Goal: Task Accomplishment & Management: Use online tool/utility

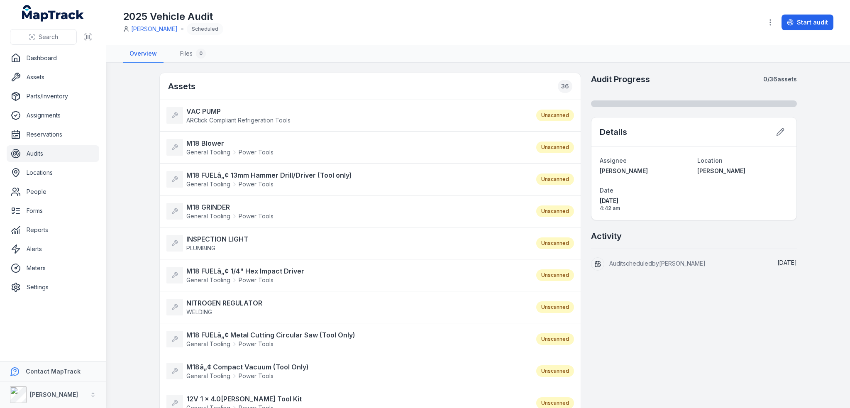
scroll to position [41, 0]
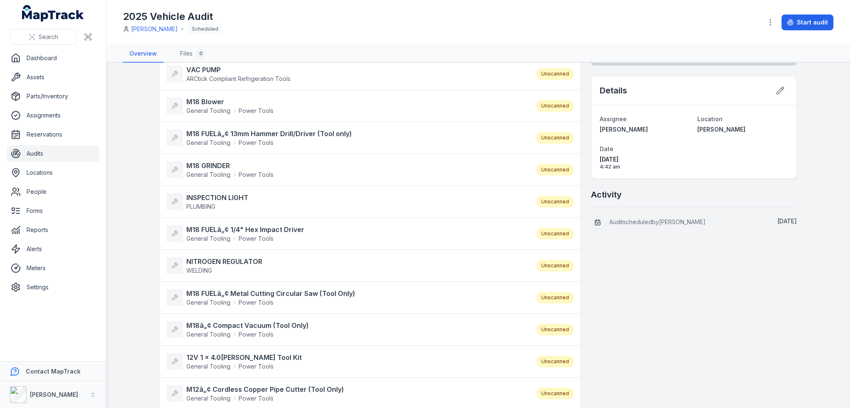
click at [146, 322] on main "Assets 36 VAC PUMP ARCtick Compliant Refrigeration Tools Unscanned M18 Blower G…" at bounding box center [478, 235] width 744 height 345
click at [147, 323] on main "Assets 36 VAC PUMP ARCtick Compliant Refrigeration Tools Unscanned M18 Blower G…" at bounding box center [478, 235] width 744 height 345
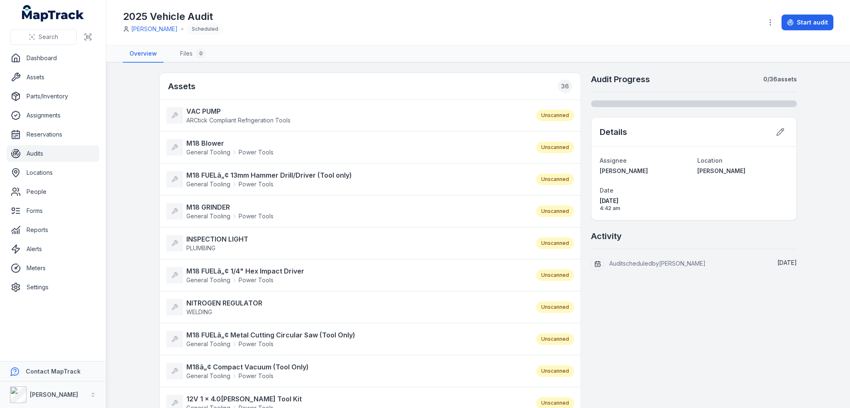
scroll to position [0, 0]
click at [198, 395] on strong "12V 1 x 4.0Ah Rivet Tool Kit" at bounding box center [243, 399] width 115 height 10
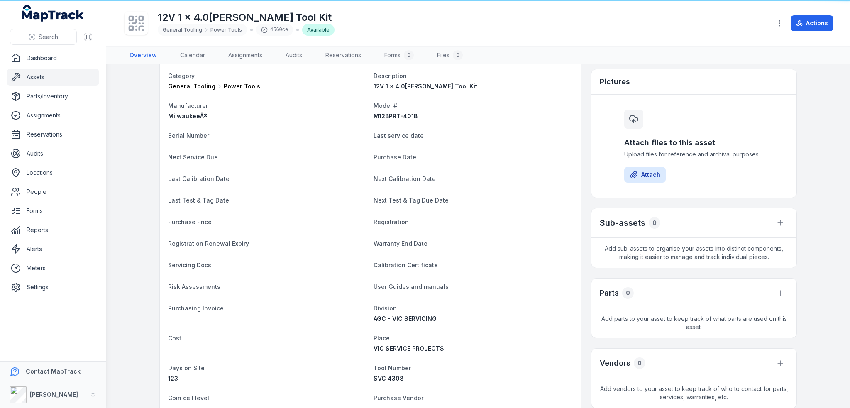
click at [198, 395] on dl "Category General Tooling Power Tools Description 12V 1 x 4.0Ah Rivet Tool Kit M…" at bounding box center [370, 263] width 404 height 385
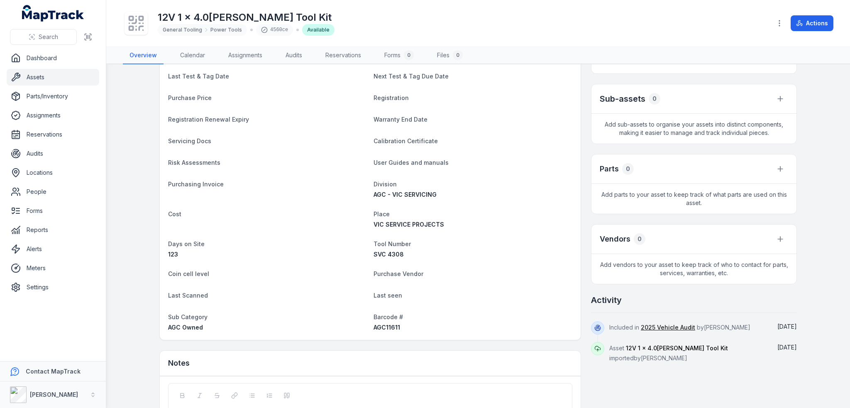
click at [198, 395] on div "Details Category General Tooling Power Tools Description 12V 1 x 4.0Ah Rivet To…" at bounding box center [370, 190] width 422 height 564
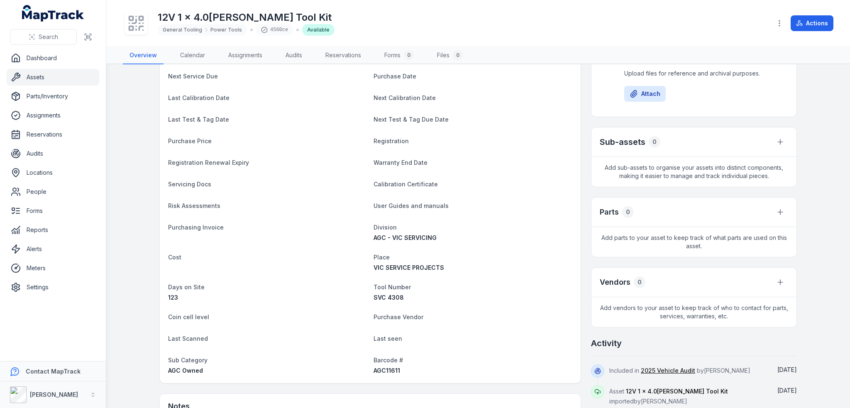
scroll to position [83, 0]
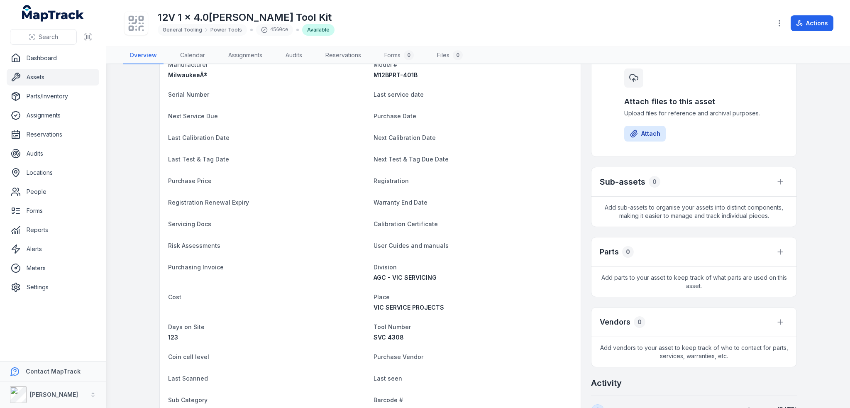
click at [198, 395] on div "Details Category General Tooling Power Tools Description 12V 1 x 4.0Ah Rivet To…" at bounding box center [370, 273] width 422 height 564
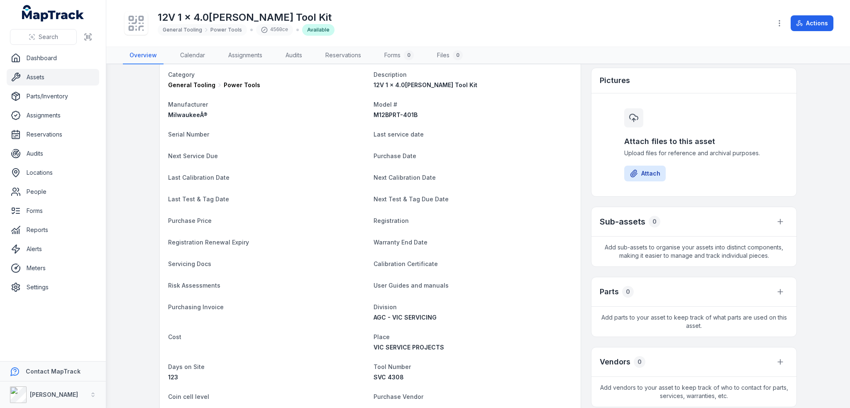
scroll to position [41, 0]
click at [198, 395] on dl "Category General Tooling Power Tools Description 12V 1 x 4.0Ah Rivet Tool Kit M…" at bounding box center [370, 263] width 404 height 385
click at [198, 395] on span "Coin cell level" at bounding box center [188, 398] width 41 height 7
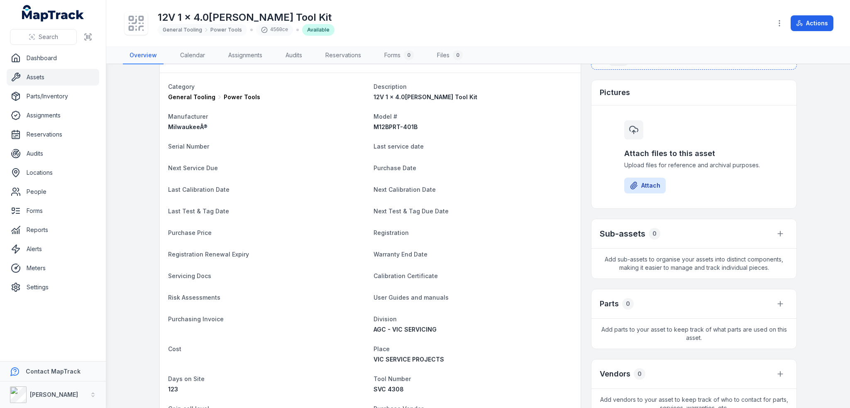
scroll to position [0, 0]
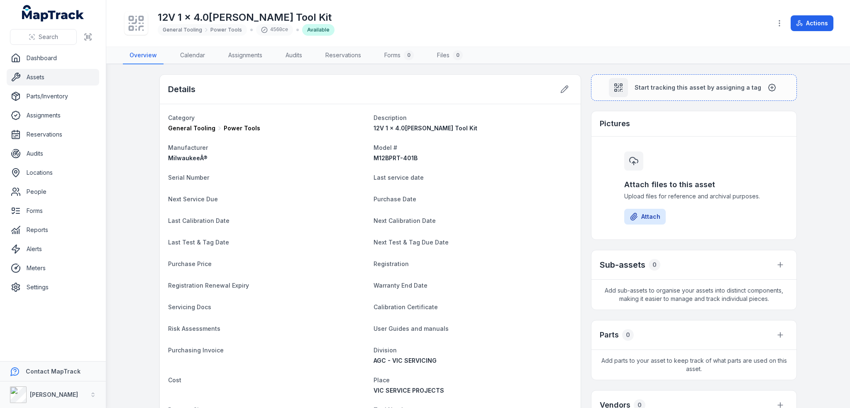
click at [193, 396] on dl "Category General Tooling Power Tools Description 12V 1 x 4.0Ah Rivet Tool Kit M…" at bounding box center [370, 304] width 404 height 385
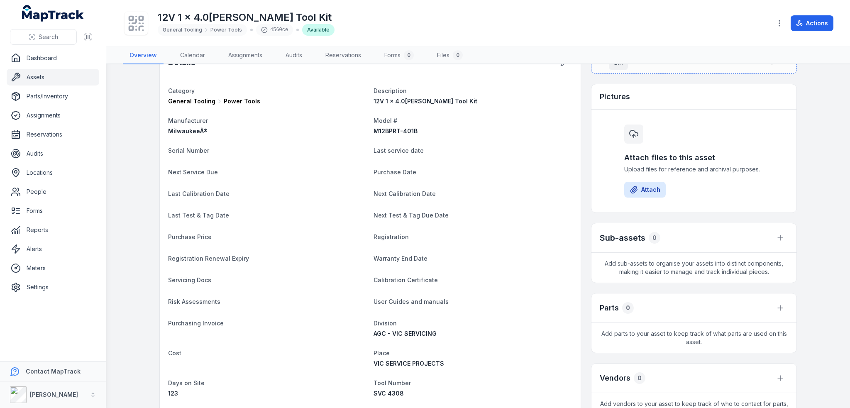
scroll to position [41, 0]
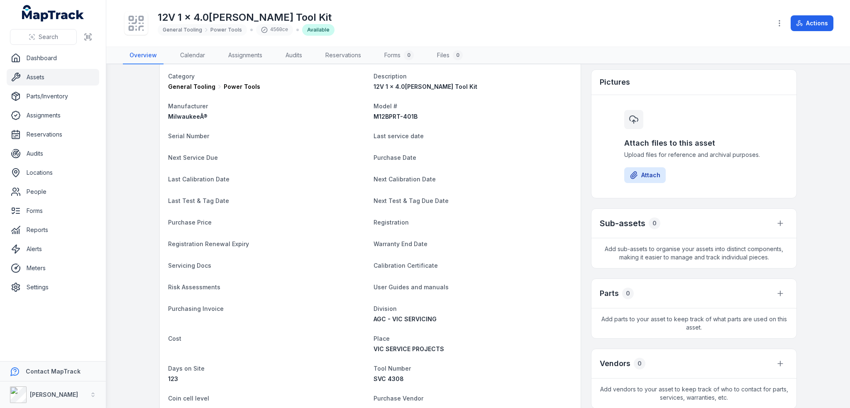
click at [196, 395] on span "Coin cell level" at bounding box center [188, 398] width 41 height 7
drag, startPoint x: 196, startPoint y: 395, endPoint x: 151, endPoint y: 385, distance: 45.9
click at [151, 385] on main "Details Category General Tooling Power Tools Description 12V 1 x 4.0Ah Rivet To…" at bounding box center [478, 236] width 744 height 344
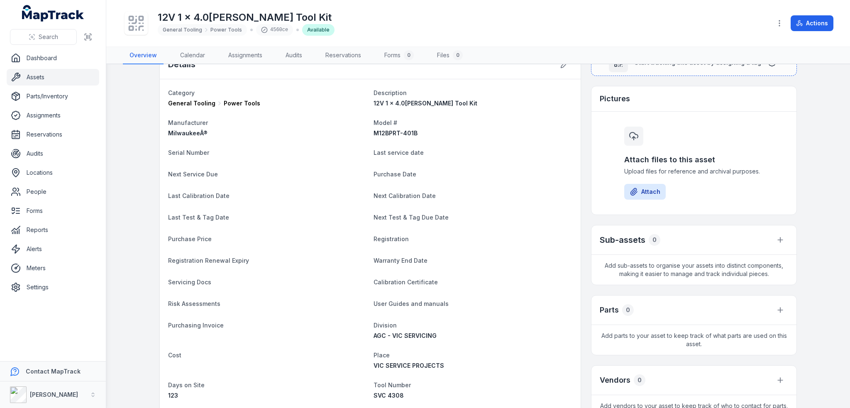
scroll to position [0, 0]
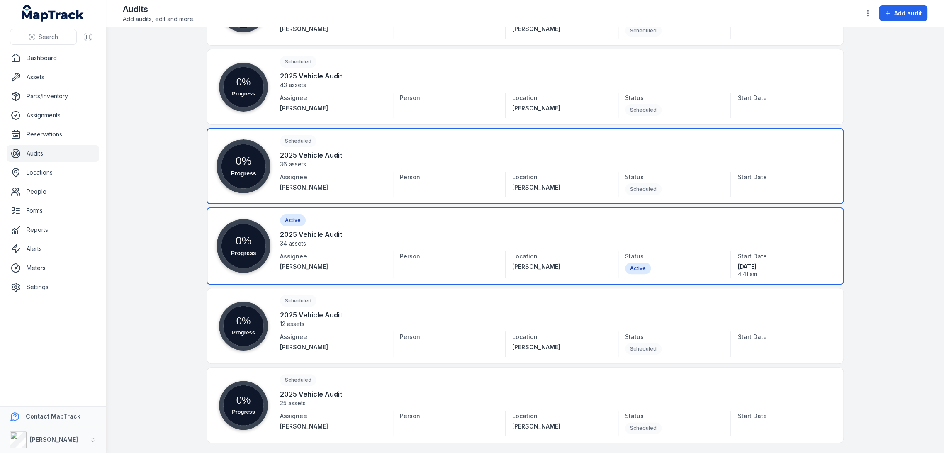
scroll to position [405, 0]
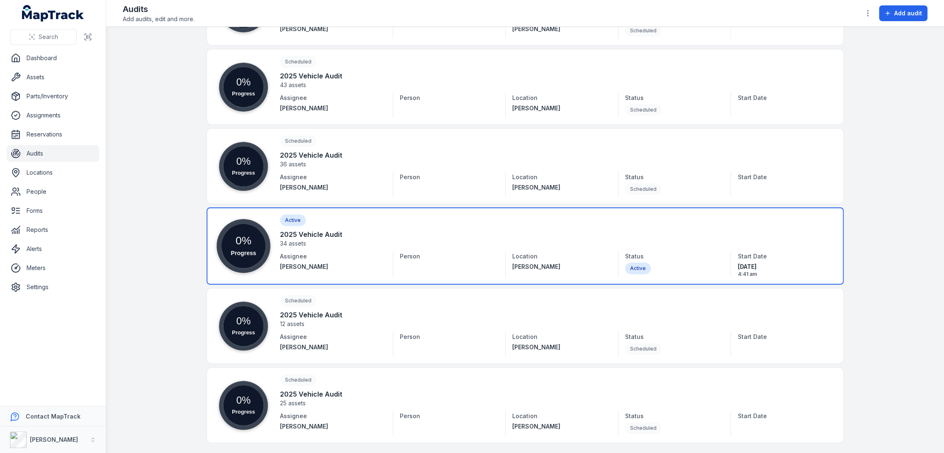
click at [321, 252] on link at bounding box center [525, 245] width 637 height 77
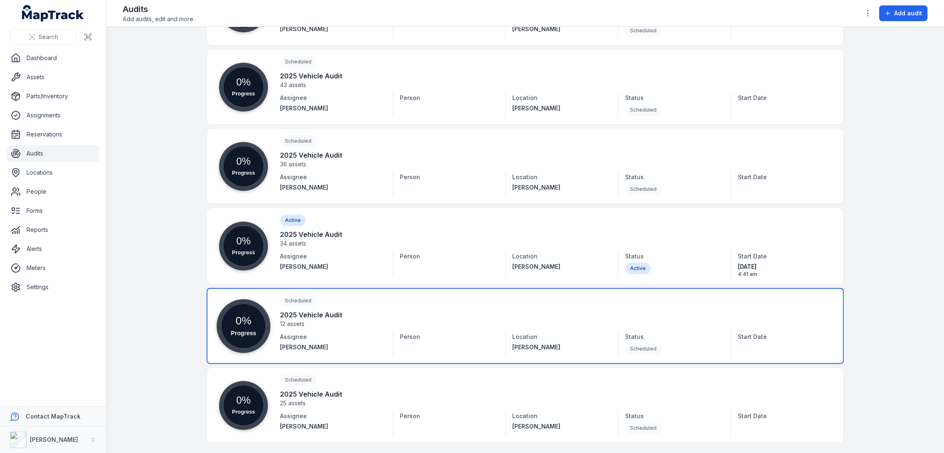
click at [342, 337] on link at bounding box center [525, 326] width 637 height 76
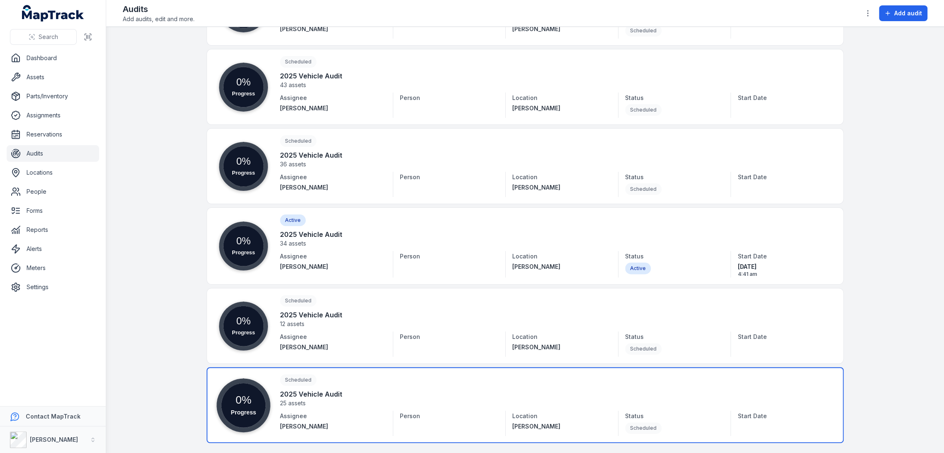
click at [350, 396] on link at bounding box center [525, 405] width 637 height 76
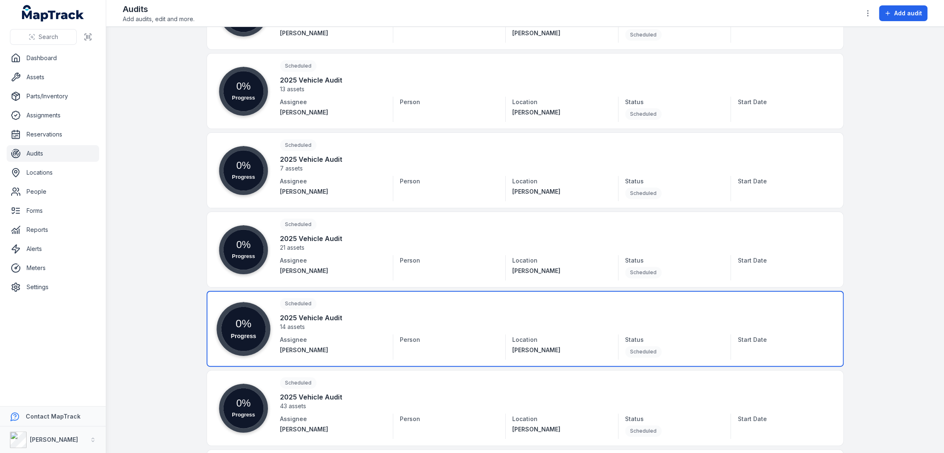
scroll to position [0, 0]
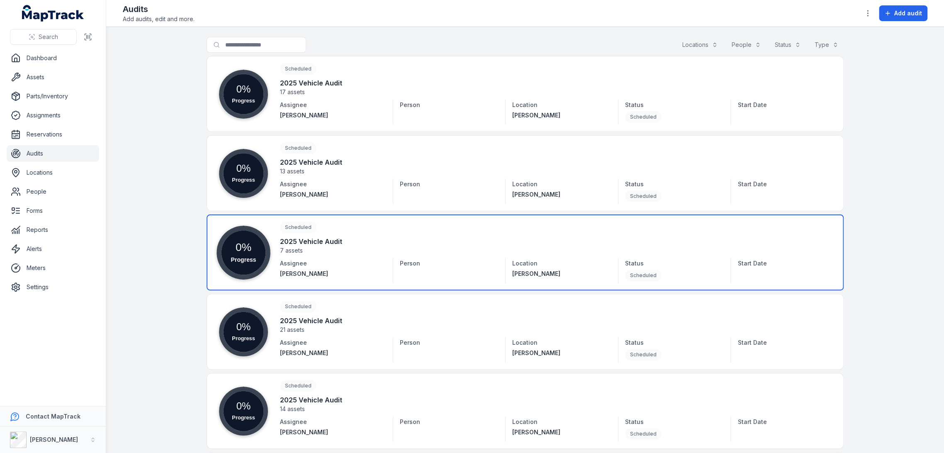
click at [312, 252] on link at bounding box center [525, 253] width 637 height 76
click at [316, 244] on link at bounding box center [525, 253] width 637 height 76
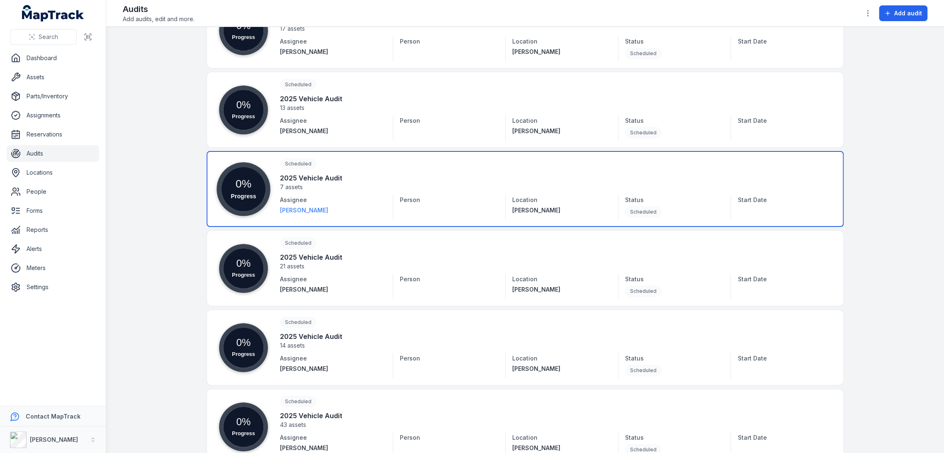
scroll to position [92, 0]
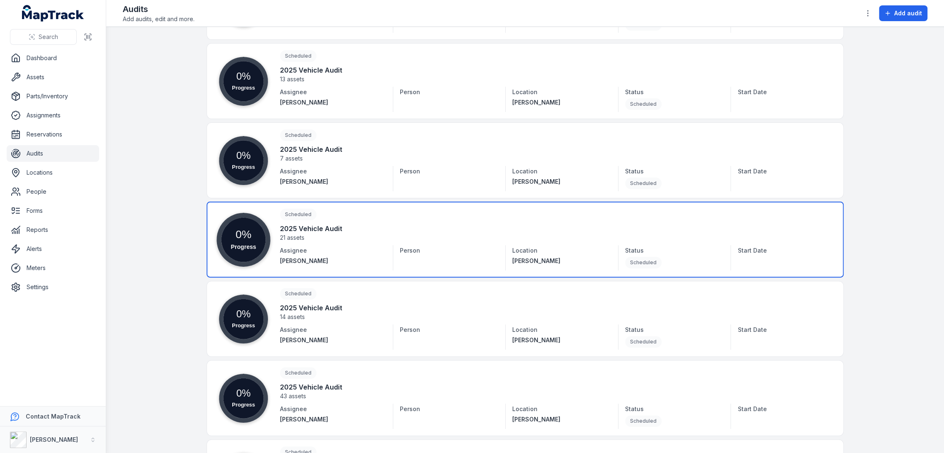
click at [304, 229] on link at bounding box center [525, 240] width 637 height 76
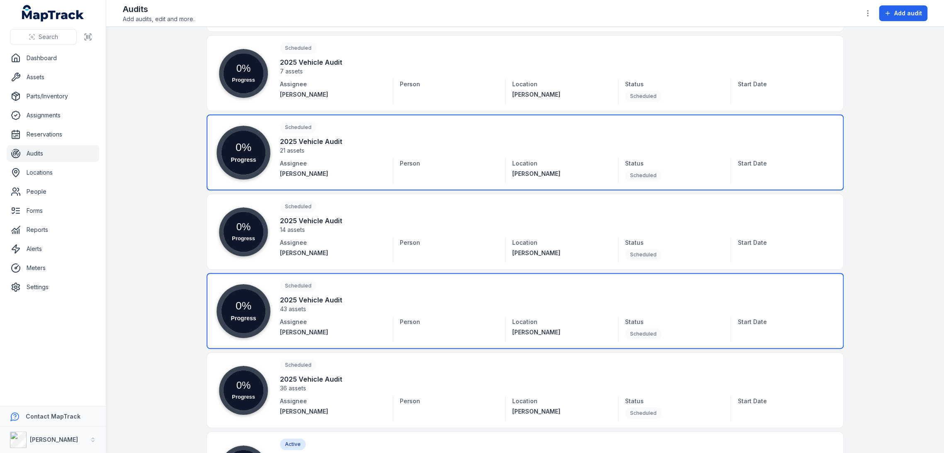
scroll to position [184, 0]
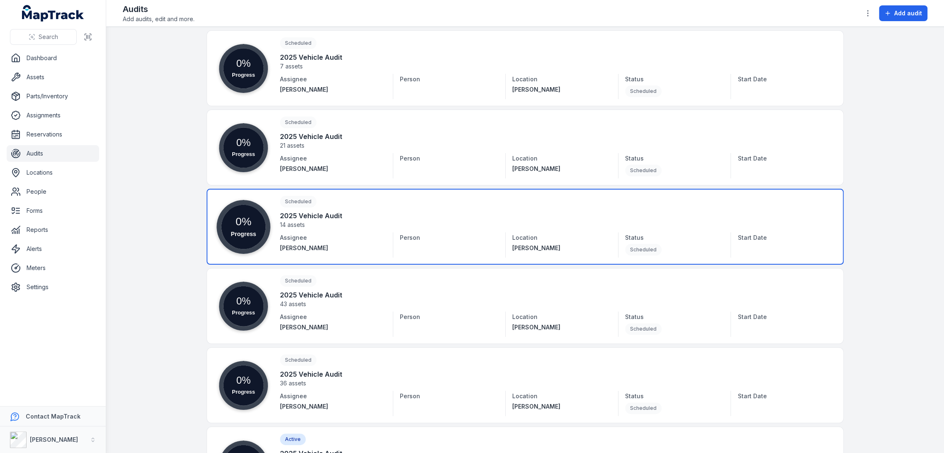
click at [300, 230] on link at bounding box center [525, 227] width 637 height 76
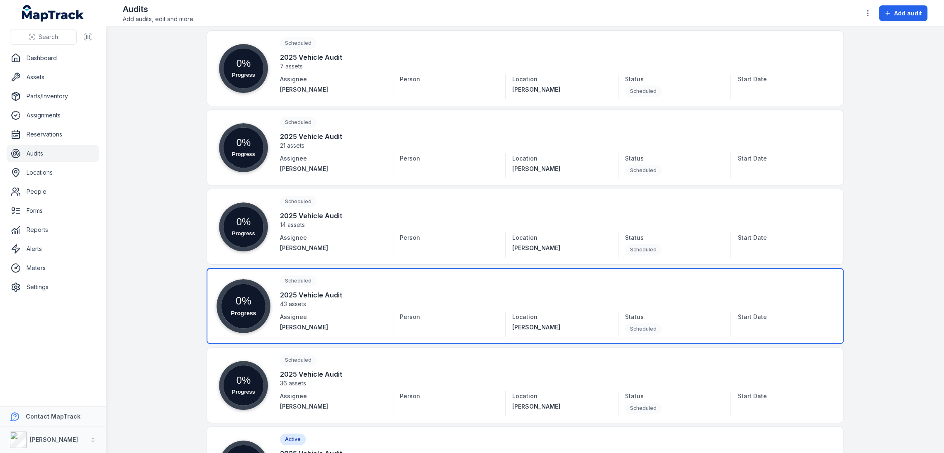
click at [294, 298] on link at bounding box center [525, 306] width 637 height 76
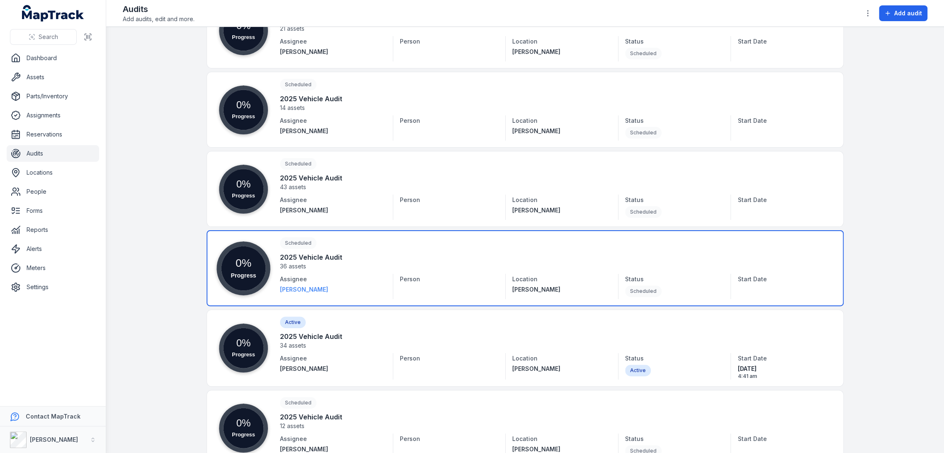
scroll to position [322, 0]
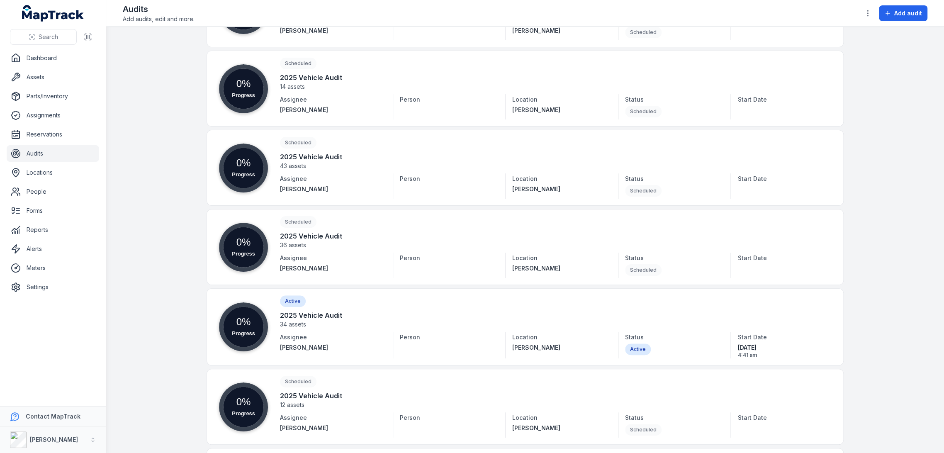
click at [179, 203] on main "Search for audits Locations People Status Type Progress 0% Scheduled 2025 Vehic…" at bounding box center [525, 240] width 838 height 426
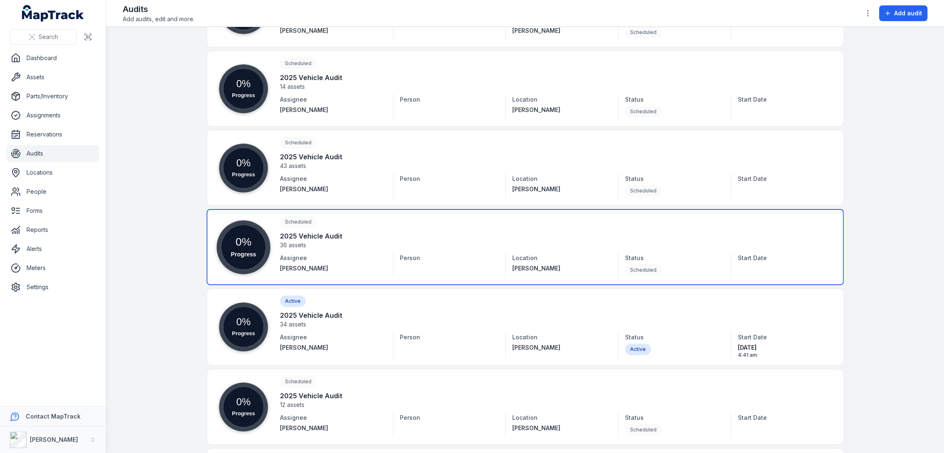
click at [319, 236] on link at bounding box center [525, 247] width 637 height 76
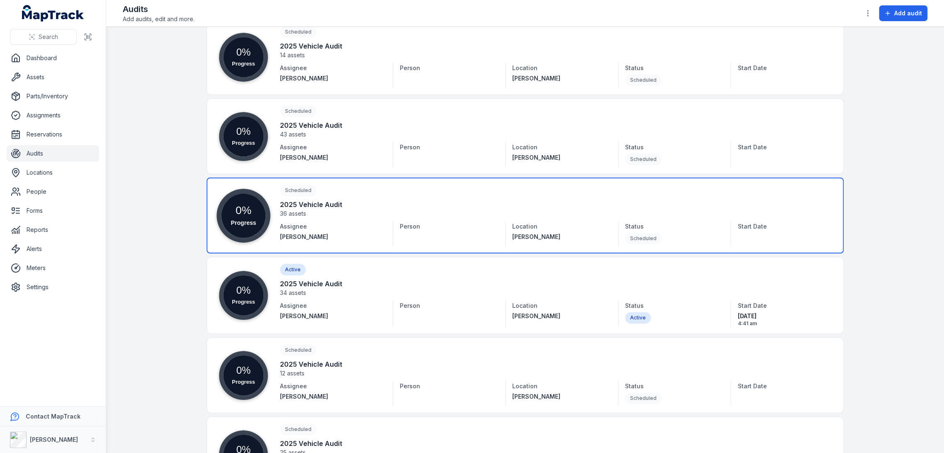
scroll to position [405, 0]
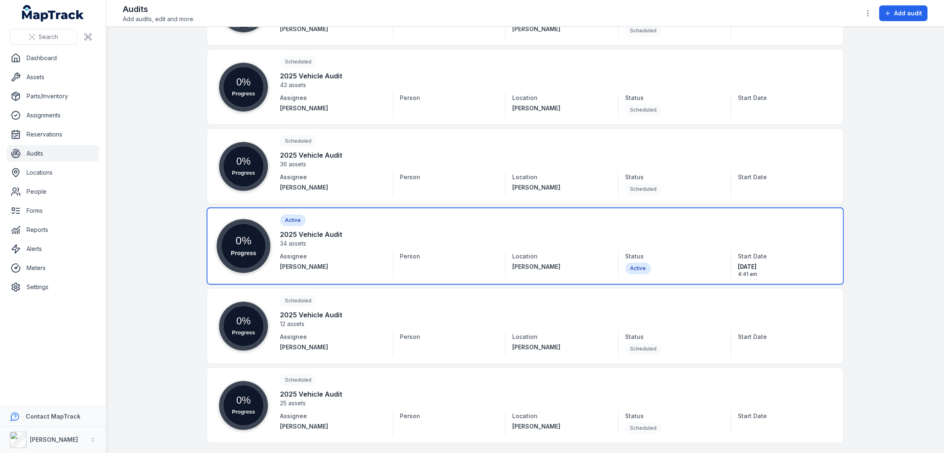
click at [275, 263] on link at bounding box center [525, 245] width 637 height 77
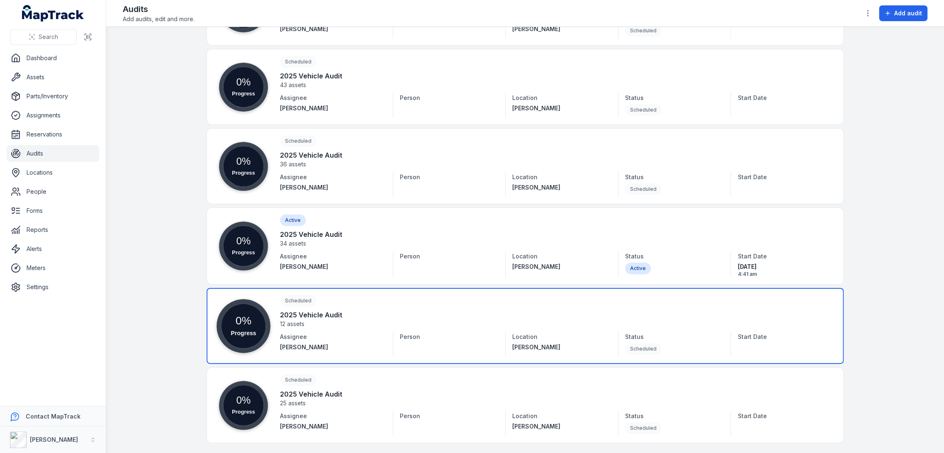
click at [343, 316] on link at bounding box center [525, 326] width 637 height 76
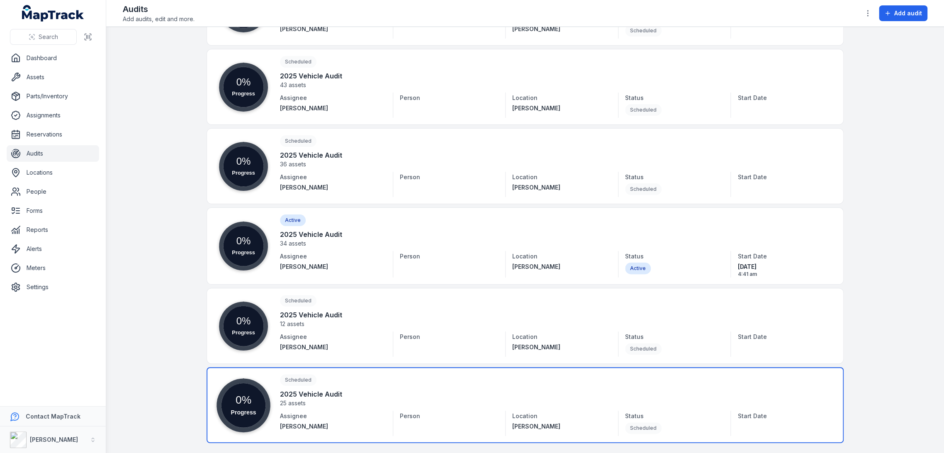
click at [432, 385] on link at bounding box center [525, 405] width 637 height 76
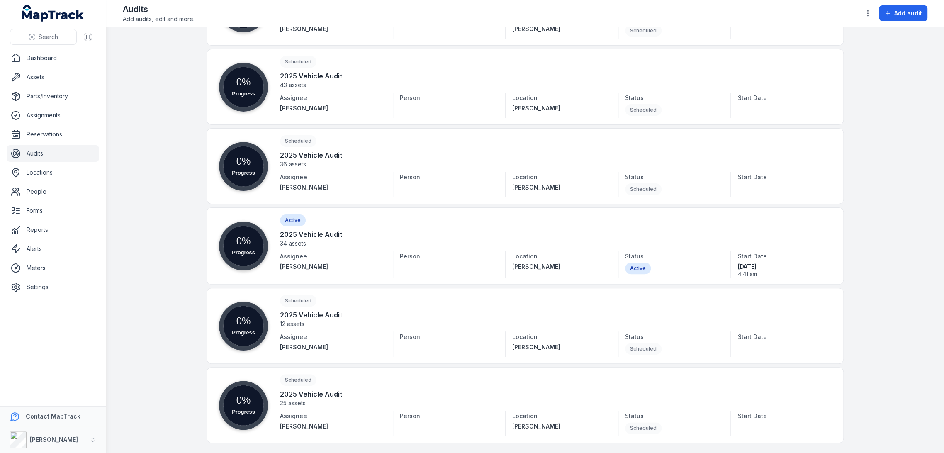
drag, startPoint x: 171, startPoint y: 166, endPoint x: 169, endPoint y: 176, distance: 9.6
click at [171, 166] on main "Search for audits Locations People Status Type Progress 0% Scheduled 2025 Vehic…" at bounding box center [525, 240] width 838 height 426
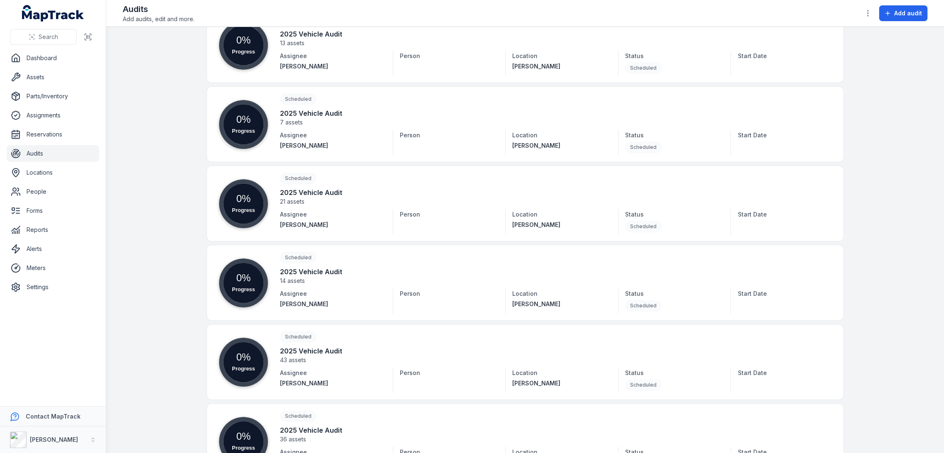
scroll to position [0, 0]
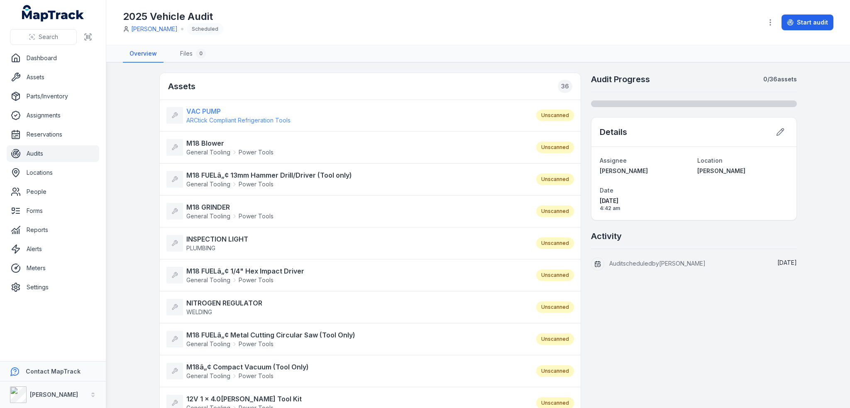
click at [206, 108] on strong "VAC PUMP" at bounding box center [238, 111] width 104 height 10
click at [206, 141] on strong "M18 Blower" at bounding box center [229, 143] width 87 height 10
click at [201, 168] on li "M18 FUELâ„¢ 13mm Hammer Drill/Driver (Tool only) General Tooling Power Tools Un…" at bounding box center [370, 179] width 421 height 32
click at [204, 175] on strong "M18 FUELâ„¢ 13mm Hammer Drill/Driver (Tool only)" at bounding box center [269, 175] width 166 height 10
click at [205, 204] on strong "M18 GRINDER" at bounding box center [229, 207] width 87 height 10
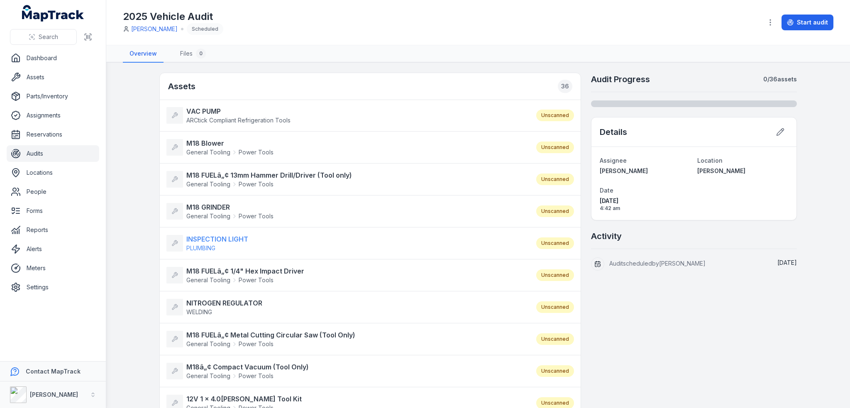
click at [205, 235] on strong "INSPECTION LIGHT" at bounding box center [217, 239] width 62 height 10
click at [201, 271] on strong "M18 FUELâ„¢ 1/4" Hex Impact Driver" at bounding box center [245, 271] width 118 height 10
click at [202, 299] on strong "NITROGEN REGULATOR" at bounding box center [224, 303] width 76 height 10
drag, startPoint x: 209, startPoint y: 329, endPoint x: 210, endPoint y: 336, distance: 6.7
click at [209, 330] on strong "M18 FUELâ„¢ Metal Cutting Circular Saw (Tool Only)" at bounding box center [270, 335] width 169 height 10
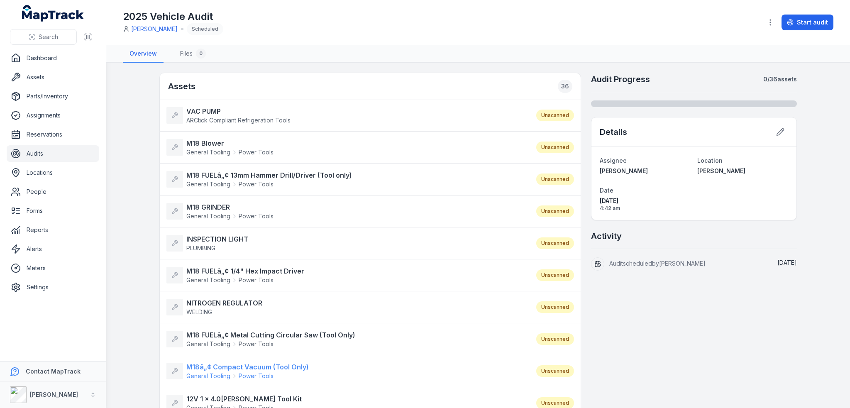
click at [215, 372] on span "General Tooling" at bounding box center [208, 376] width 44 height 8
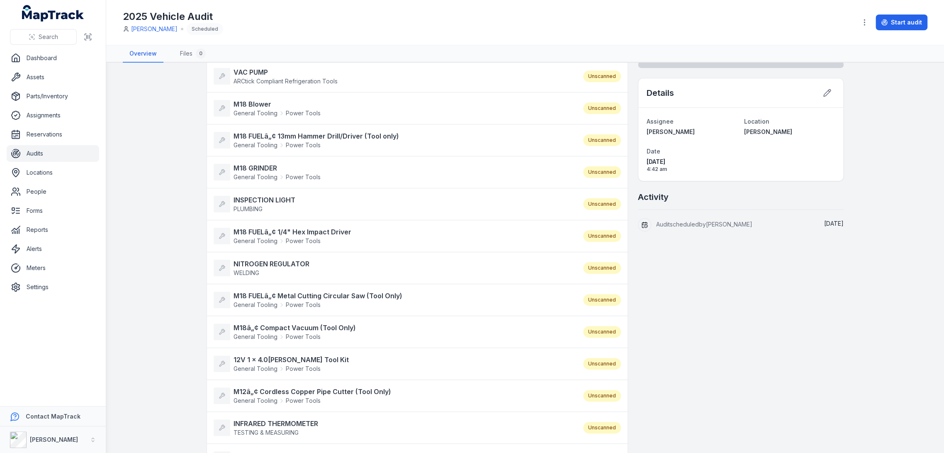
scroll to position [92, 0]
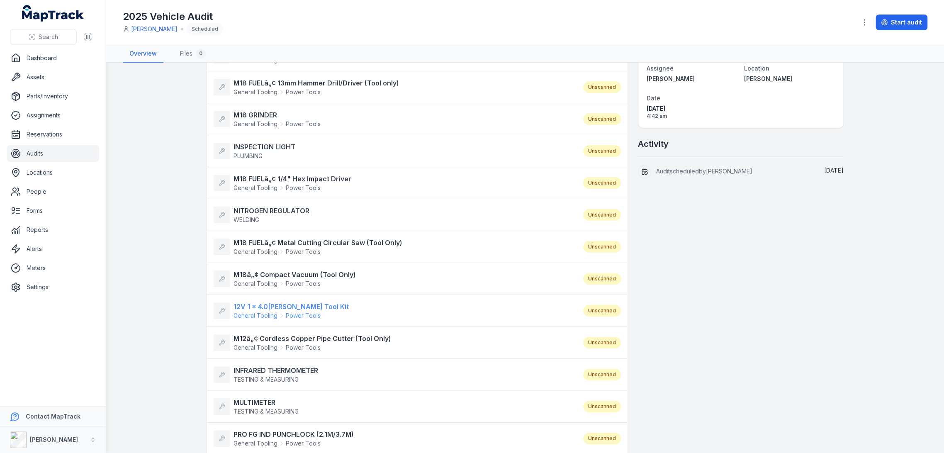
click at [256, 309] on strong "12V 1 x 4.0Ah Rivet Tool Kit" at bounding box center [291, 307] width 115 height 10
click at [253, 340] on strong "M12â„¢ Cordless Copper Pipe Cutter (Tool Only)" at bounding box center [313, 339] width 158 height 10
click at [266, 370] on strong "INFRARED THERMOMETER" at bounding box center [276, 371] width 85 height 10
click at [261, 398] on strong "MULTIMETER" at bounding box center [266, 403] width 65 height 10
click at [267, 407] on strong "PRO FG IND PUNCHLOCK (2.1M/3.7M)" at bounding box center [294, 434] width 120 height 10
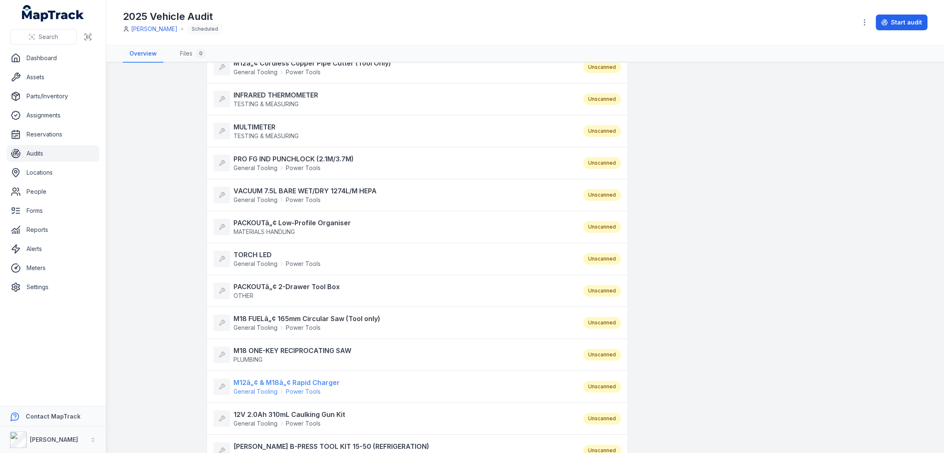
scroll to position [368, 0]
click at [275, 185] on strong "VACUUM 7.5L BARE WET/DRY 1274L/M HEPA" at bounding box center [305, 190] width 143 height 10
click at [263, 217] on strong "PACKOUTâ„¢ Low-Profile Organiser" at bounding box center [292, 222] width 117 height 10
click at [247, 249] on strong "TORCH LED" at bounding box center [277, 254] width 87 height 10
click at [252, 283] on strong "PACKOUTâ„¢ 2-Drawer Tool Box" at bounding box center [287, 286] width 106 height 10
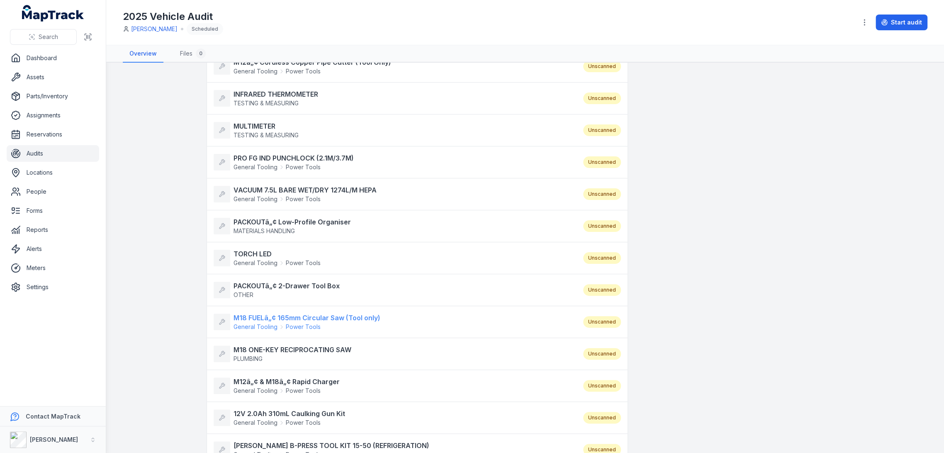
click at [254, 314] on strong "M18 FUELâ„¢ 165mm Circular Saw (Tool only)" at bounding box center [307, 318] width 147 height 10
click at [248, 341] on li "M18 ONE-KEY RECIPROCATING SAW PLUMBING Unscanned" at bounding box center [417, 354] width 421 height 32
click at [261, 347] on strong "M18 ONE-KEY RECIPROCATING SAW" at bounding box center [293, 350] width 118 height 10
click at [246, 382] on strong "M12â„¢ & M18â„¢ Rapid Charger" at bounding box center [287, 382] width 106 height 10
click at [244, 407] on strong "12V 2.0Ah 310mL Caulking Gun Kit" at bounding box center [290, 414] width 112 height 10
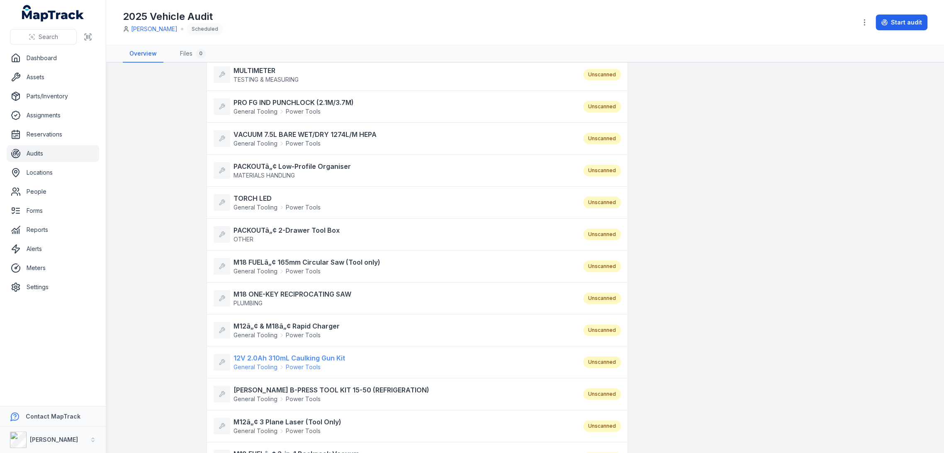
scroll to position [461, 0]
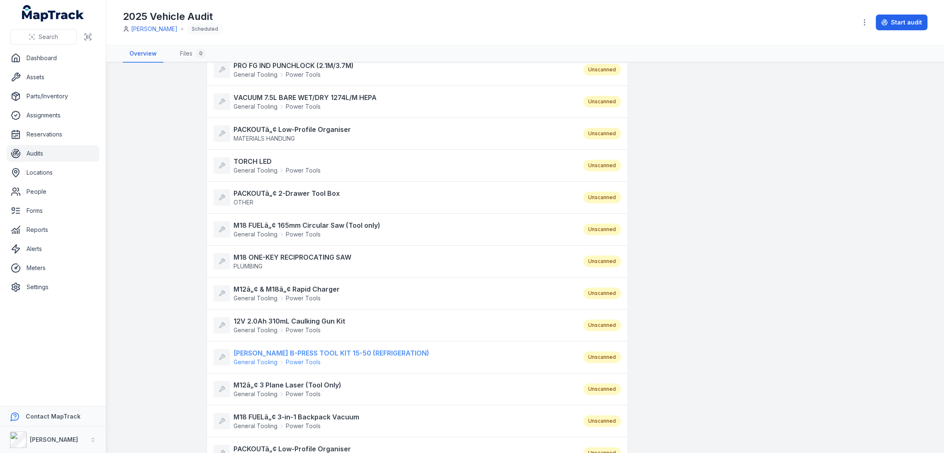
click at [251, 351] on strong "ROTHENBERGER B-PRESS TOOL KIT 15-50 (REFRIGERATION)" at bounding box center [332, 353] width 196 height 10
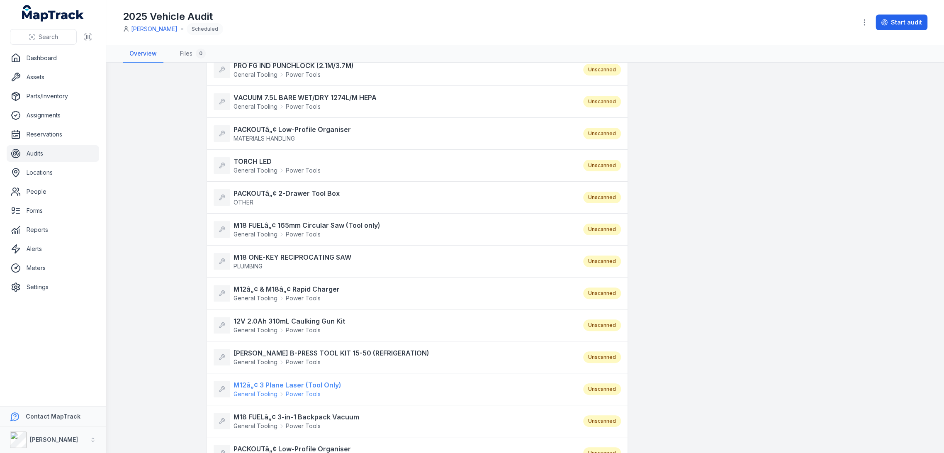
click at [248, 385] on strong "M12â„¢ 3 Plane Laser (Tool Only)" at bounding box center [288, 385] width 108 height 10
click at [247, 407] on strong "M18 FUELâ„¢ 3-in-1 Backpack Vacuum" at bounding box center [297, 417] width 126 height 10
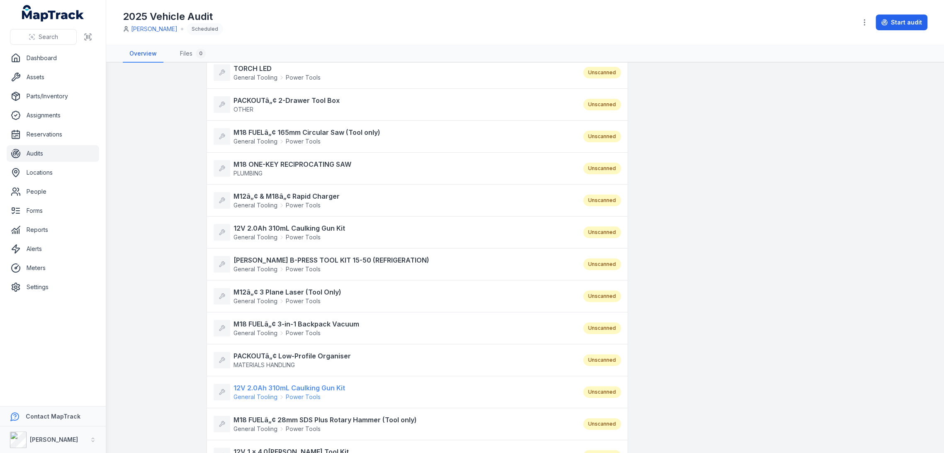
scroll to position [599, 0]
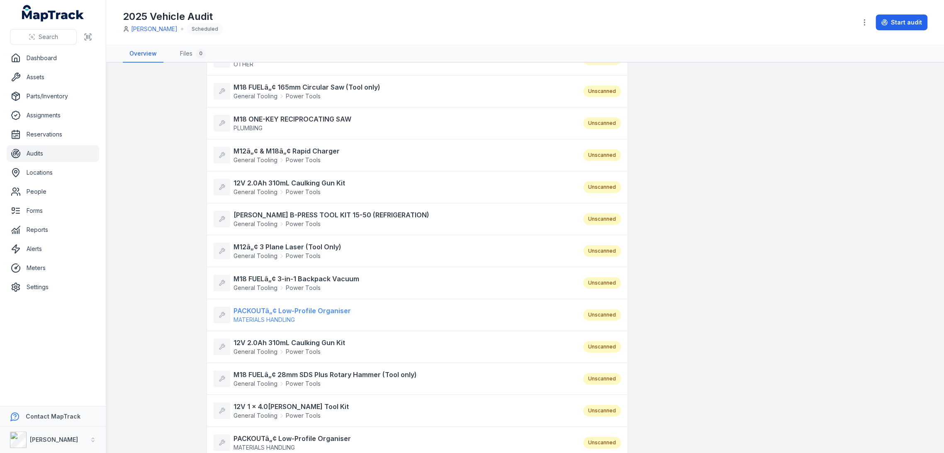
click at [259, 310] on strong "PACKOUTâ„¢ Low-Profile Organiser" at bounding box center [292, 311] width 117 height 10
click at [254, 343] on strong "12V 2.0Ah 310mL Caulking Gun Kit" at bounding box center [290, 343] width 112 height 10
click at [252, 370] on strong "M18 FUELâ„¢ 28mm SDS Plus Rotary Hammer (Tool only)" at bounding box center [325, 375] width 183 height 10
click at [258, 404] on strong "12V 1 x 4.0Ah Rivet Tool Kit" at bounding box center [291, 407] width 115 height 10
click at [256, 407] on strong "PACKOUTâ„¢ Low-Profile Organiser" at bounding box center [292, 439] width 117 height 10
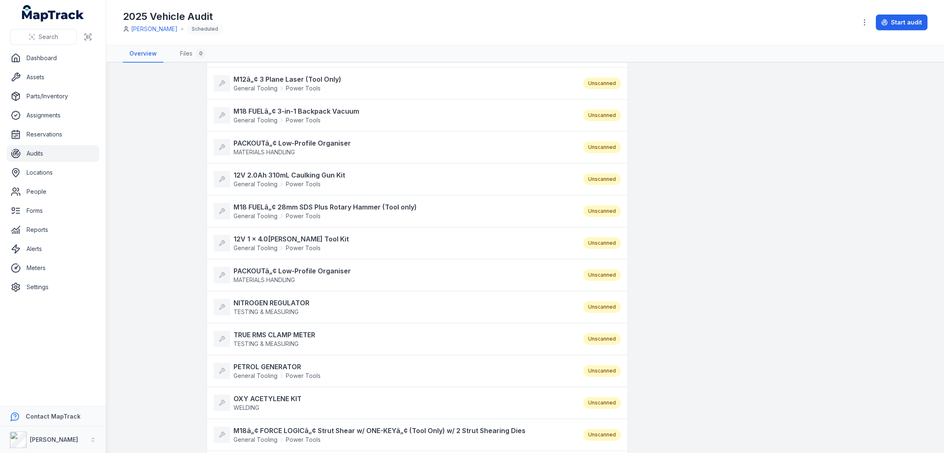
scroll to position [783, 0]
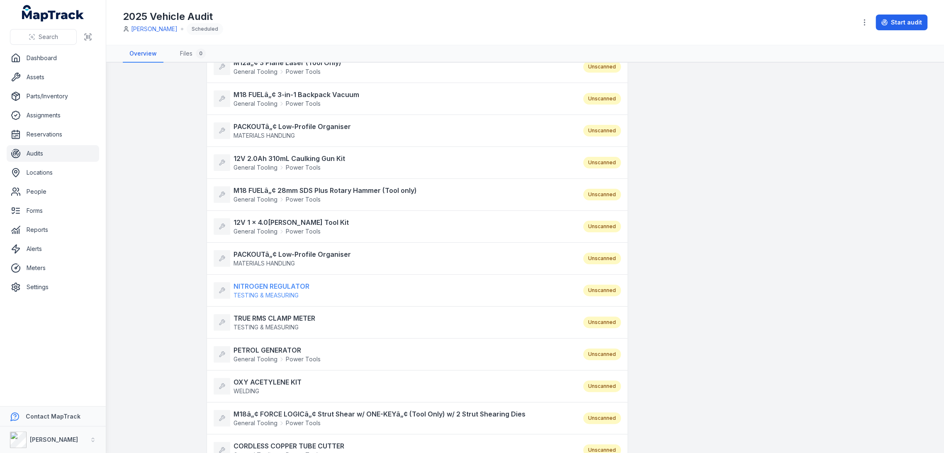
click at [261, 283] on strong "NITROGEN REGULATOR" at bounding box center [272, 286] width 76 height 10
click at [256, 316] on strong "TRUE RMS CLAMP METER" at bounding box center [275, 318] width 82 height 10
click at [259, 345] on strong "PETROL GENERATOR" at bounding box center [277, 350] width 87 height 10
click at [256, 380] on strong "OXY ACETYLENE KIT" at bounding box center [268, 382] width 68 height 10
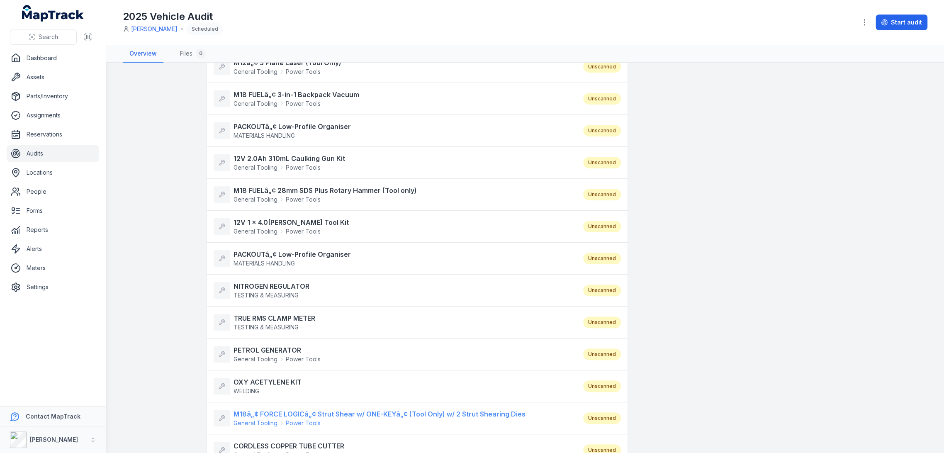
click at [254, 407] on span "General Tooling" at bounding box center [256, 423] width 44 height 8
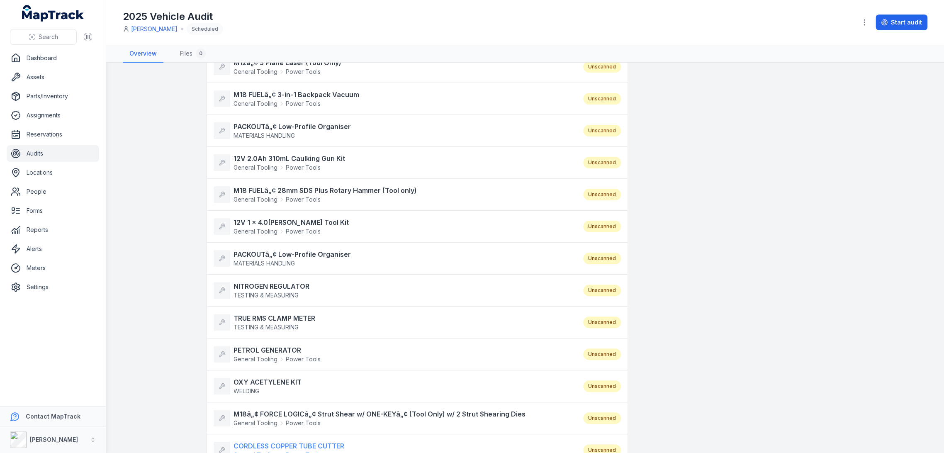
click at [254, 407] on strong "CORDLESS COPPER TUBE CUTTER" at bounding box center [289, 446] width 111 height 10
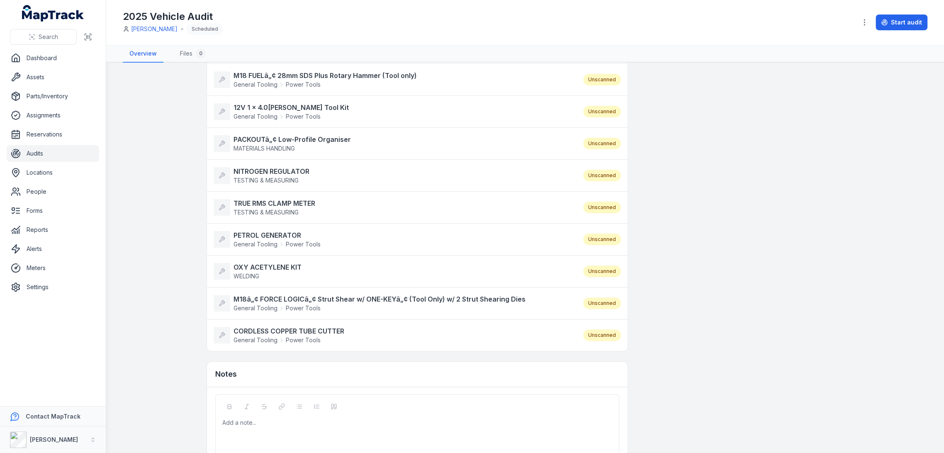
scroll to position [876, 0]
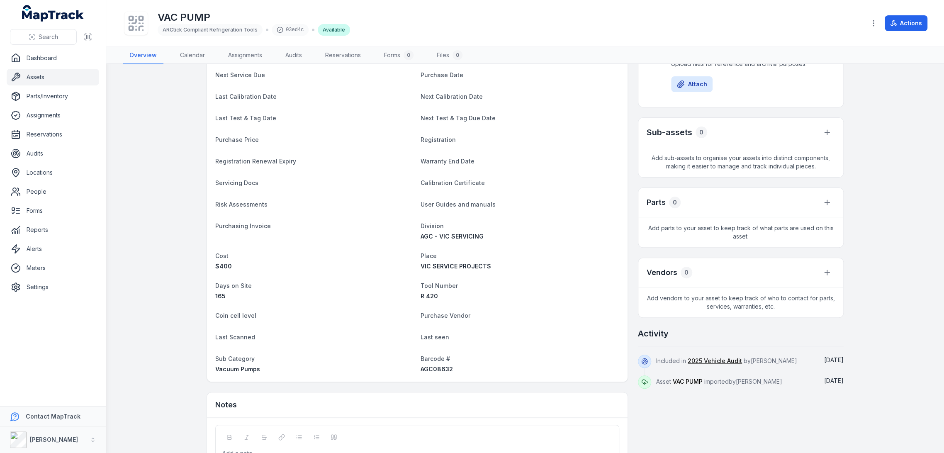
scroll to position [202, 0]
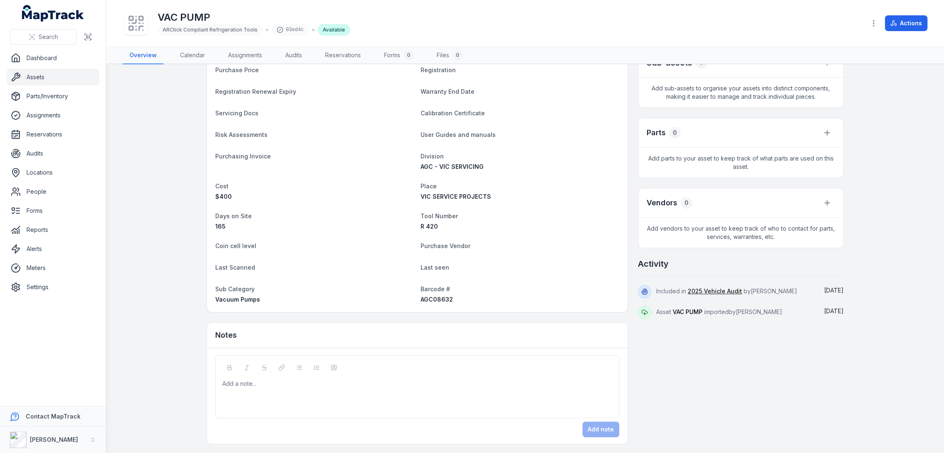
click at [421, 301] on span "AGC08632" at bounding box center [437, 299] width 32 height 7
copy span "AGC08632"
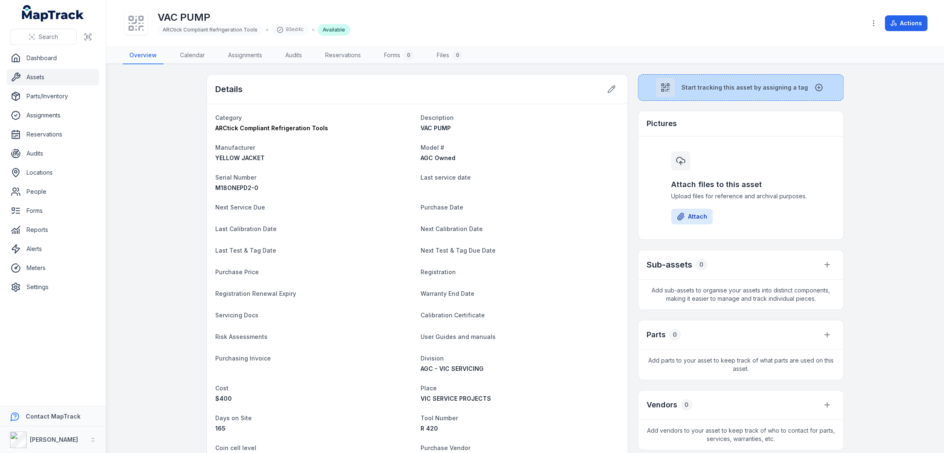
click at [696, 90] on span "Start tracking this asset by assigning a tag" at bounding box center [745, 87] width 127 height 8
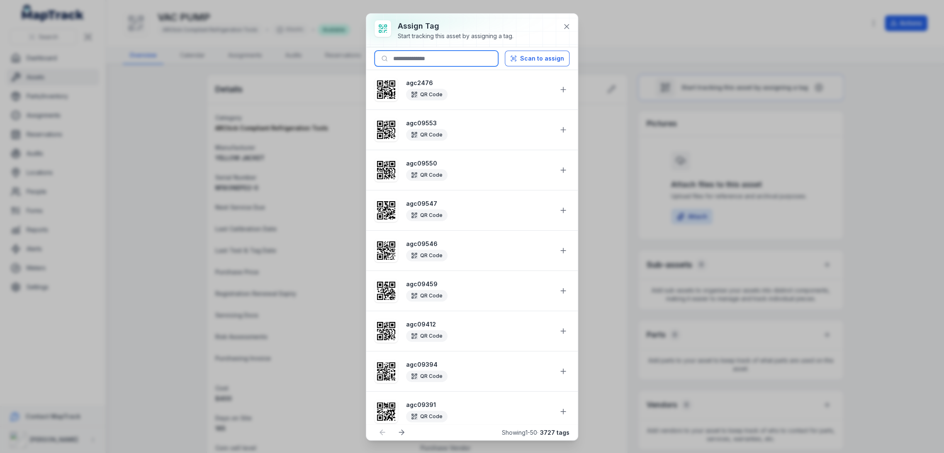
click at [453, 61] on input at bounding box center [437, 59] width 124 height 16
paste input "********"
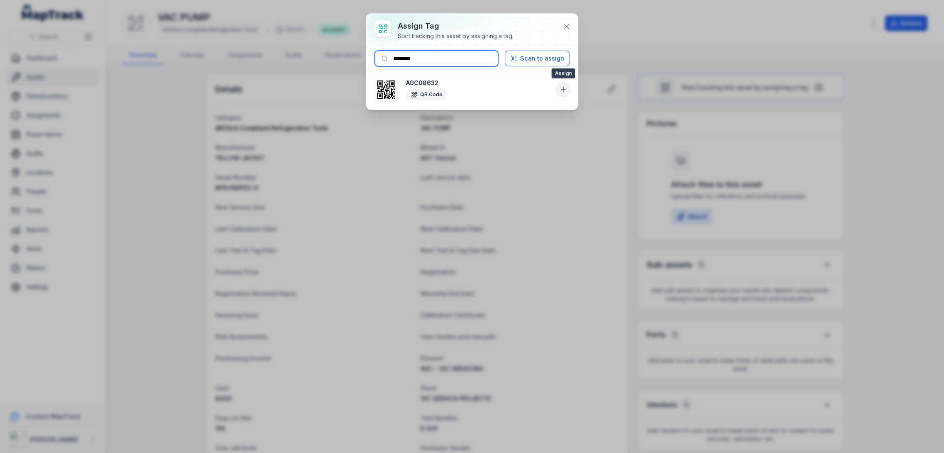
type input "********"
click at [565, 91] on icon at bounding box center [563, 89] width 8 height 8
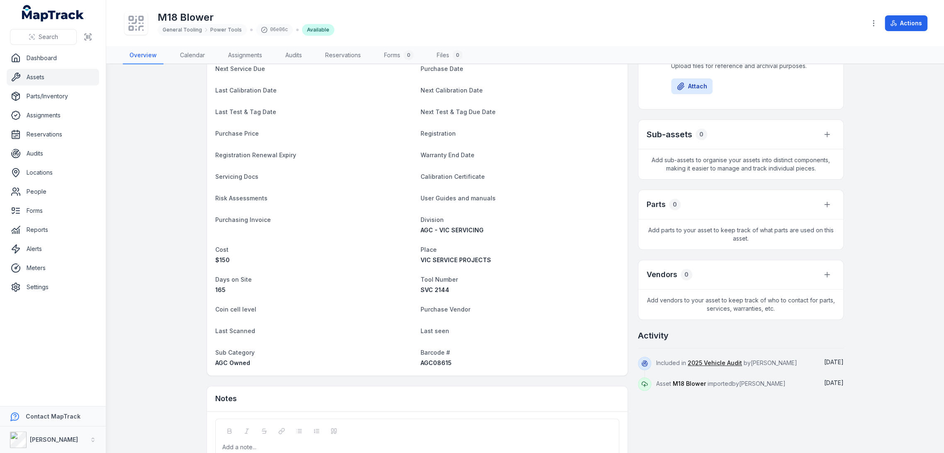
scroll to position [194, 0]
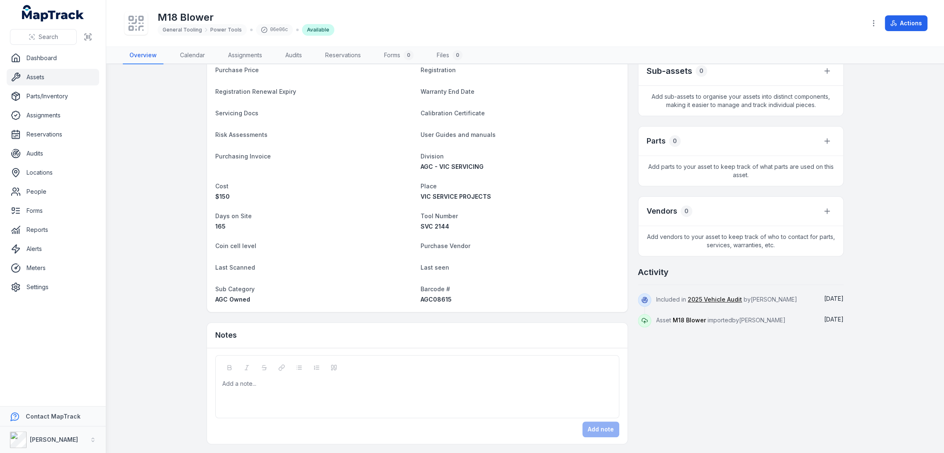
click at [437, 300] on span "AGC08615" at bounding box center [436, 299] width 31 height 7
click at [438, 300] on span "AGC08615" at bounding box center [436, 299] width 31 height 7
click at [437, 300] on span "AGC08615" at bounding box center [436, 299] width 31 height 7
click at [438, 300] on span "AGC08615" at bounding box center [436, 299] width 31 height 7
click at [427, 299] on span "AGC08615" at bounding box center [436, 299] width 31 height 7
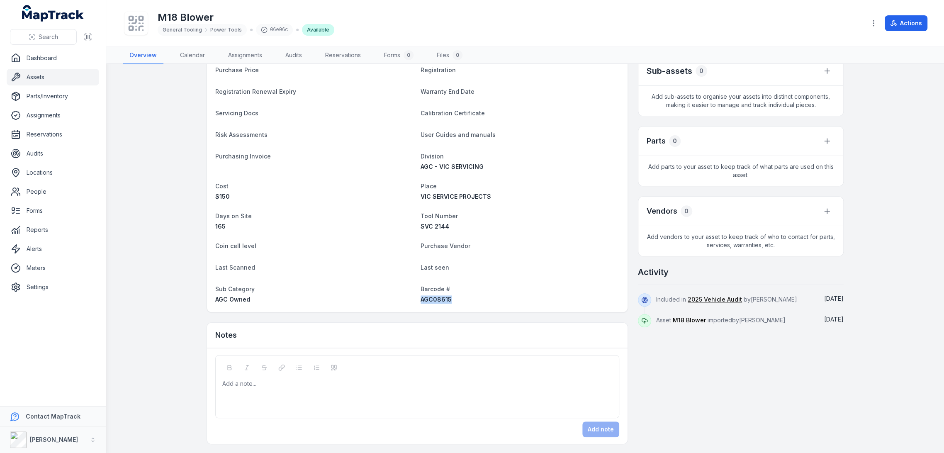
click at [427, 299] on span "AGC08615" at bounding box center [436, 299] width 31 height 7
copy span "AGC08615"
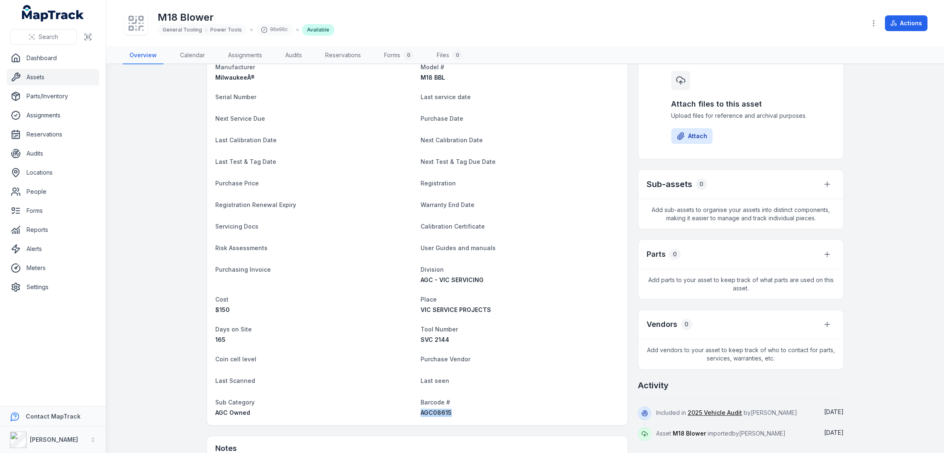
scroll to position [0, 0]
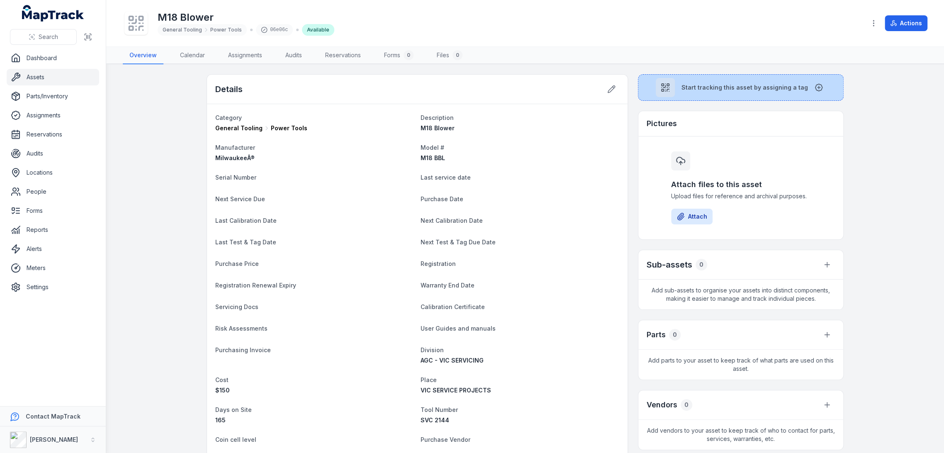
click at [741, 79] on button "Start tracking this asset by assigning a tag" at bounding box center [741, 87] width 206 height 27
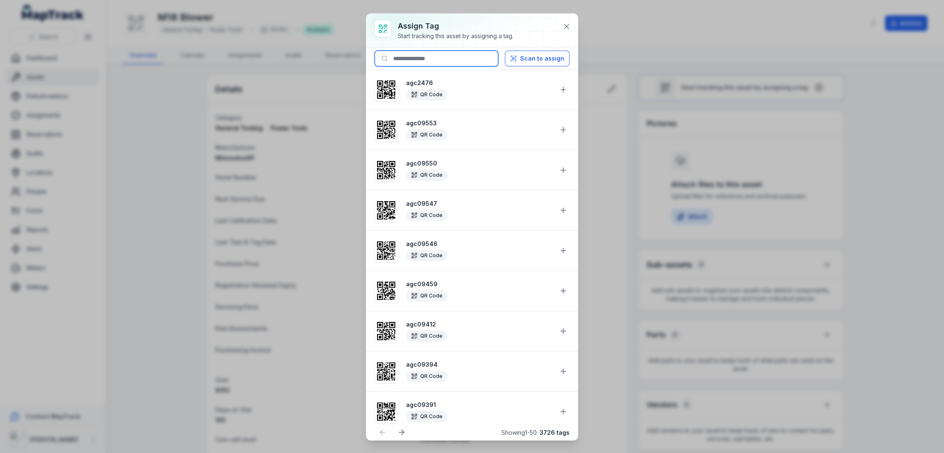
click at [439, 59] on input at bounding box center [437, 59] width 124 height 16
paste input "********"
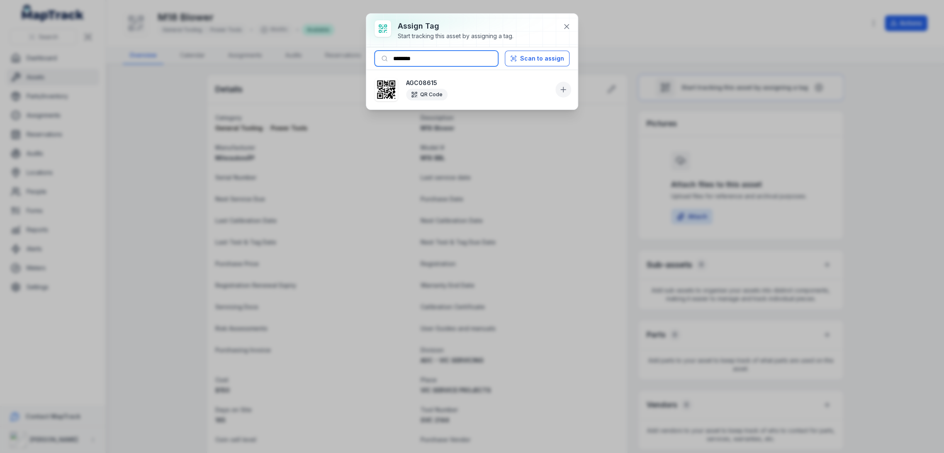
type input "********"
click at [561, 90] on icon at bounding box center [563, 89] width 8 height 8
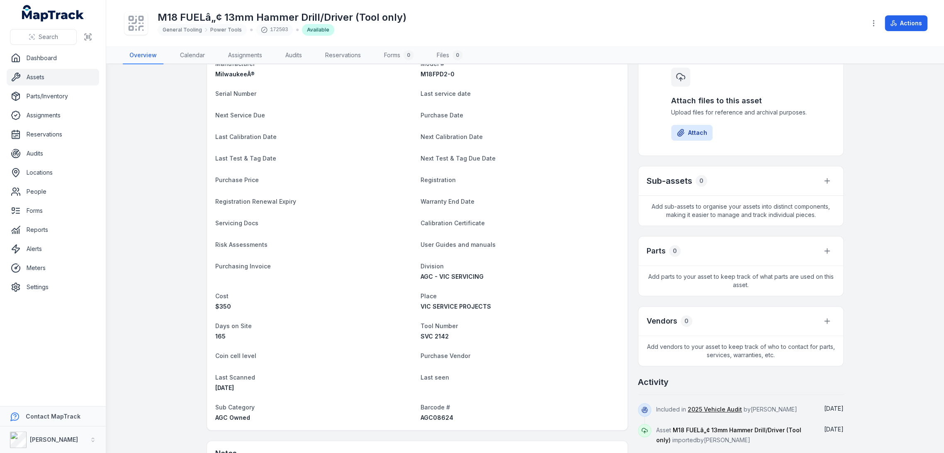
scroll to position [202, 0]
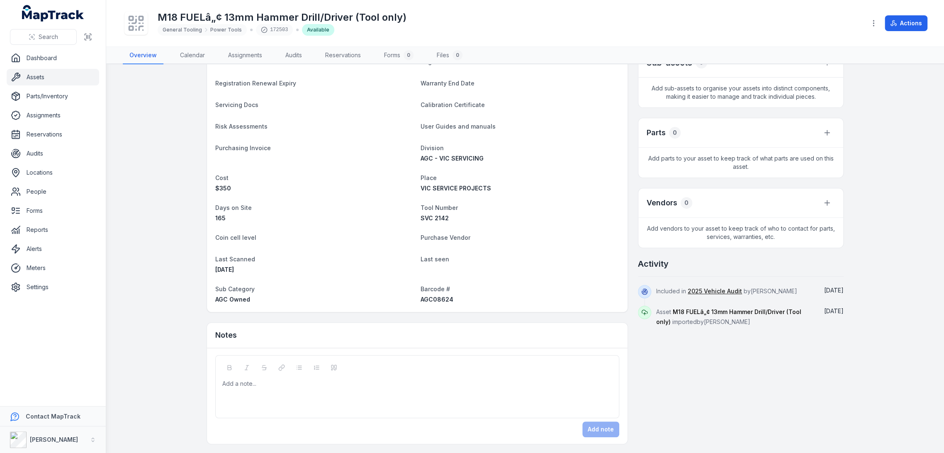
click at [434, 295] on div "Barcode # AGC08624" at bounding box center [520, 294] width 199 height 20
copy span "AGC08624"
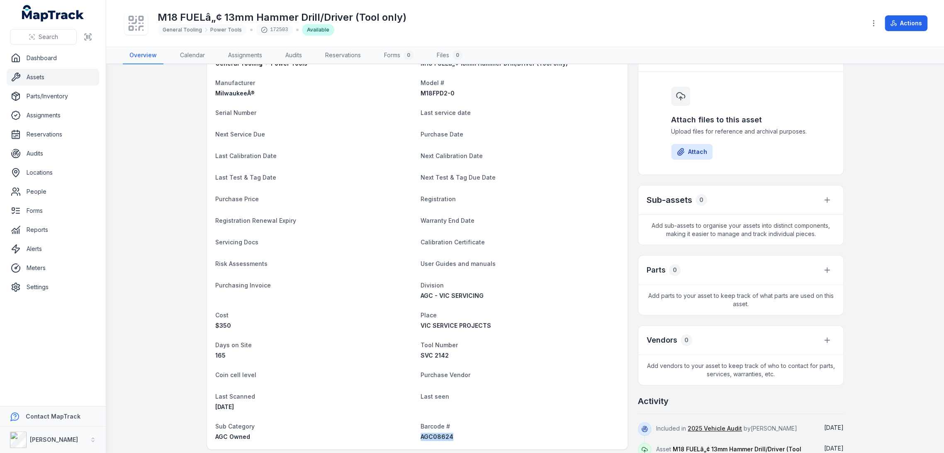
scroll to position [0, 0]
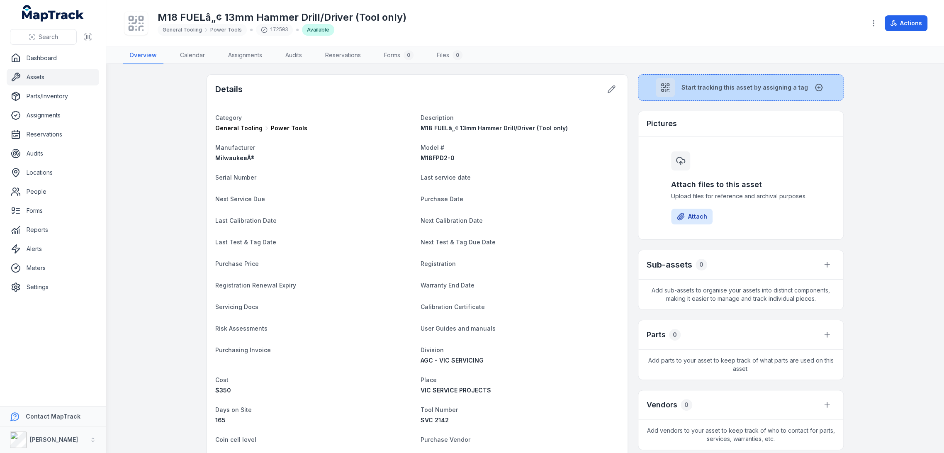
click at [682, 93] on button "Start tracking this asset by assigning a tag" at bounding box center [741, 87] width 206 height 27
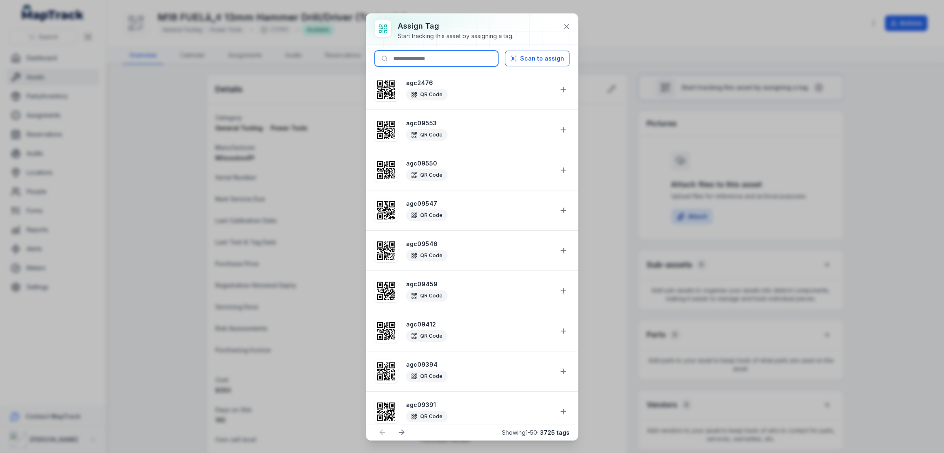
click at [488, 53] on input at bounding box center [437, 59] width 124 height 16
paste input "********"
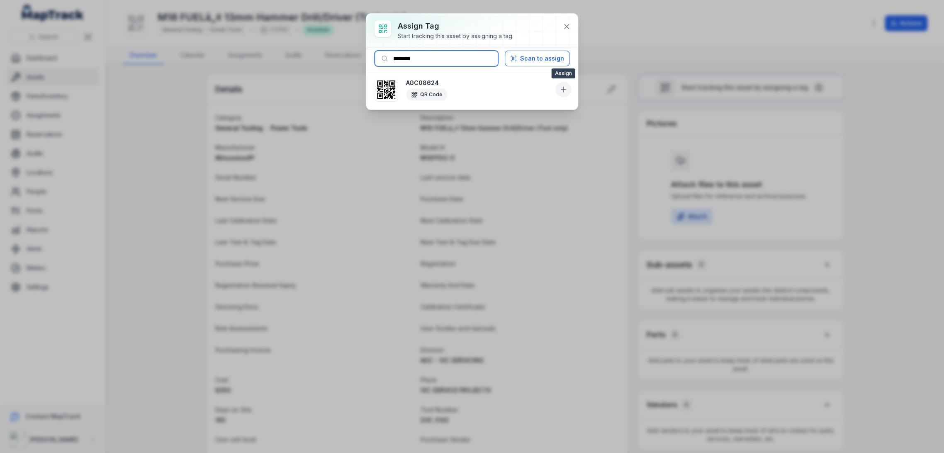
type input "********"
click at [561, 89] on icon at bounding box center [563, 89] width 8 height 8
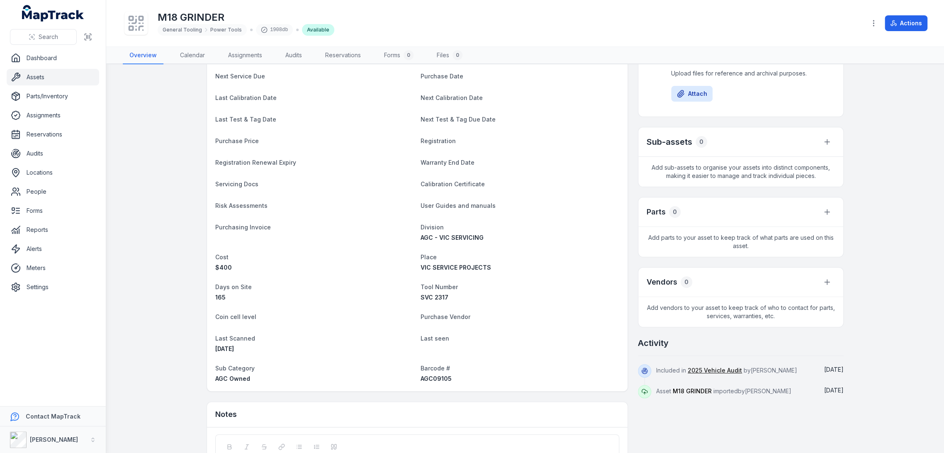
scroll to position [202, 0]
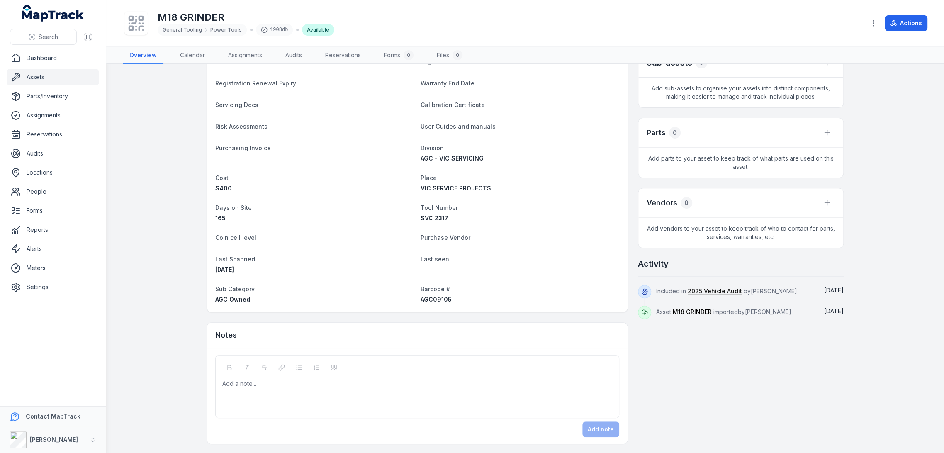
click at [434, 299] on span "AGC09105" at bounding box center [436, 299] width 31 height 7
copy span "AGC09105"
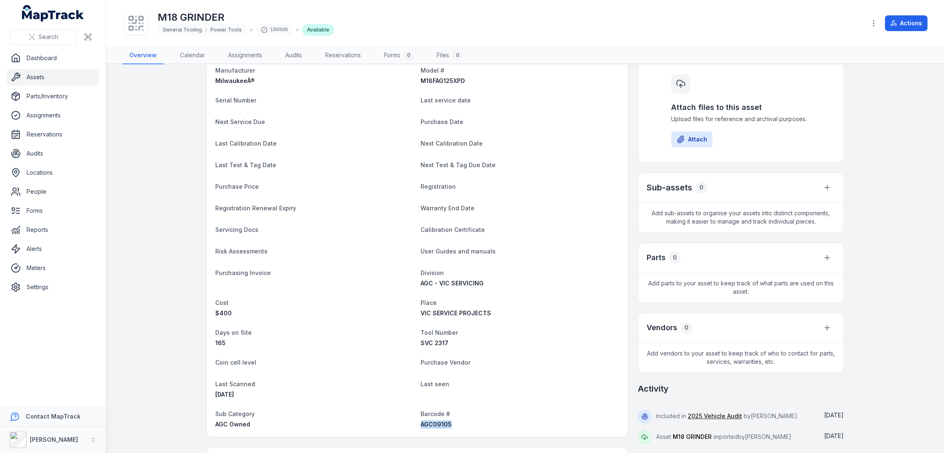
scroll to position [0, 0]
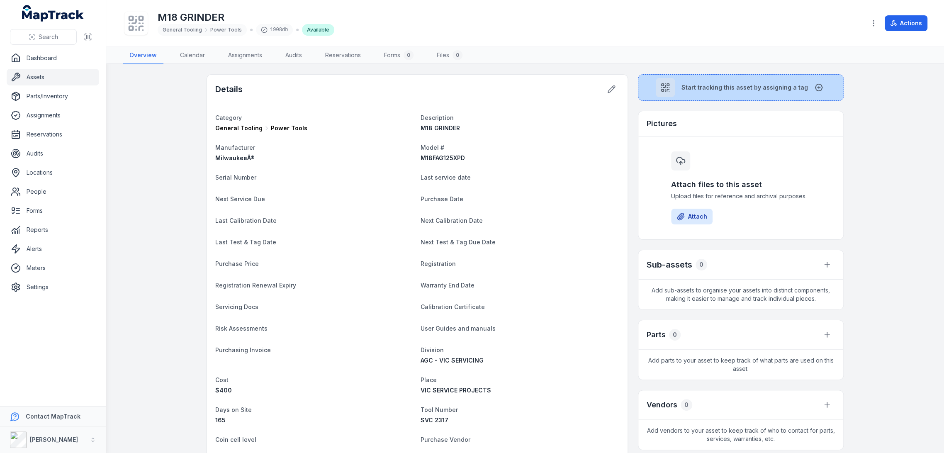
click at [700, 85] on span "Start tracking this asset by assigning a tag" at bounding box center [745, 87] width 127 height 8
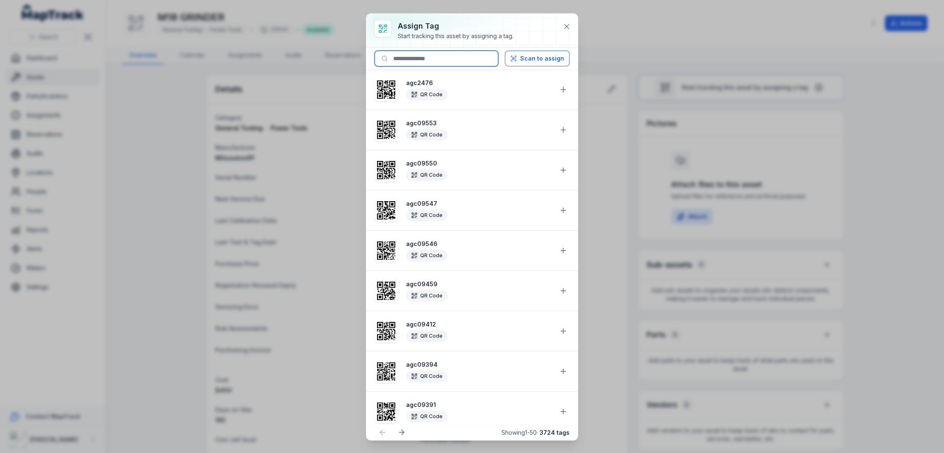
click at [473, 54] on input at bounding box center [437, 59] width 124 height 16
paste input "********"
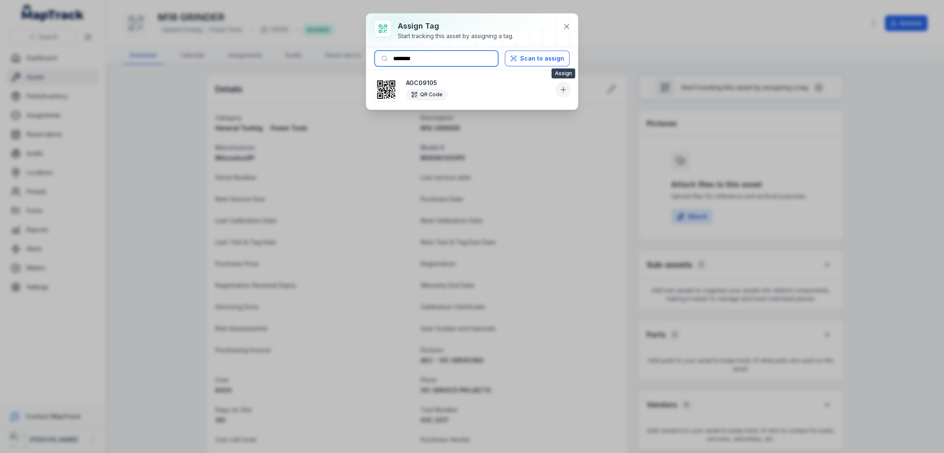
type input "********"
click at [564, 90] on icon at bounding box center [563, 89] width 8 height 8
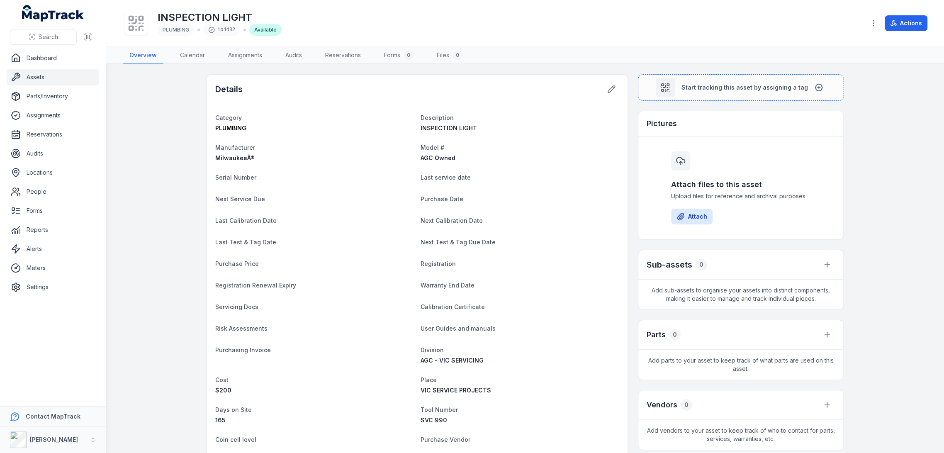
scroll to position [184, 0]
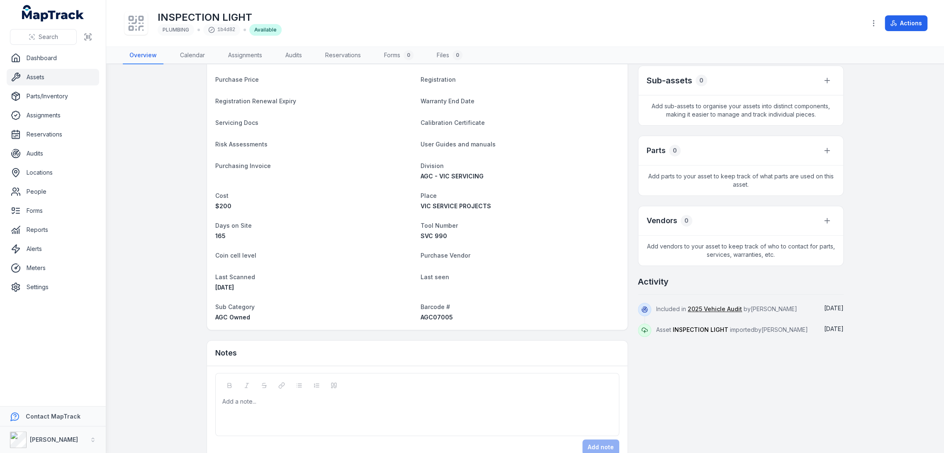
click at [424, 310] on span "Barcode #" at bounding box center [435, 306] width 29 height 7
click at [427, 318] on span "AGC07005" at bounding box center [437, 317] width 32 height 7
copy span "AGC07005"
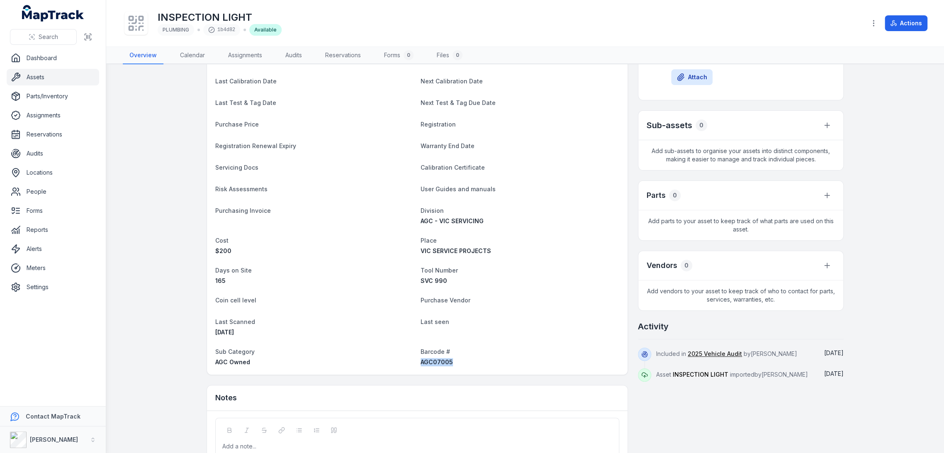
scroll to position [0, 0]
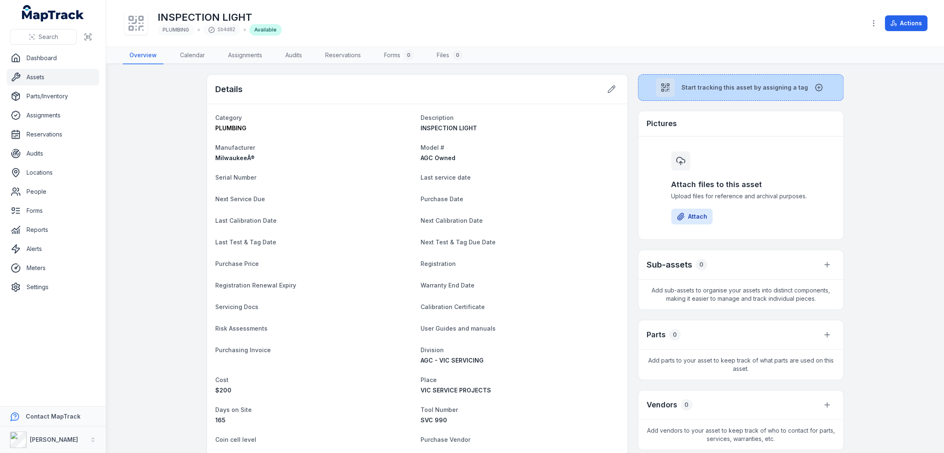
click at [697, 83] on span "Start tracking this asset by assigning a tag" at bounding box center [745, 87] width 127 height 8
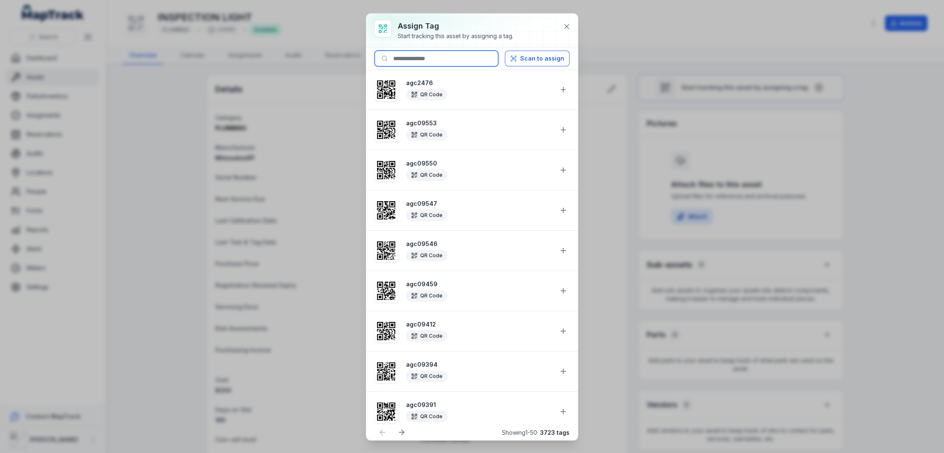
click at [466, 54] on input at bounding box center [437, 59] width 124 height 16
paste input "********"
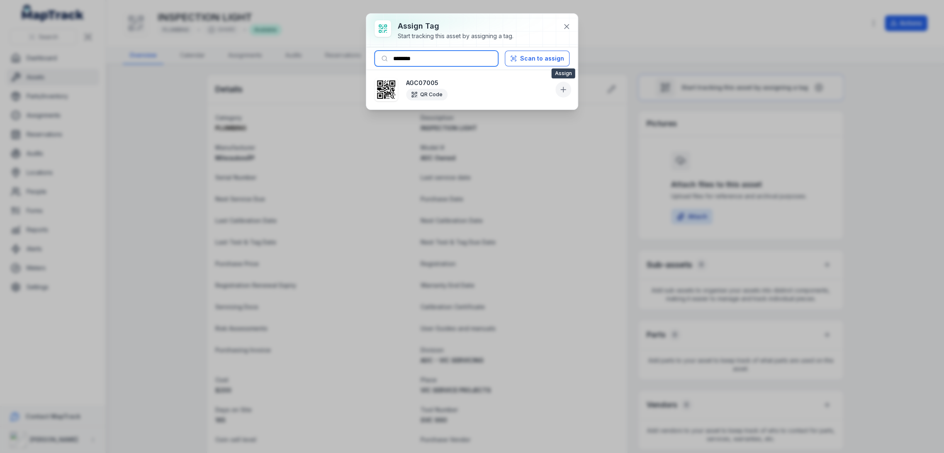
type input "********"
click at [566, 86] on icon at bounding box center [563, 89] width 8 height 8
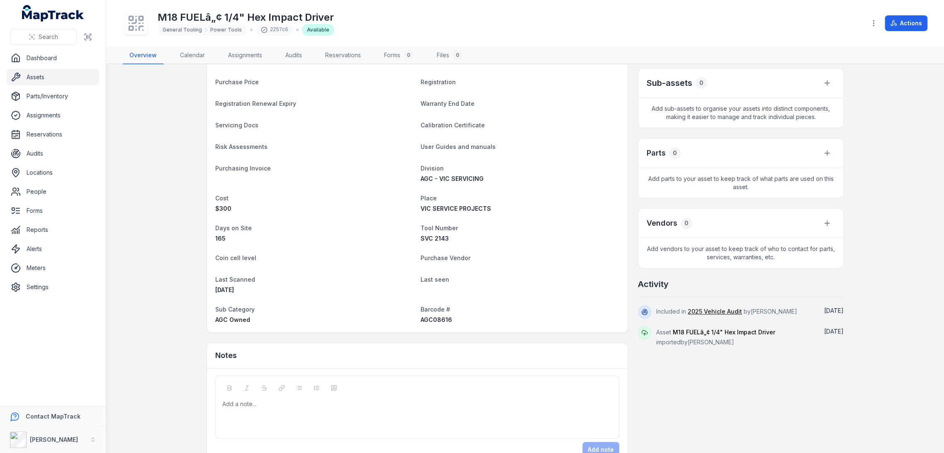
scroll to position [184, 0]
click at [434, 317] on span "AGC08616" at bounding box center [437, 317] width 32 height 7
copy span "AGC08616"
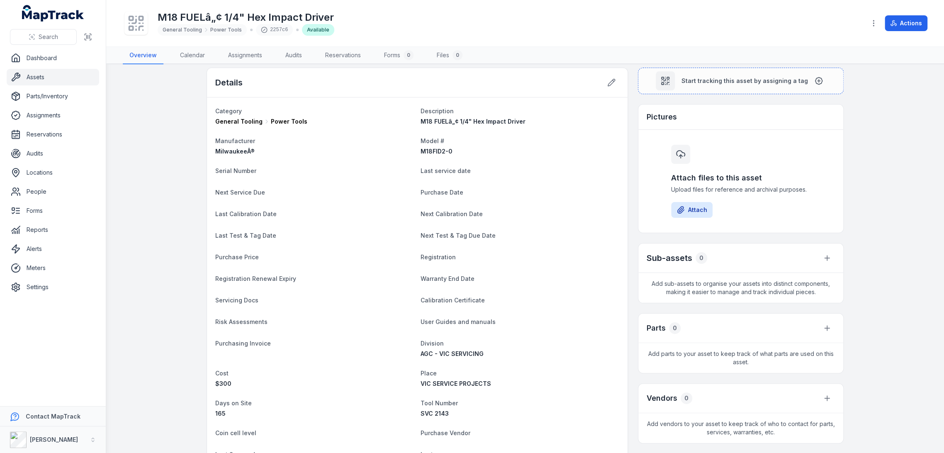
scroll to position [0, 0]
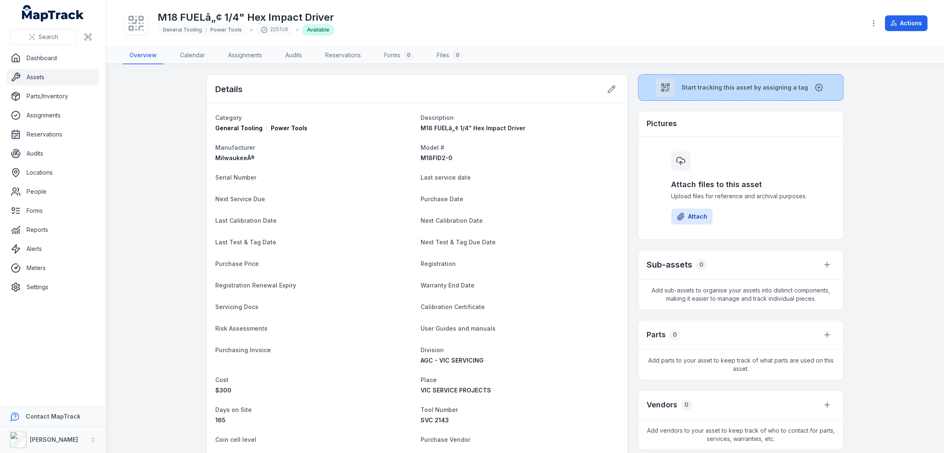
click at [689, 88] on span "Start tracking this asset by assigning a tag" at bounding box center [745, 87] width 127 height 8
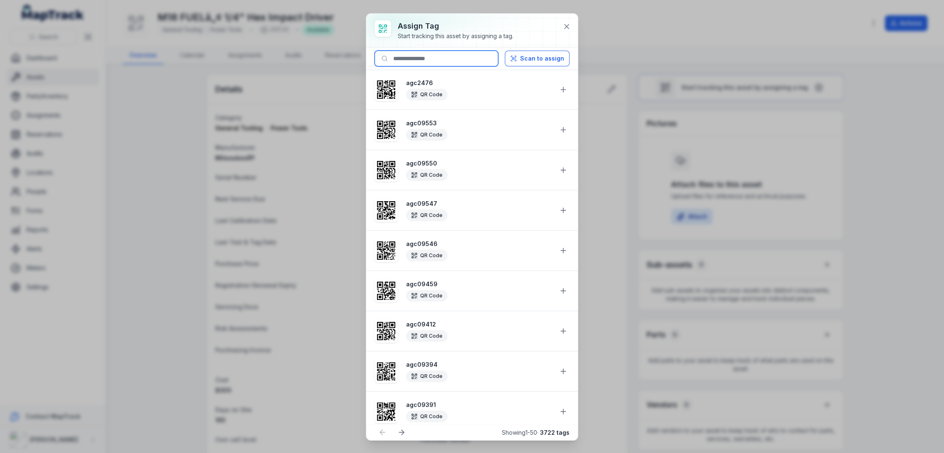
click at [465, 56] on input at bounding box center [437, 59] width 124 height 16
paste input "********"
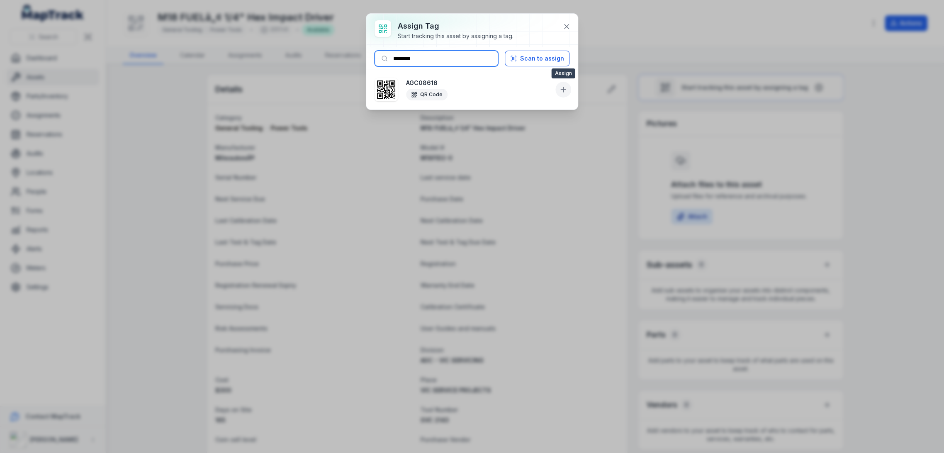
type input "********"
click at [564, 86] on icon at bounding box center [563, 89] width 8 height 8
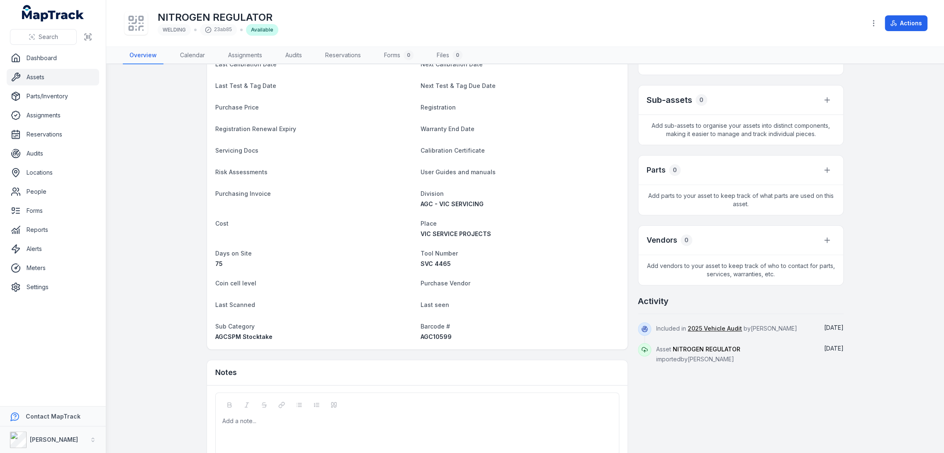
scroll to position [184, 0]
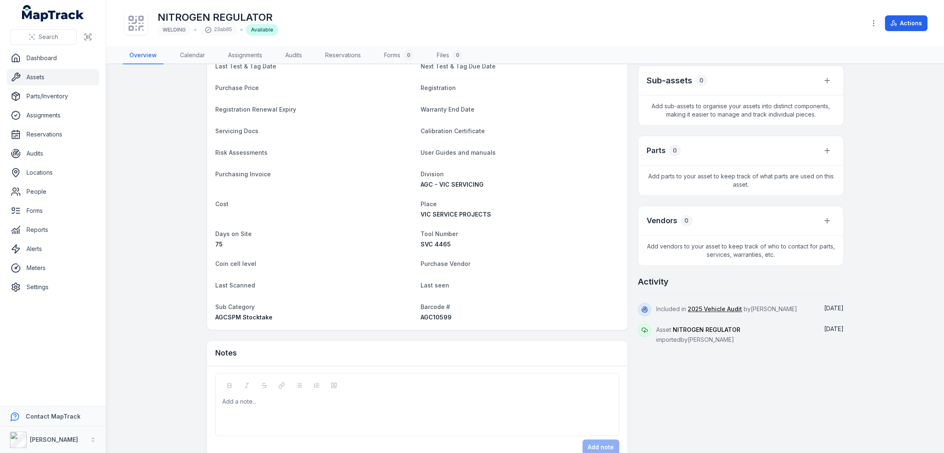
click at [432, 320] on span "AGC10599" at bounding box center [436, 317] width 31 height 7
copy span "AGC10599"
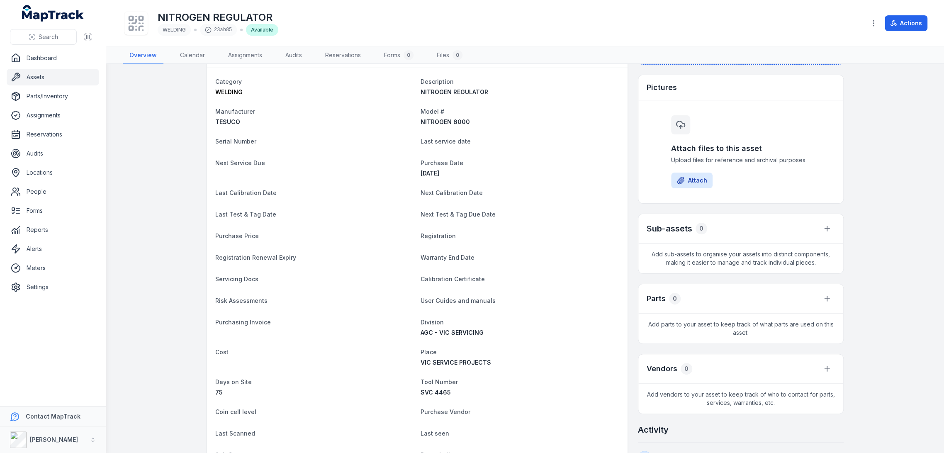
scroll to position [0, 0]
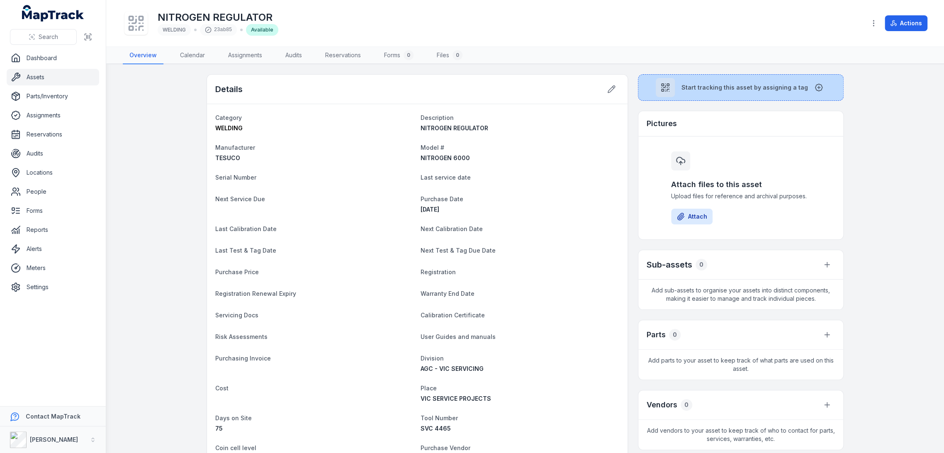
click at [671, 89] on div at bounding box center [665, 87] width 19 height 19
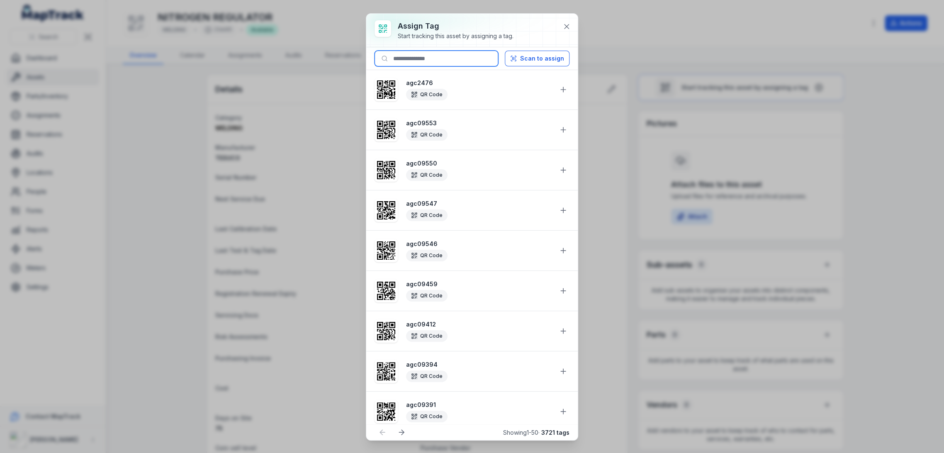
click at [445, 54] on input at bounding box center [437, 59] width 124 height 16
paste input "********"
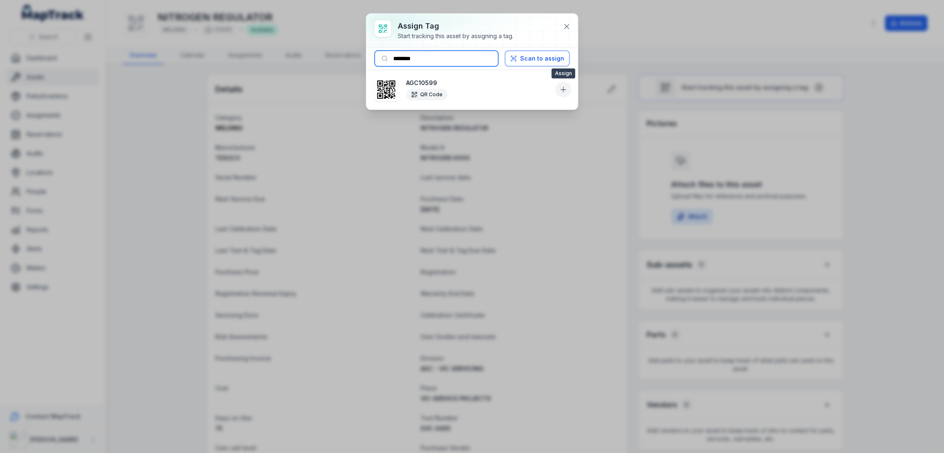
type input "********"
click at [567, 90] on icon at bounding box center [563, 89] width 8 height 8
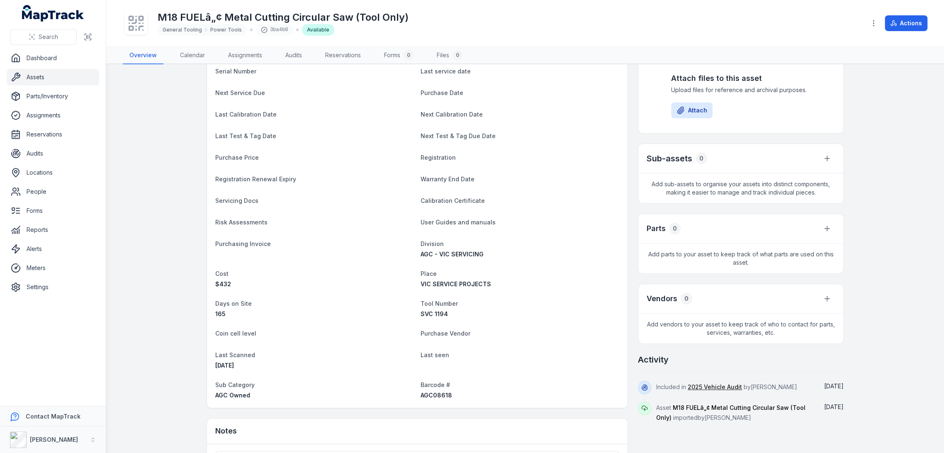
scroll to position [184, 0]
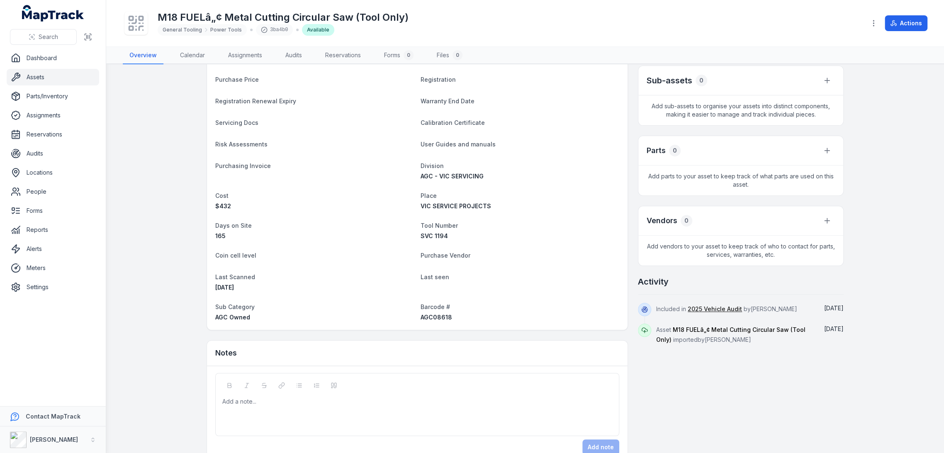
click span "AGC08618"
copy span "AGC08618"
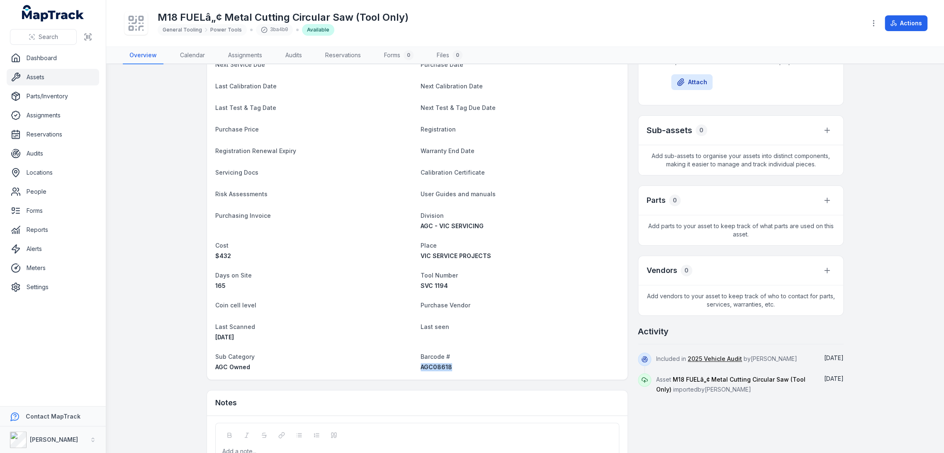
scroll to position [0, 0]
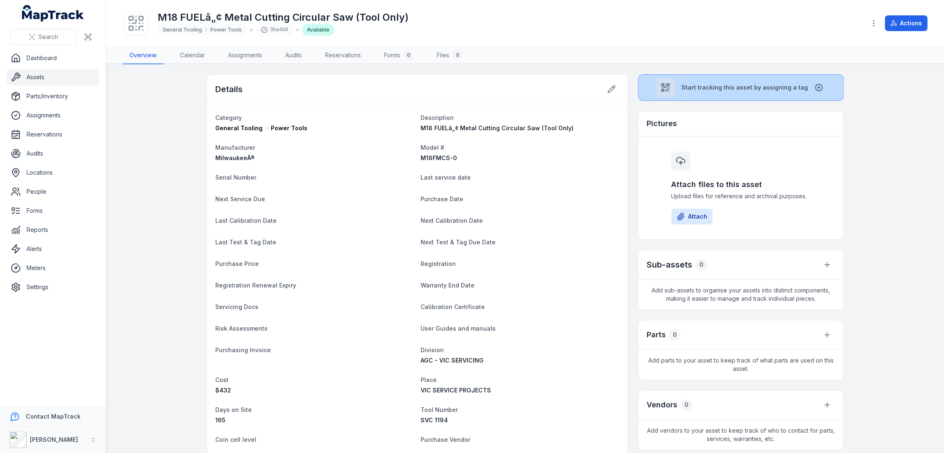
click button "Start tracking this asset by assigning a tag"
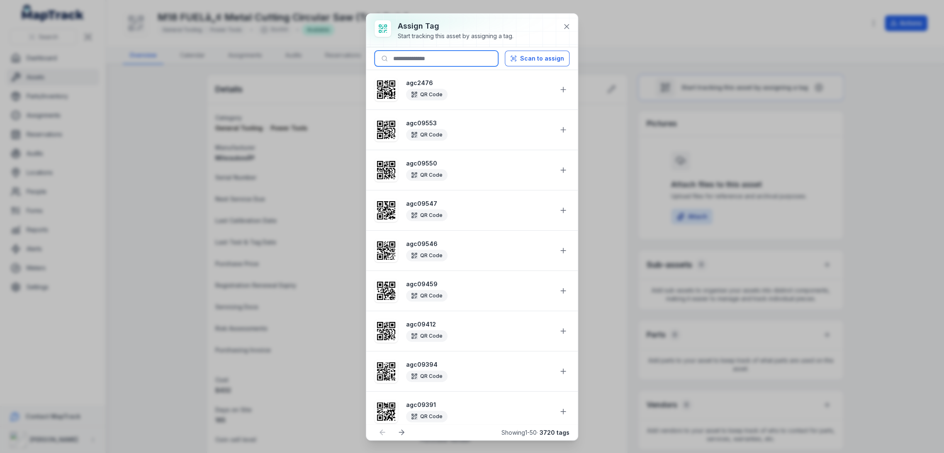
click input
paste input "********"
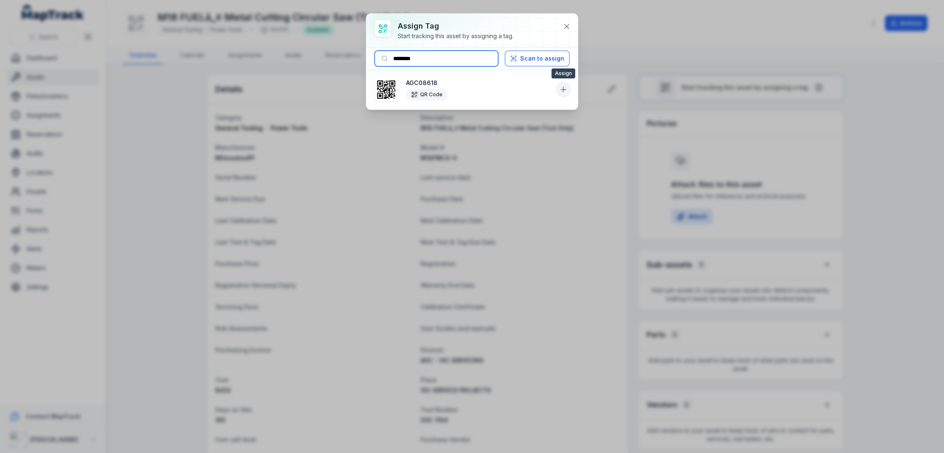
type input "********"
click button
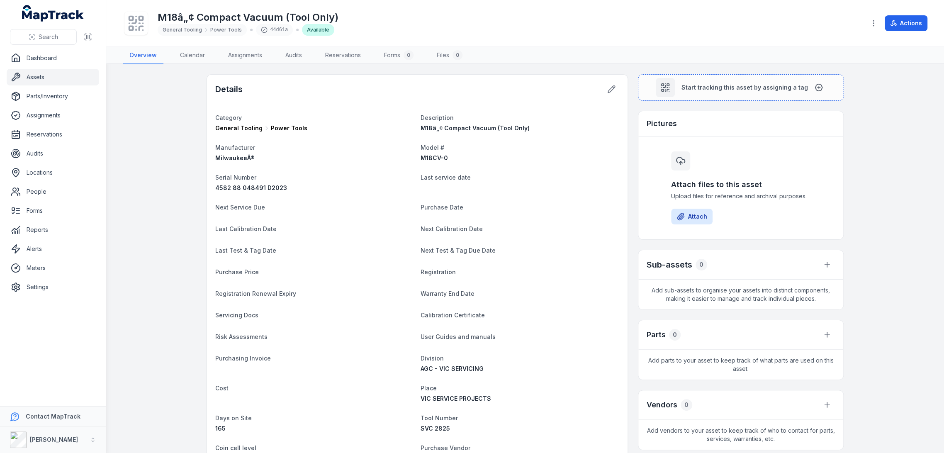
scroll to position [202, 0]
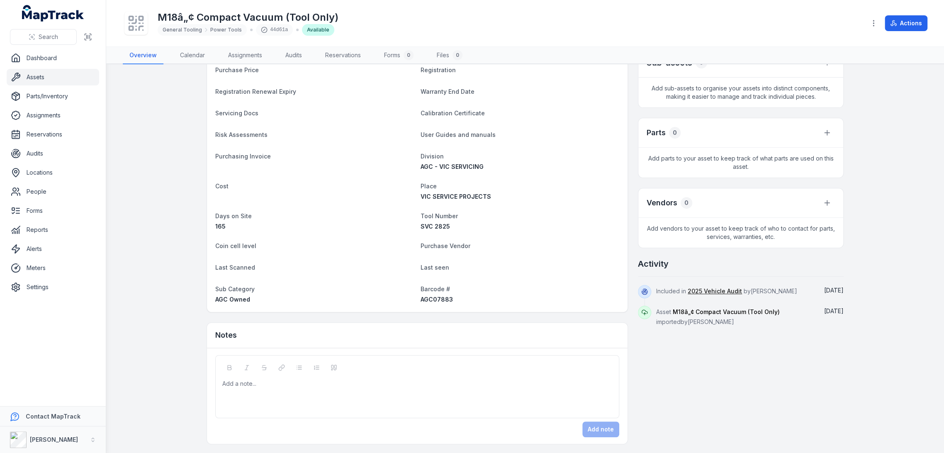
click at [441, 296] on span "AGC07883" at bounding box center [437, 299] width 32 height 7
copy span "AGC07883"
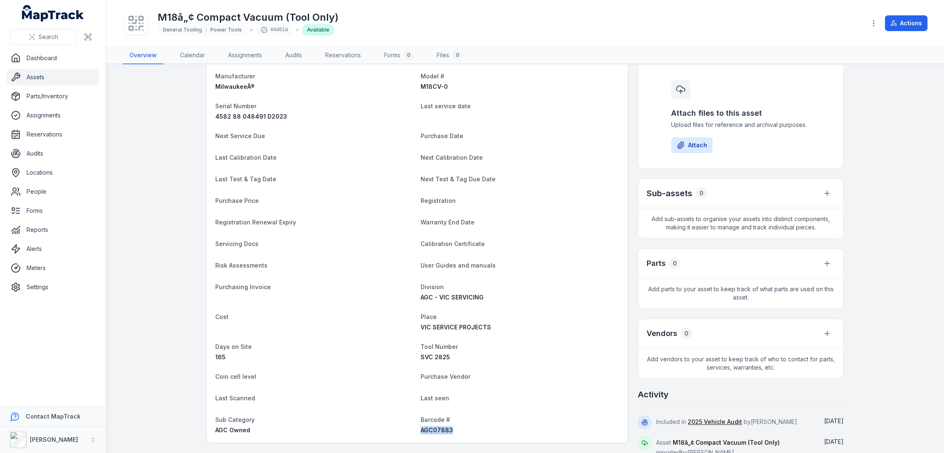
scroll to position [0, 0]
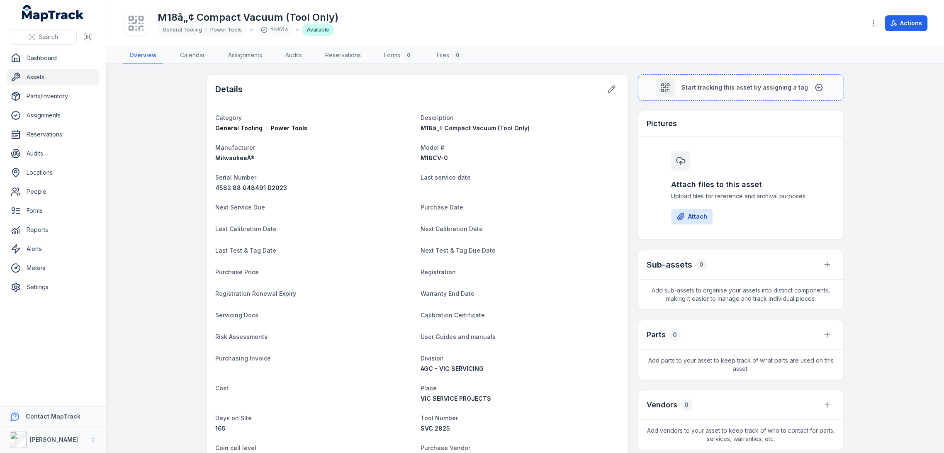
click at [698, 71] on main "Details Category General Tooling Power Tools Description M18â„¢ Compact Vacuum …" at bounding box center [525, 258] width 838 height 389
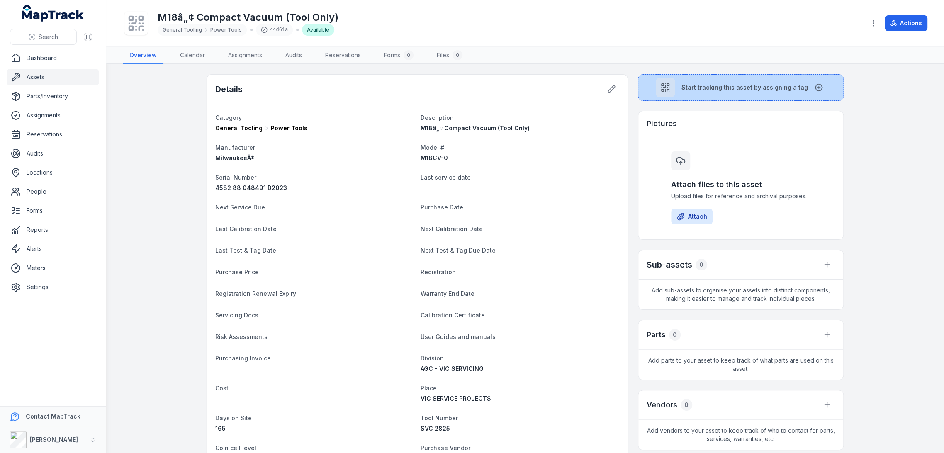
click at [697, 78] on button "Start tracking this asset by assigning a tag" at bounding box center [741, 87] width 206 height 27
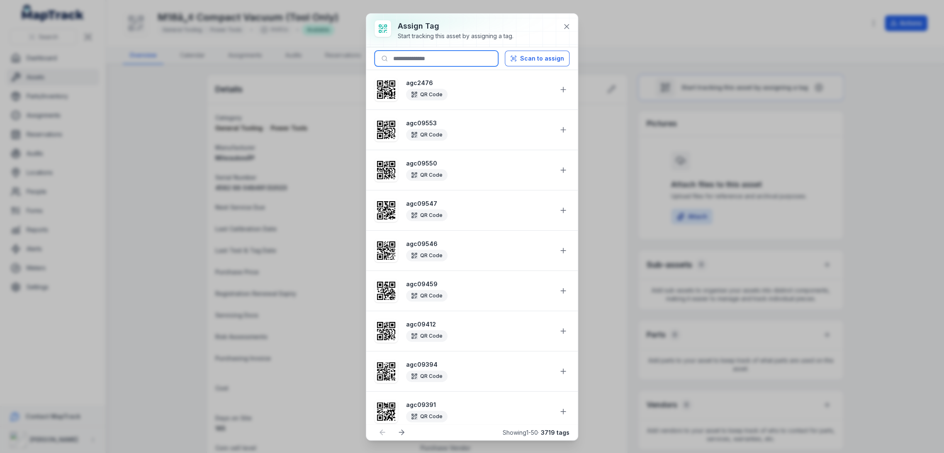
click at [443, 56] on input at bounding box center [437, 59] width 124 height 16
paste input "********"
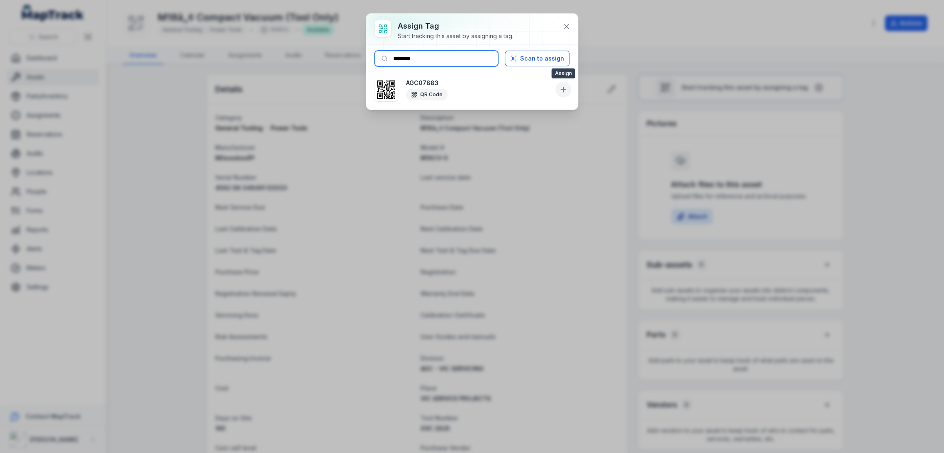
type input "********"
click at [565, 90] on icon at bounding box center [563, 89] width 8 height 8
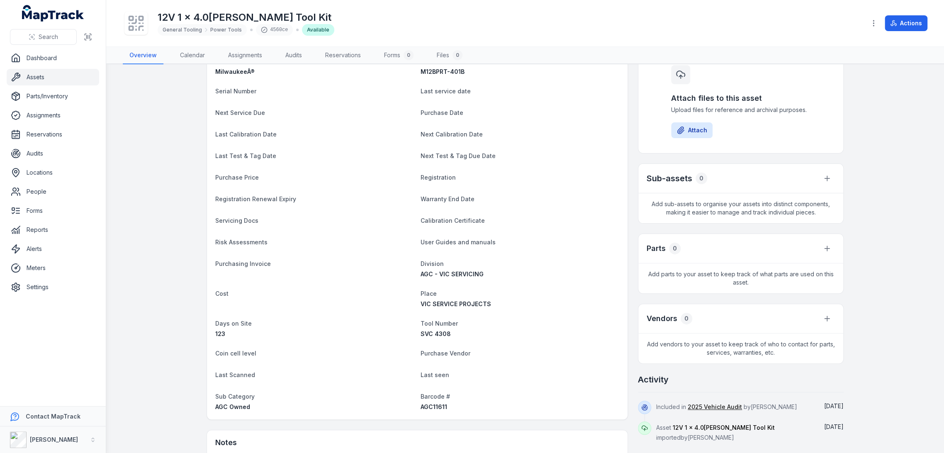
scroll to position [194, 0]
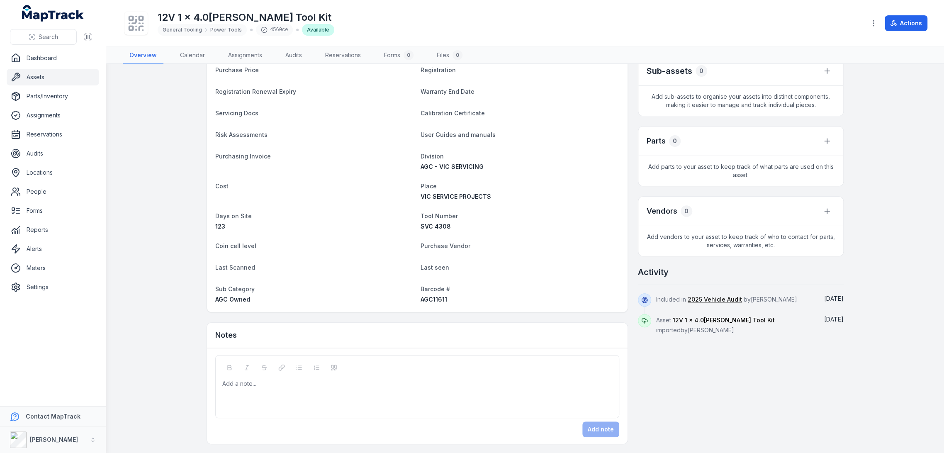
click at [438, 300] on span "AGC11611" at bounding box center [434, 299] width 27 height 7
copy span "AGC11611"
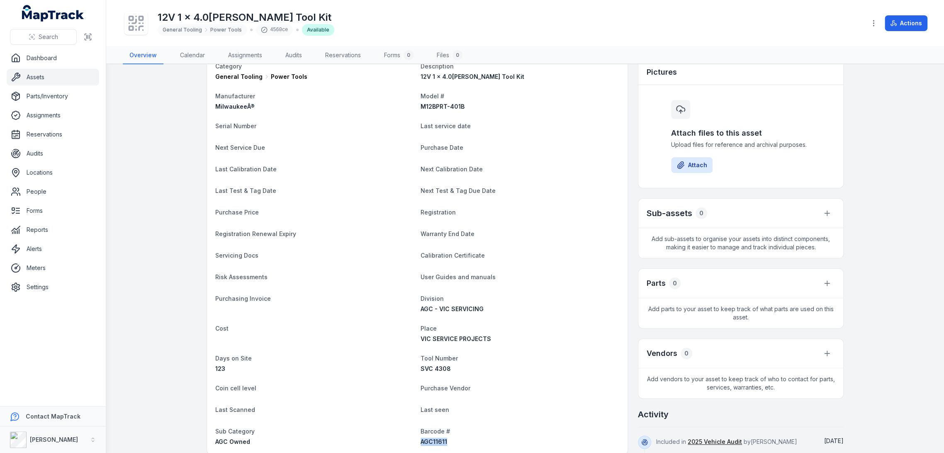
scroll to position [0, 0]
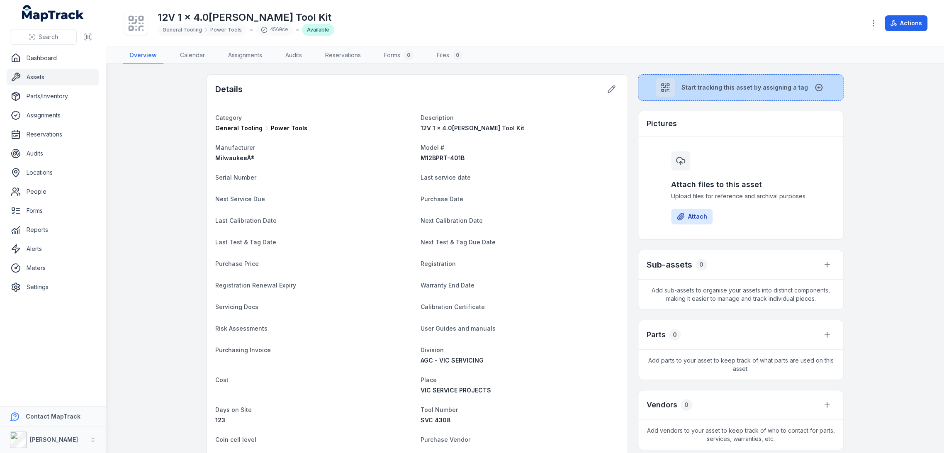
click at [693, 93] on button "Start tracking this asset by assigning a tag" at bounding box center [741, 87] width 206 height 27
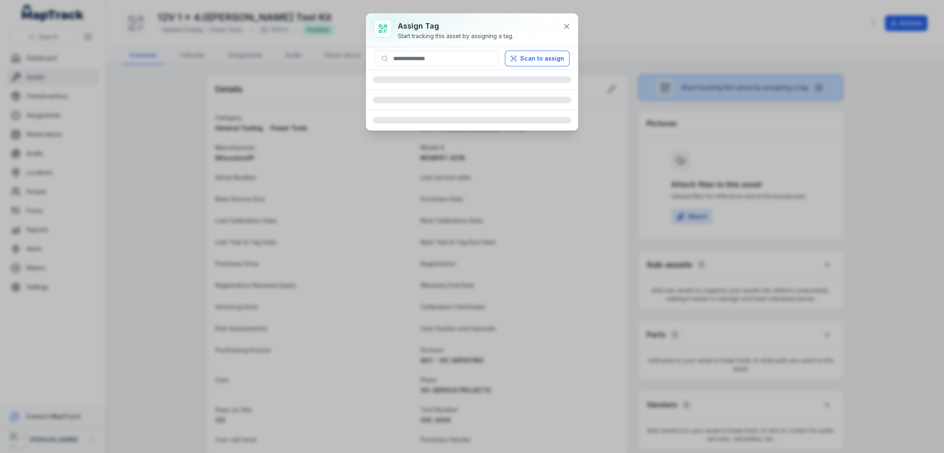
click at [693, 93] on div "Assign tag Start tracking this asset by assigning a tag. Scan to assign" at bounding box center [472, 226] width 944 height 453
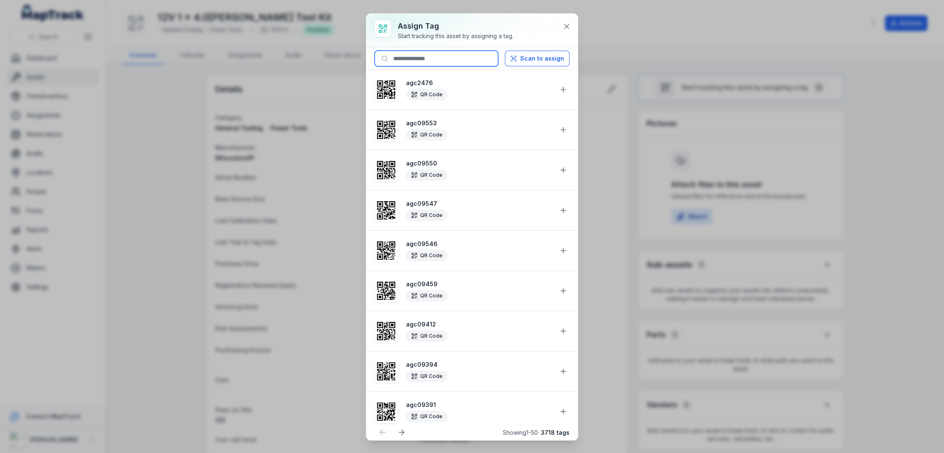
click at [436, 56] on input at bounding box center [437, 59] width 124 height 16
paste input "********"
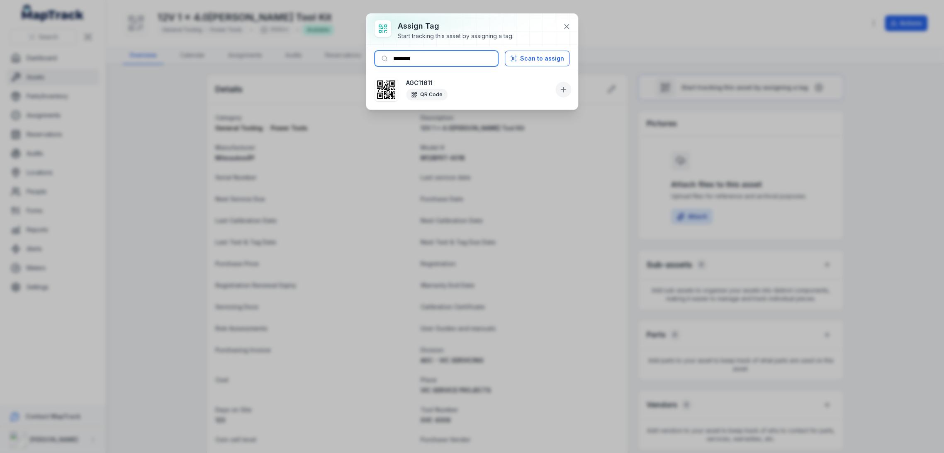
type input "********"
click at [565, 90] on icon at bounding box center [563, 89] width 8 height 8
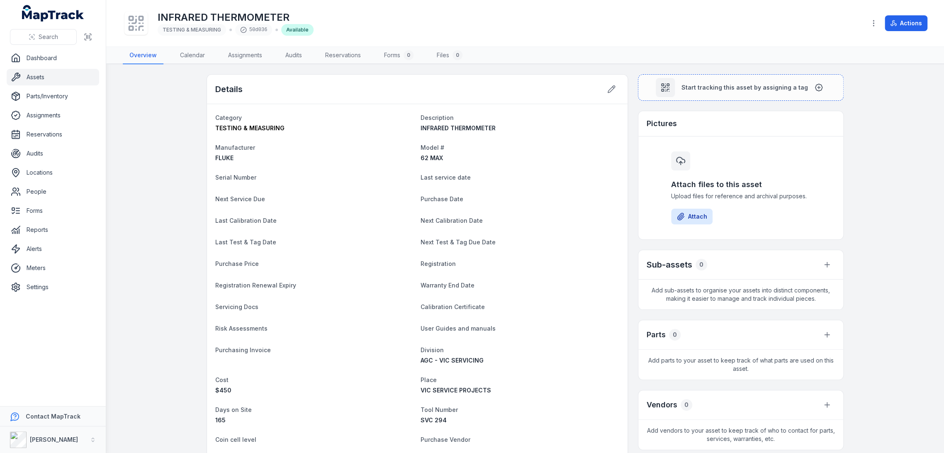
scroll to position [202, 0]
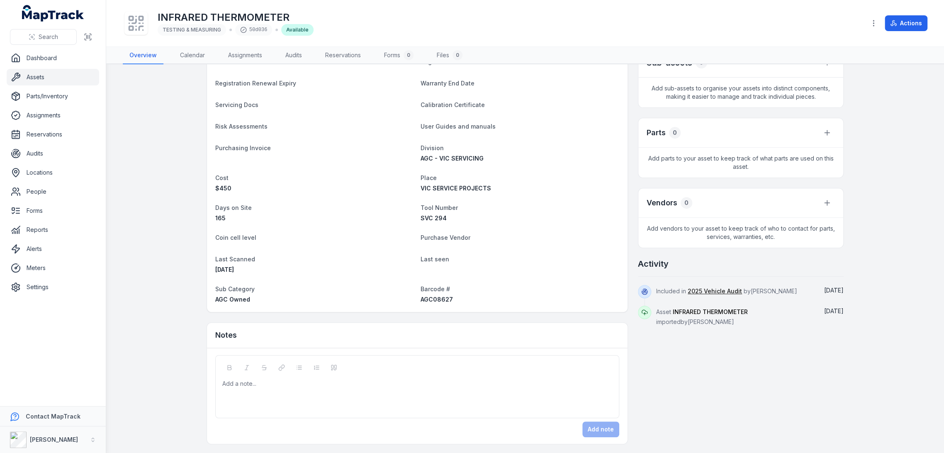
click at [431, 301] on span "AGC08627" at bounding box center [437, 299] width 32 height 7
copy span "AGC08627"
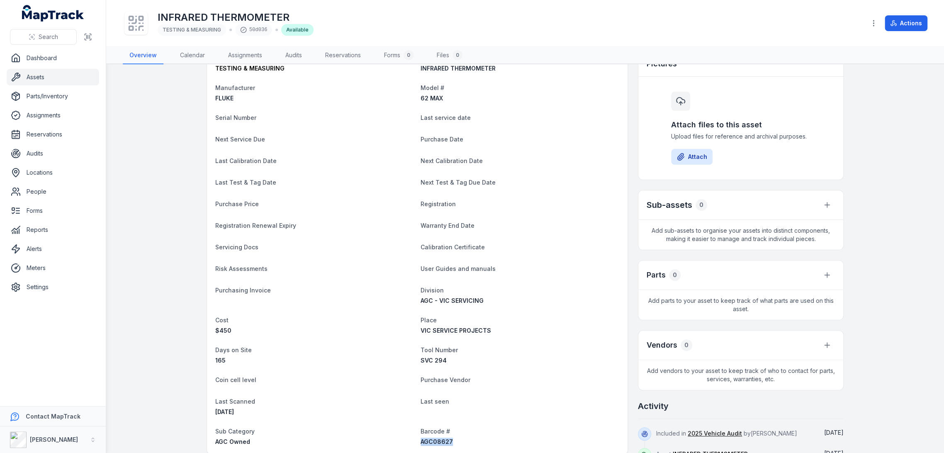
scroll to position [0, 0]
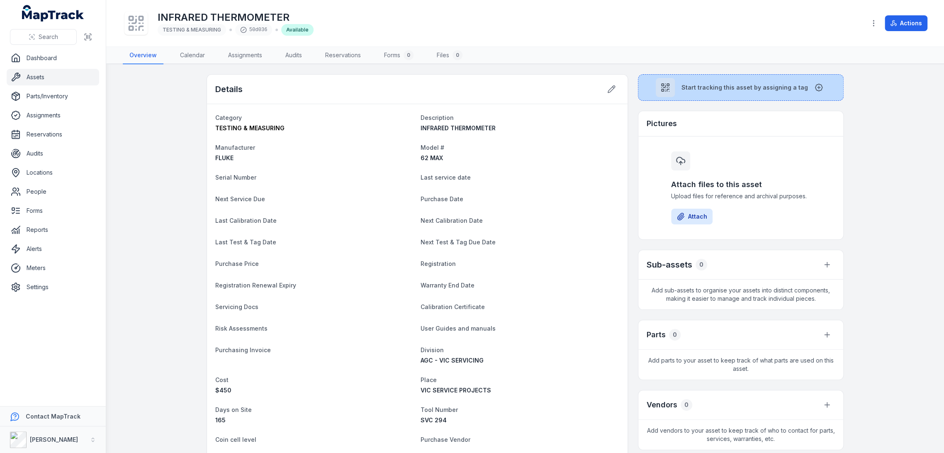
click at [690, 84] on span "Start tracking this asset by assigning a tag" at bounding box center [745, 87] width 127 height 8
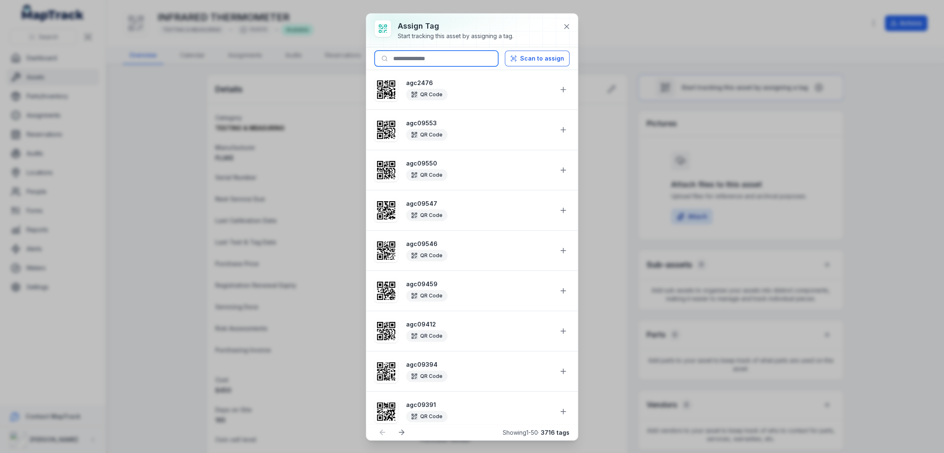
click at [439, 61] on input at bounding box center [437, 59] width 124 height 16
paste input "********"
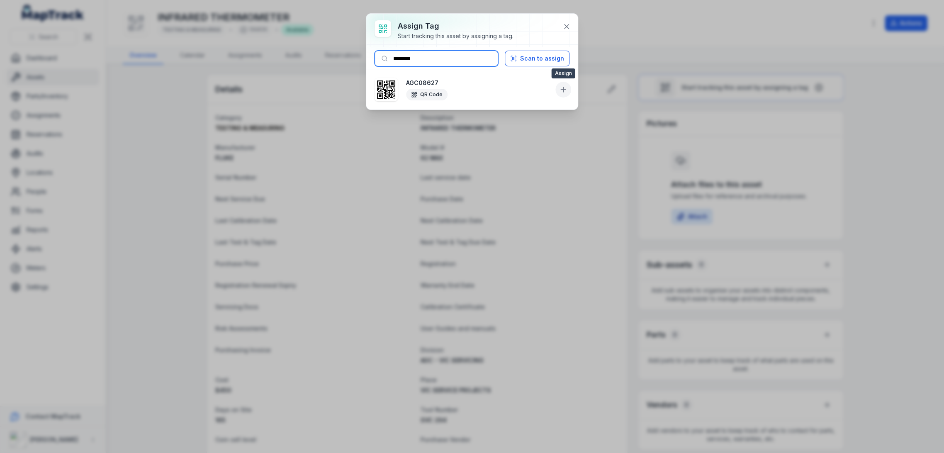
type input "********"
click at [562, 90] on icon at bounding box center [563, 90] width 5 height 0
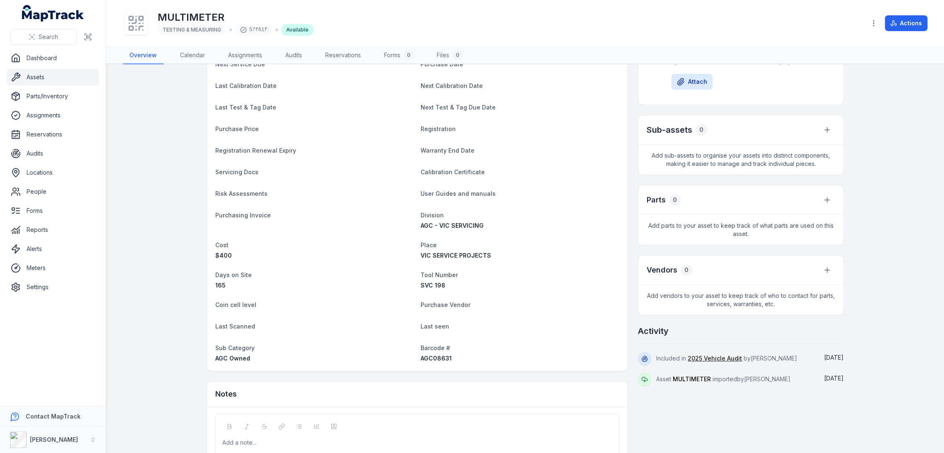
scroll to position [194, 0]
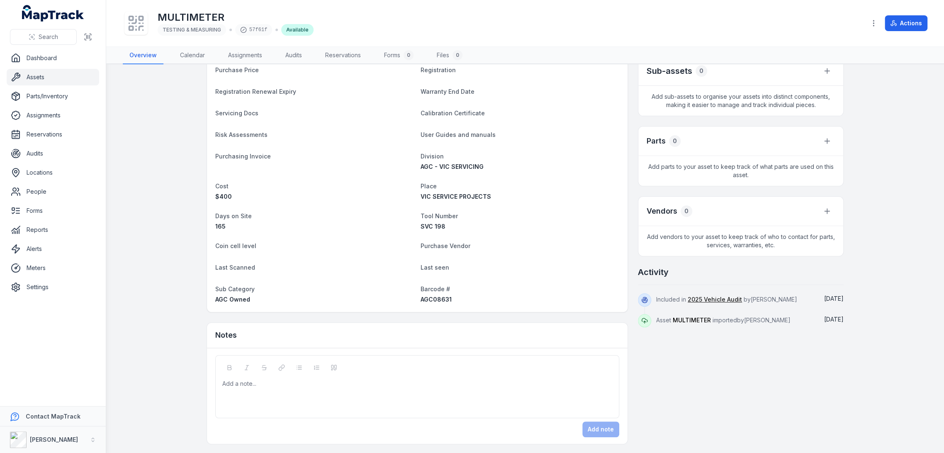
click at [431, 300] on span "AGC08631" at bounding box center [436, 299] width 31 height 7
copy span "AGC08631"
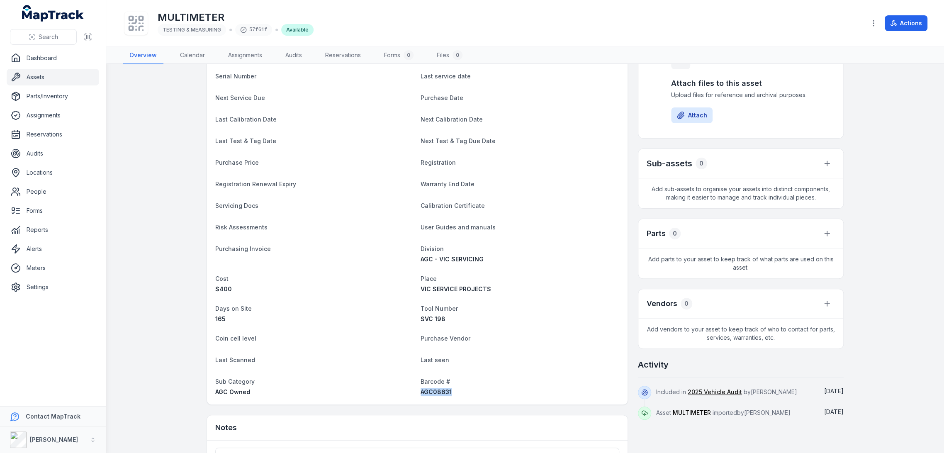
scroll to position [0, 0]
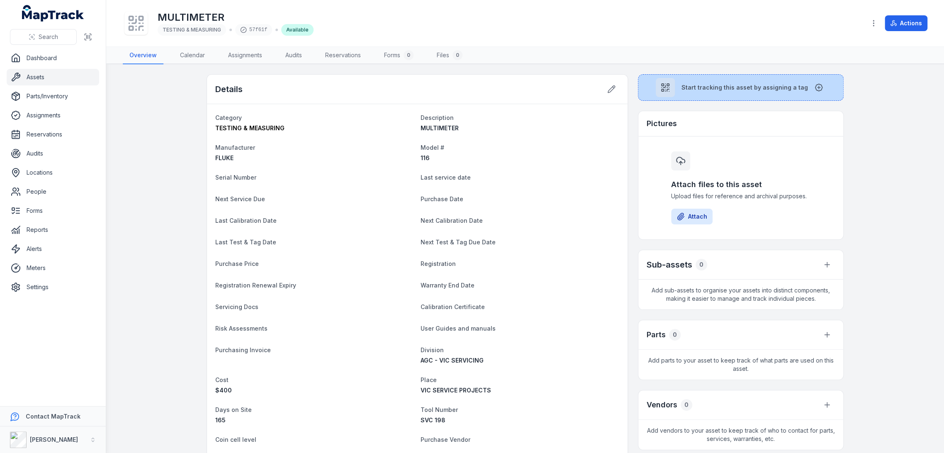
click at [680, 92] on button "Start tracking this asset by assigning a tag" at bounding box center [741, 87] width 206 height 27
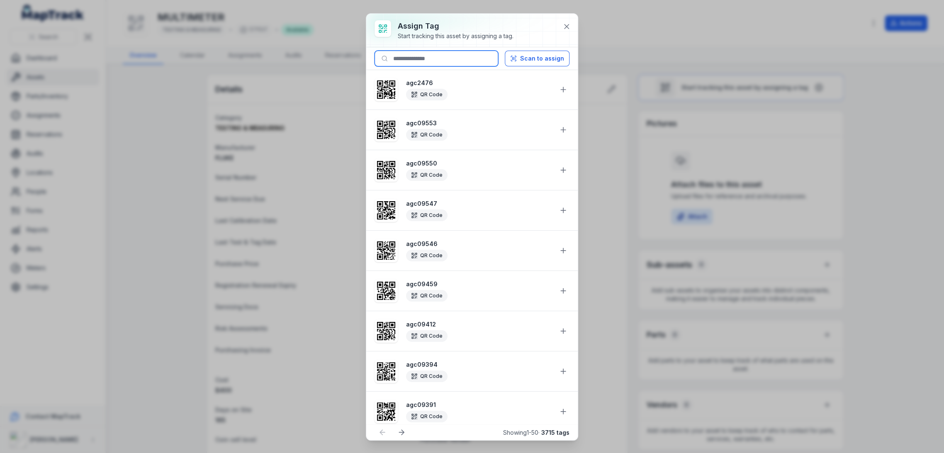
click at [468, 56] on input at bounding box center [437, 59] width 124 height 16
paste input "********"
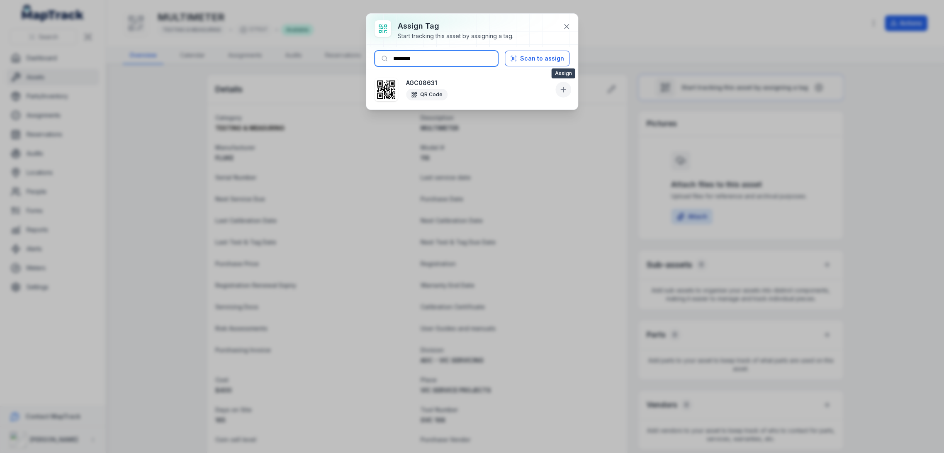
type input "********"
click at [563, 90] on icon at bounding box center [563, 89] width 8 height 8
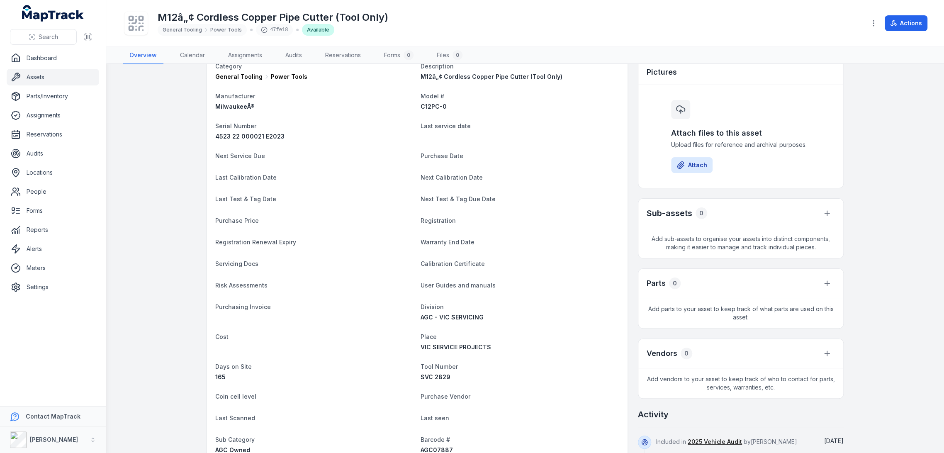
scroll to position [202, 0]
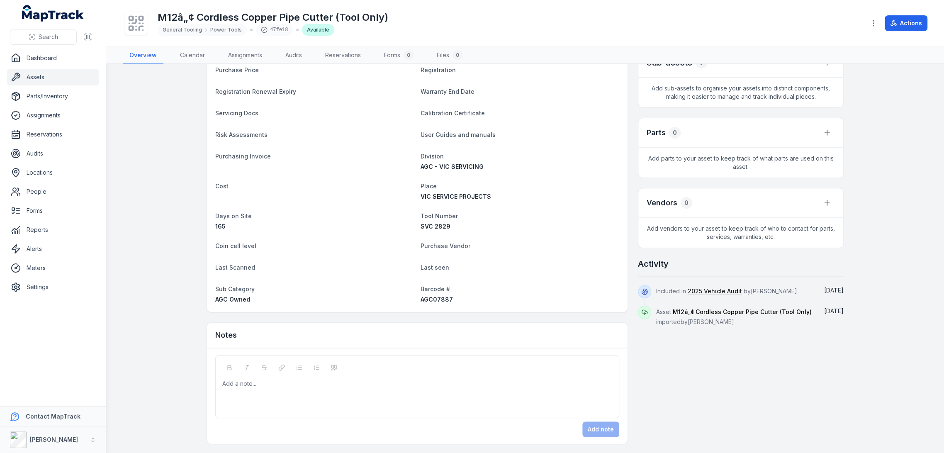
click at [431, 301] on span "AGC07887" at bounding box center [437, 299] width 32 height 7
copy span "AGC07887"
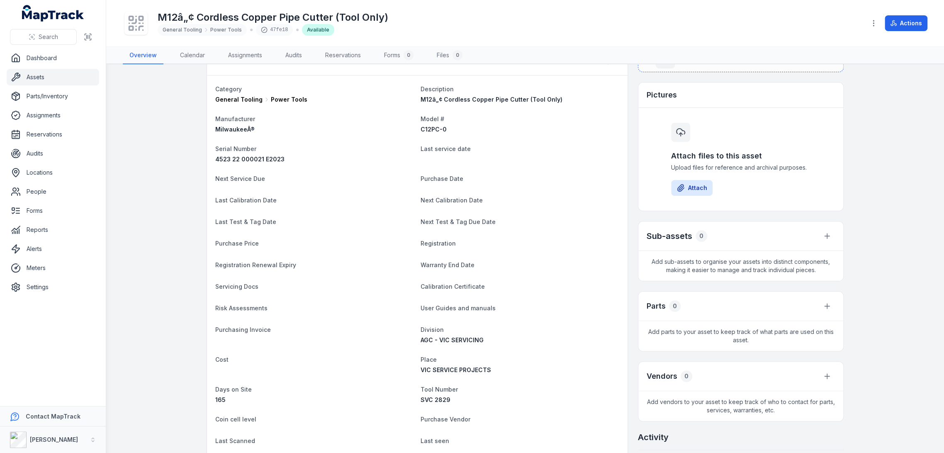
scroll to position [0, 0]
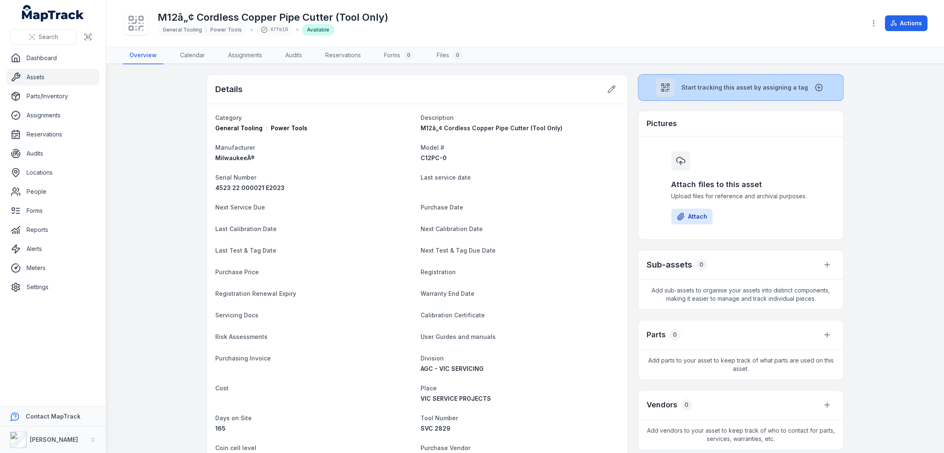
click at [674, 88] on div at bounding box center [665, 87] width 19 height 19
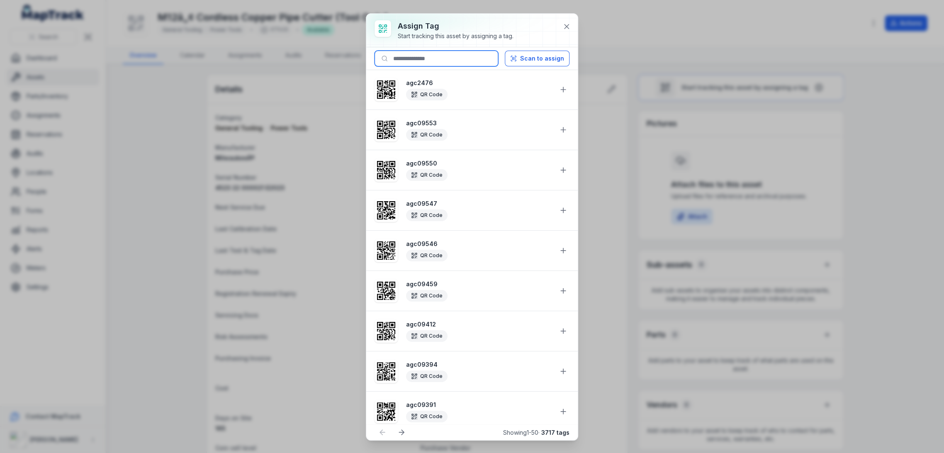
click at [450, 58] on input at bounding box center [437, 59] width 124 height 16
paste input "********"
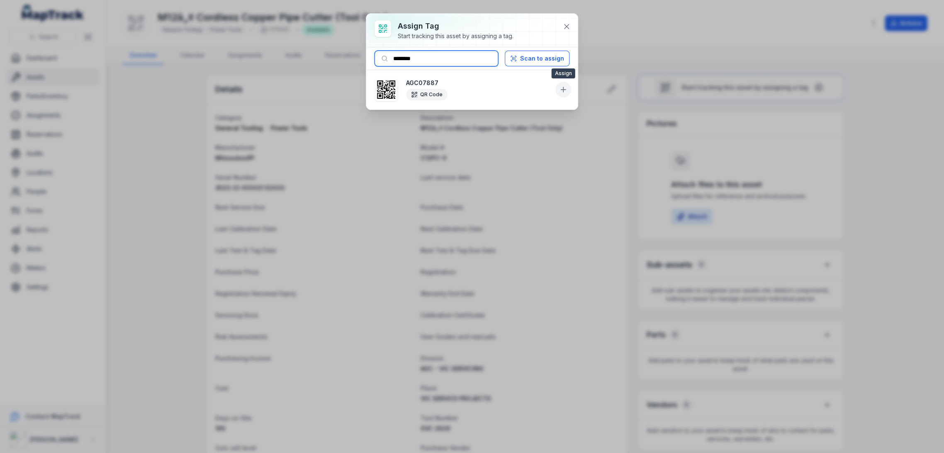
type input "********"
click at [570, 91] on button at bounding box center [564, 90] width 16 height 16
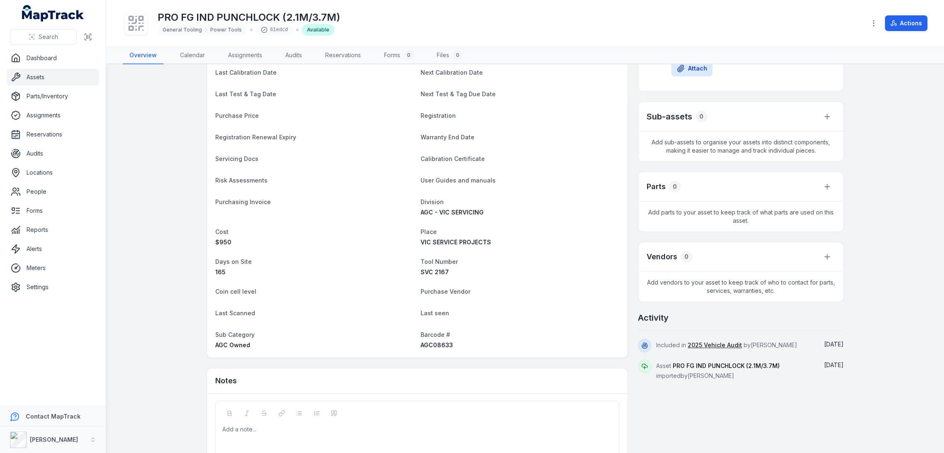
scroll to position [184, 0]
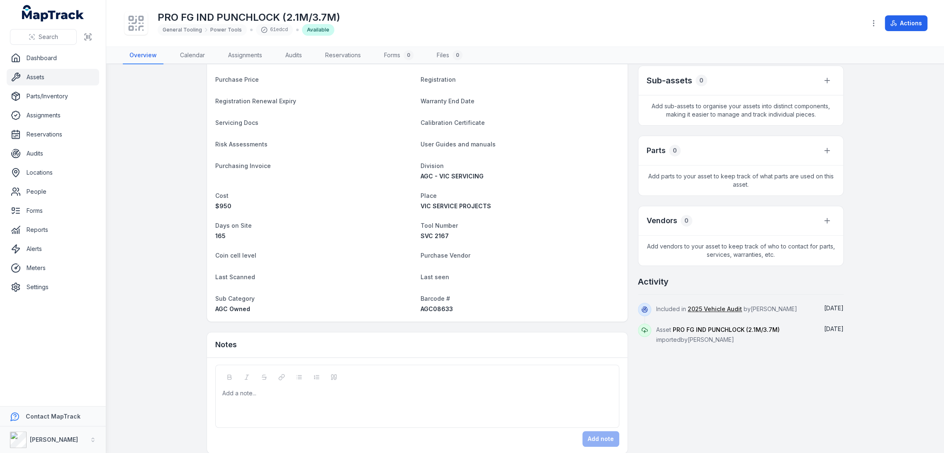
click at [434, 305] on span "AGC08633" at bounding box center [437, 308] width 32 height 7
copy span "AGC08633"
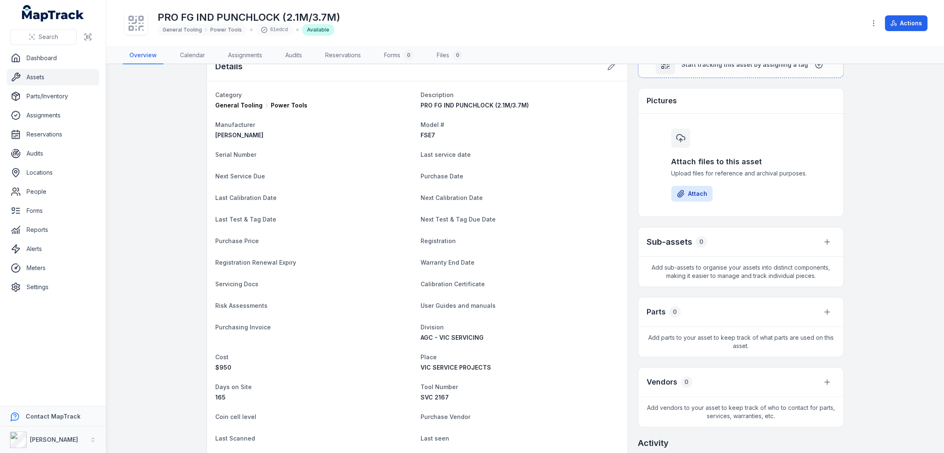
scroll to position [0, 0]
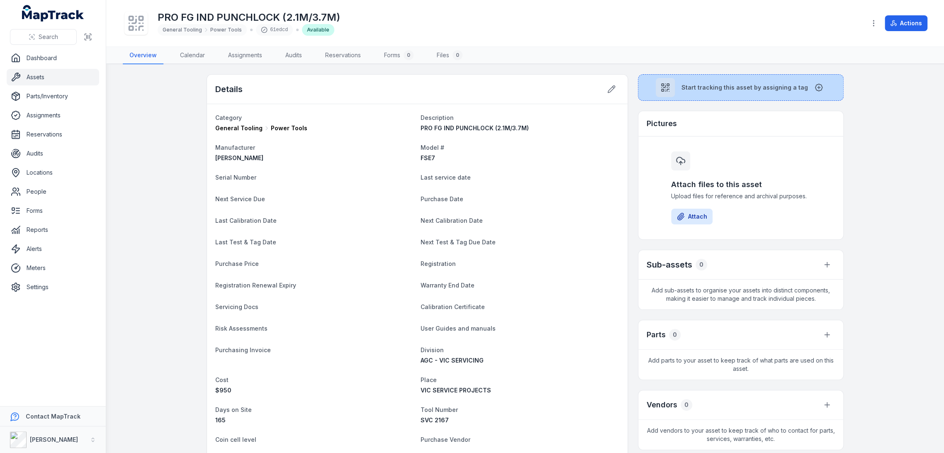
click at [693, 95] on button "Start tracking this asset by assigning a tag" at bounding box center [741, 87] width 206 height 27
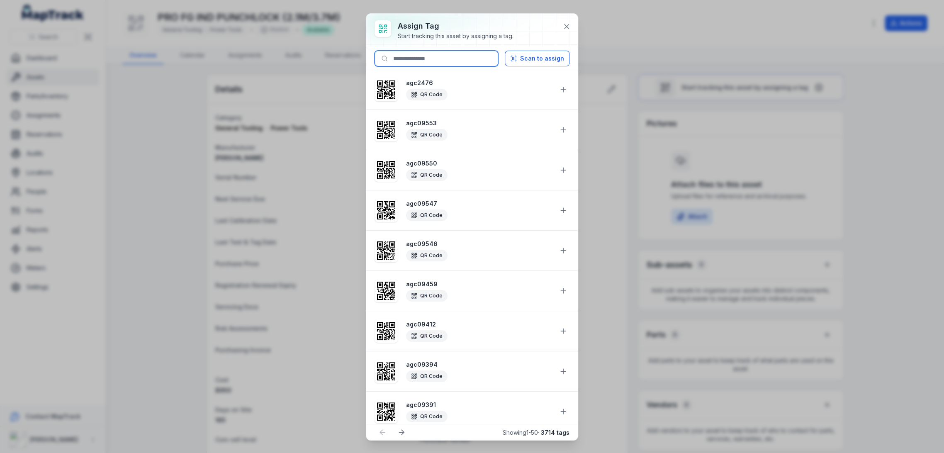
click at [457, 61] on input at bounding box center [437, 59] width 124 height 16
paste input "********"
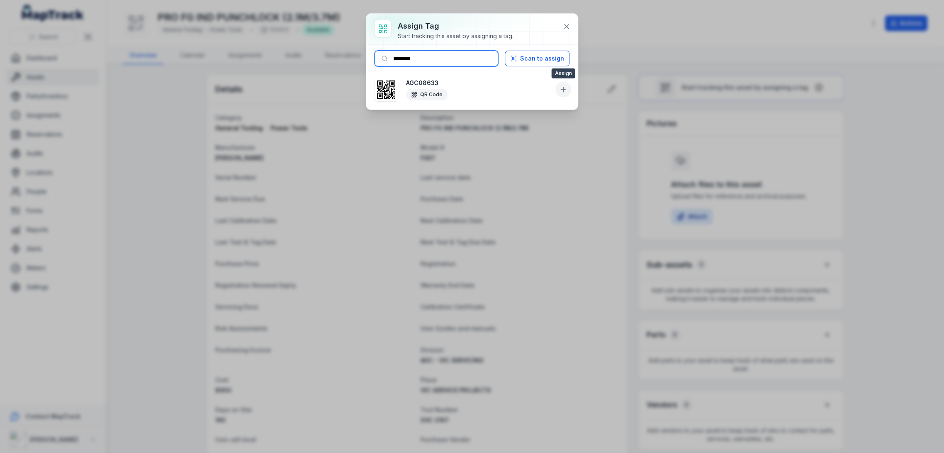
type input "********"
click at [562, 90] on icon at bounding box center [563, 89] width 8 height 8
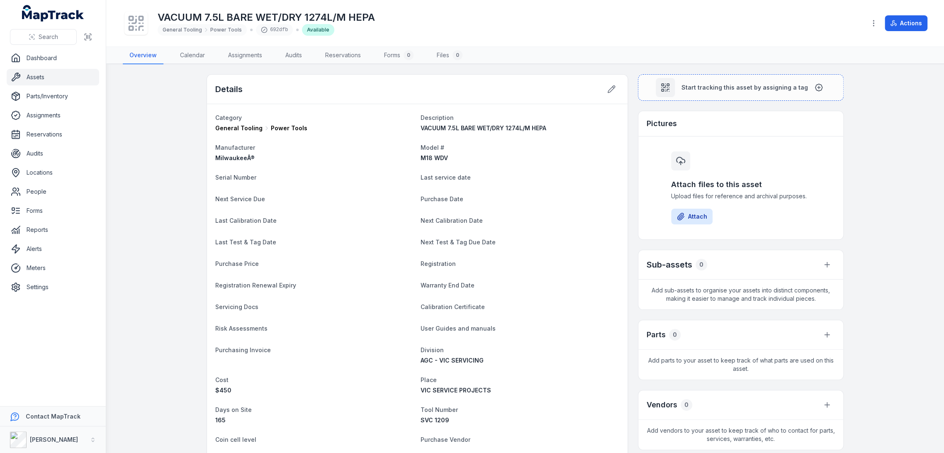
scroll to position [202, 0]
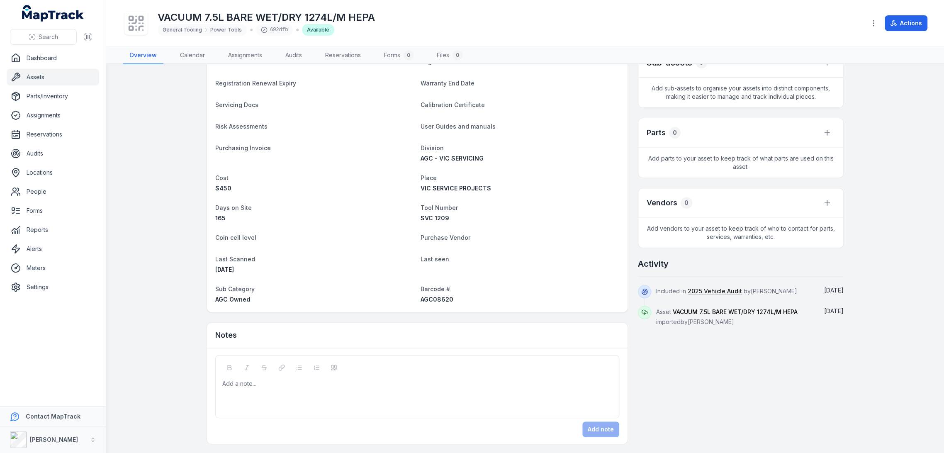
click at [438, 297] on span "AGC08620" at bounding box center [437, 299] width 33 height 7
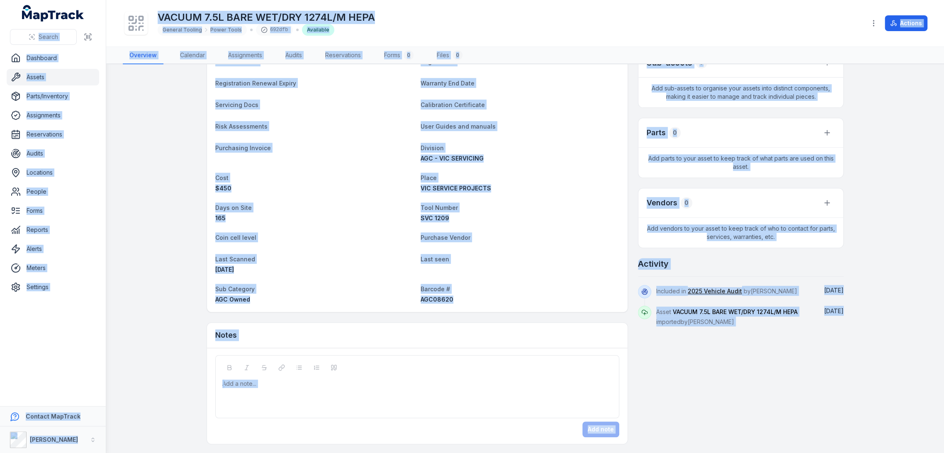
click at [461, 289] on dt "Barcode #" at bounding box center [520, 289] width 199 height 10
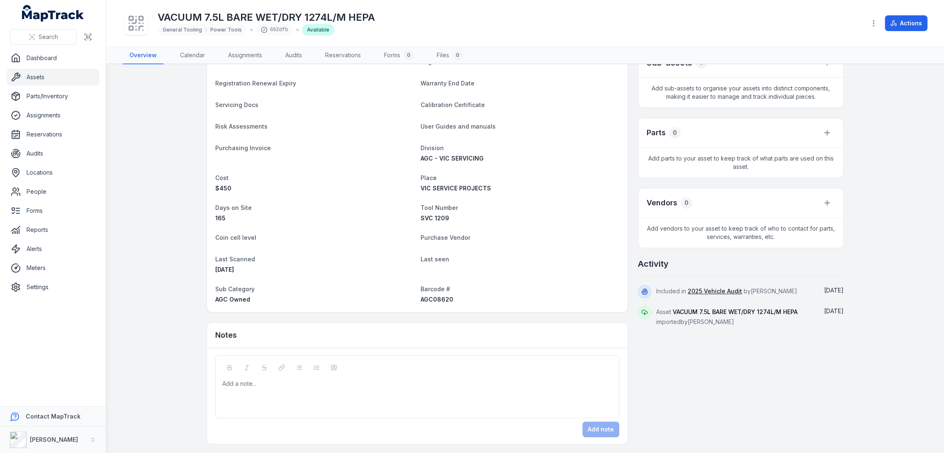
click at [431, 298] on span "AGC08620" at bounding box center [437, 299] width 33 height 7
click at [430, 298] on span "AGC08620" at bounding box center [437, 299] width 33 height 7
copy span "AGC08620"
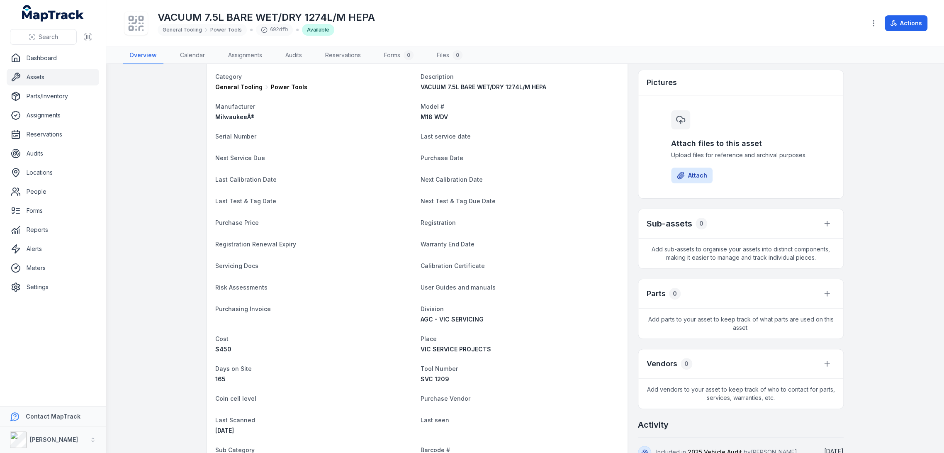
scroll to position [0, 0]
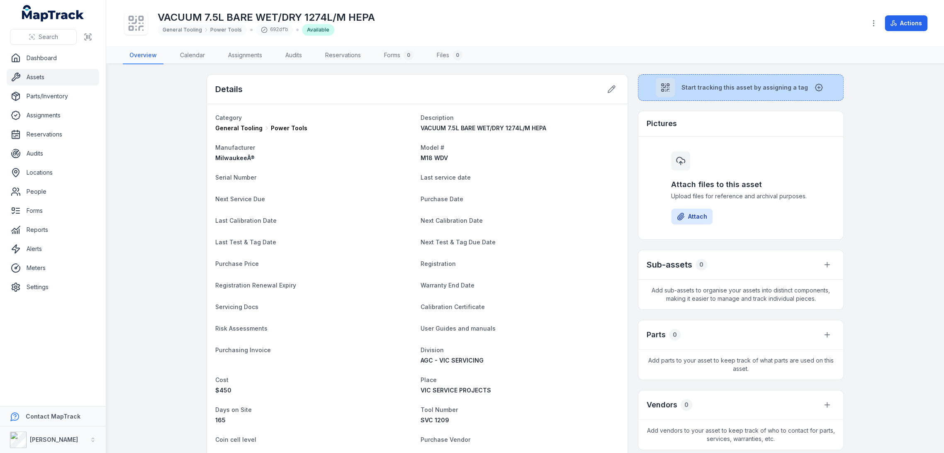
click at [681, 87] on button "Start tracking this asset by assigning a tag" at bounding box center [741, 87] width 206 height 27
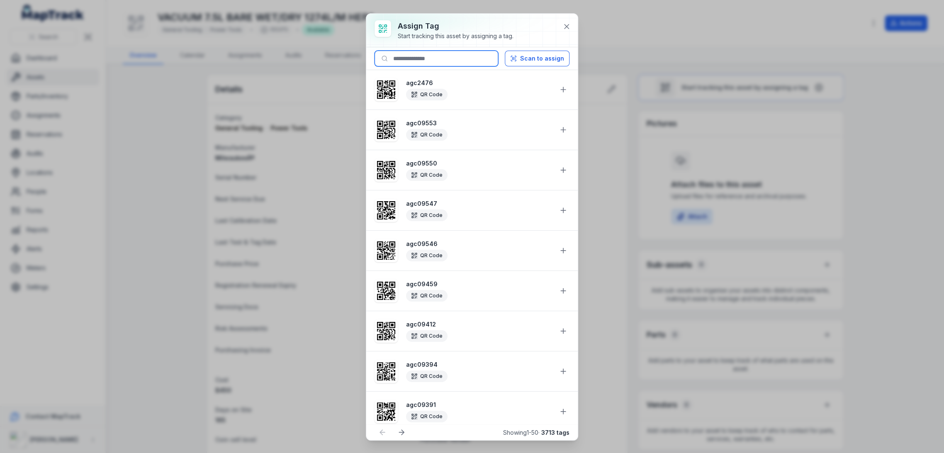
click at [464, 55] on input at bounding box center [437, 59] width 124 height 16
paste input "********"
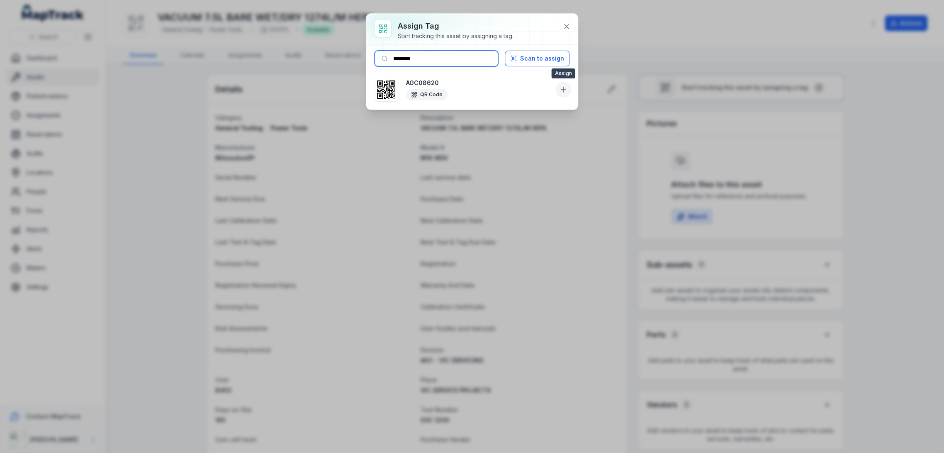
type input "********"
click at [564, 87] on icon at bounding box center [564, 89] width 0 height 5
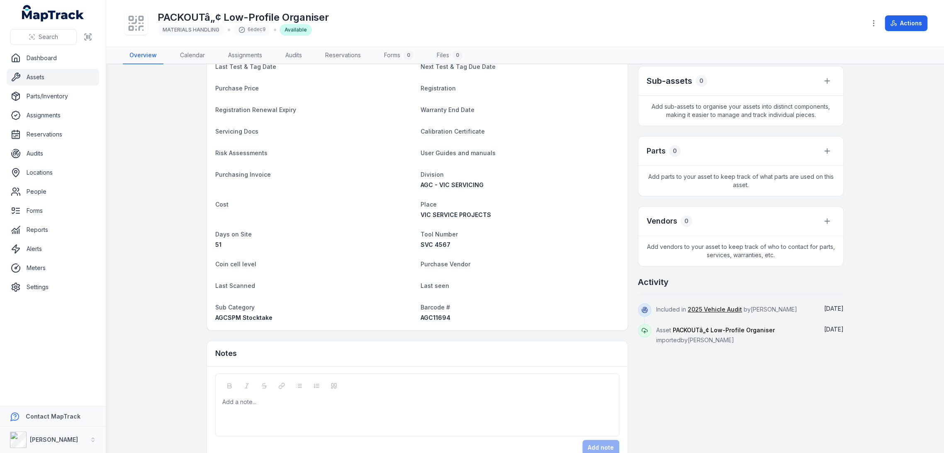
scroll to position [184, 0]
click at [427, 320] on span "AGC11694" at bounding box center [436, 317] width 30 height 7
copy span "AGC11694"
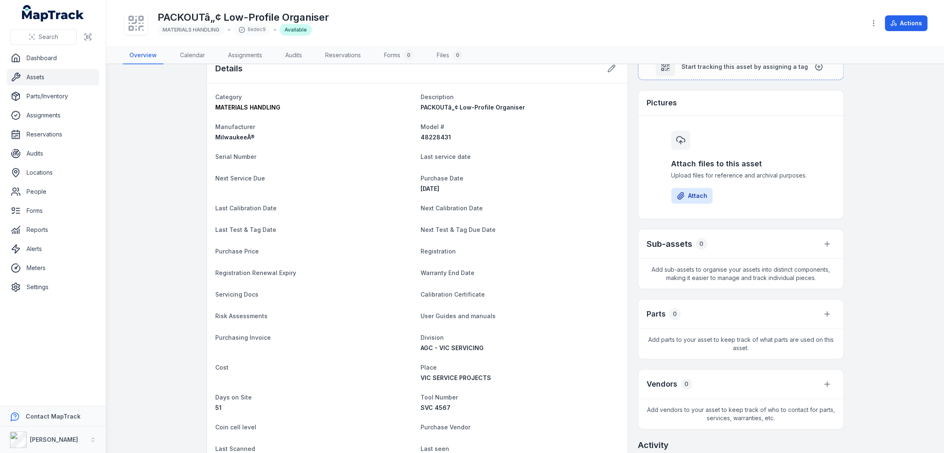
scroll to position [0, 0]
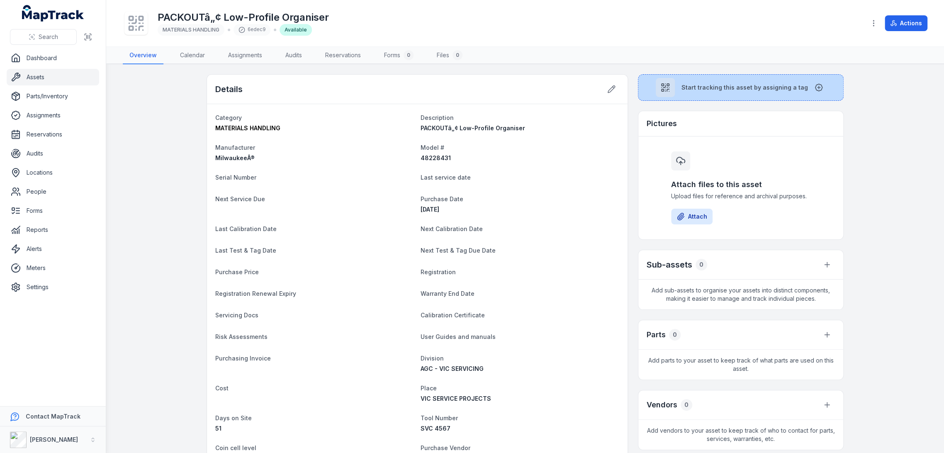
click at [671, 89] on div at bounding box center [665, 87] width 19 height 19
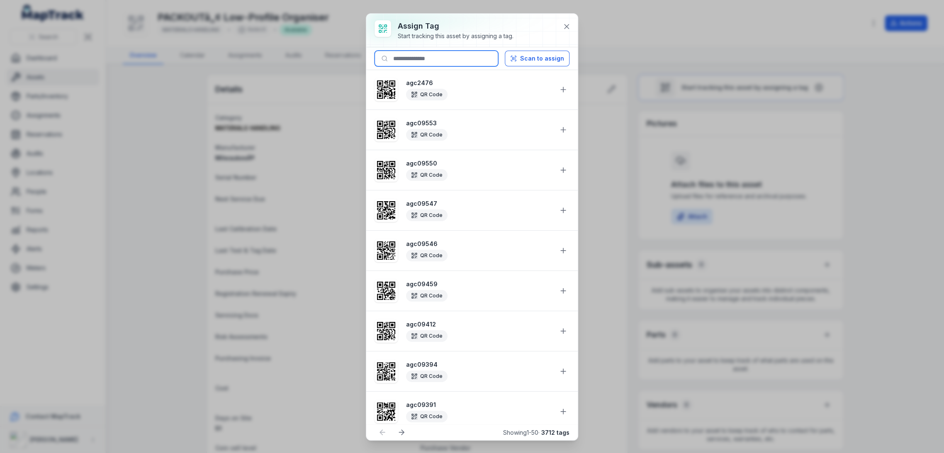
click at [408, 59] on input at bounding box center [437, 59] width 124 height 16
paste input "********"
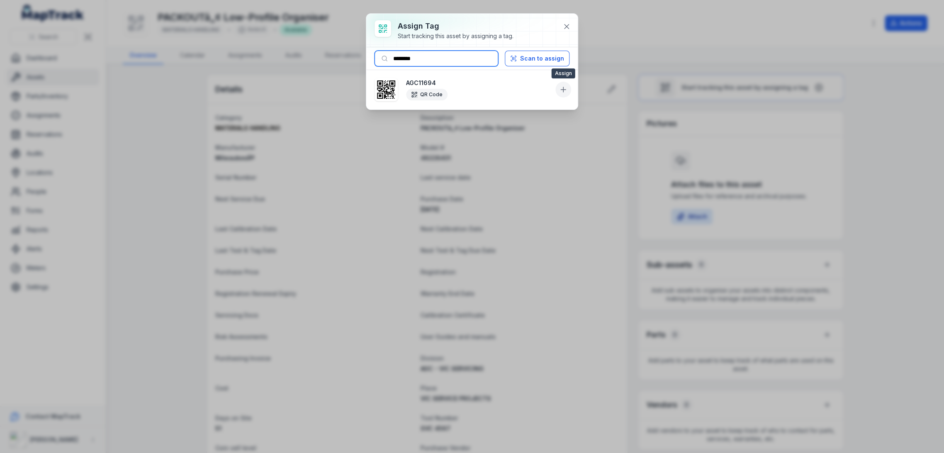
type input "********"
click at [559, 85] on icon at bounding box center [563, 89] width 8 height 8
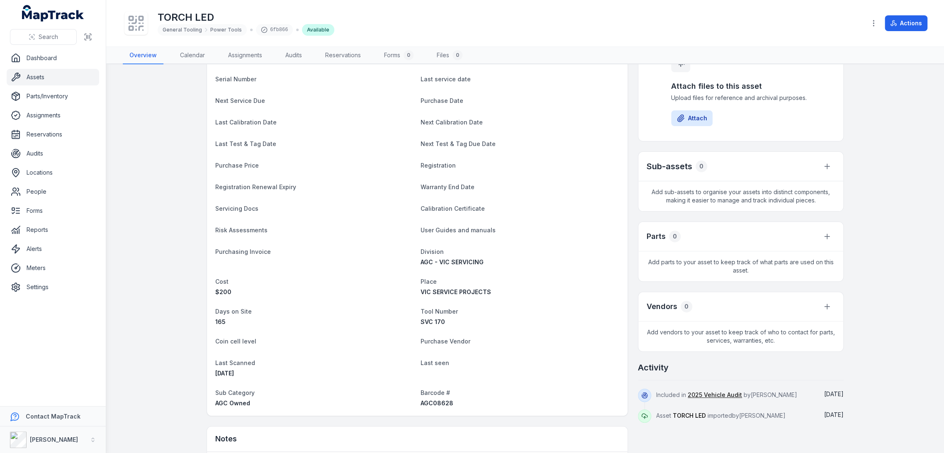
scroll to position [202, 0]
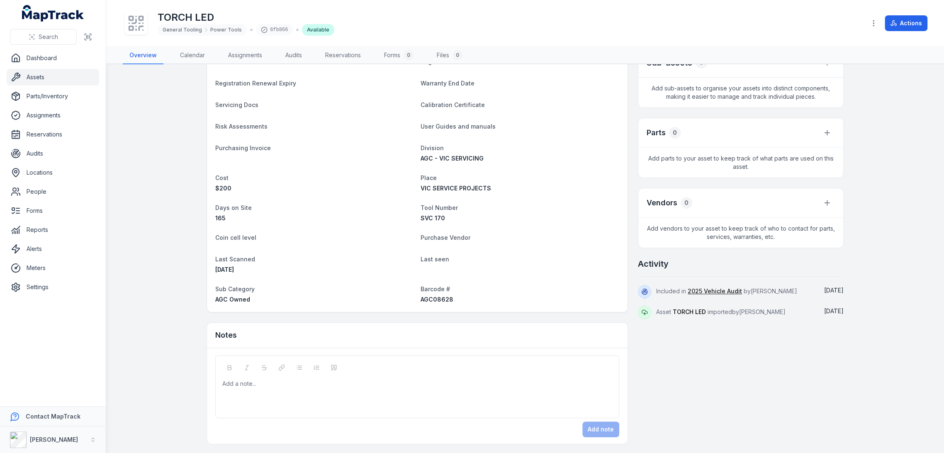
click at [433, 299] on span "AGC08628" at bounding box center [437, 299] width 33 height 7
click at [433, 298] on span "AGC08628" at bounding box center [437, 299] width 33 height 7
copy span "AGC08628"
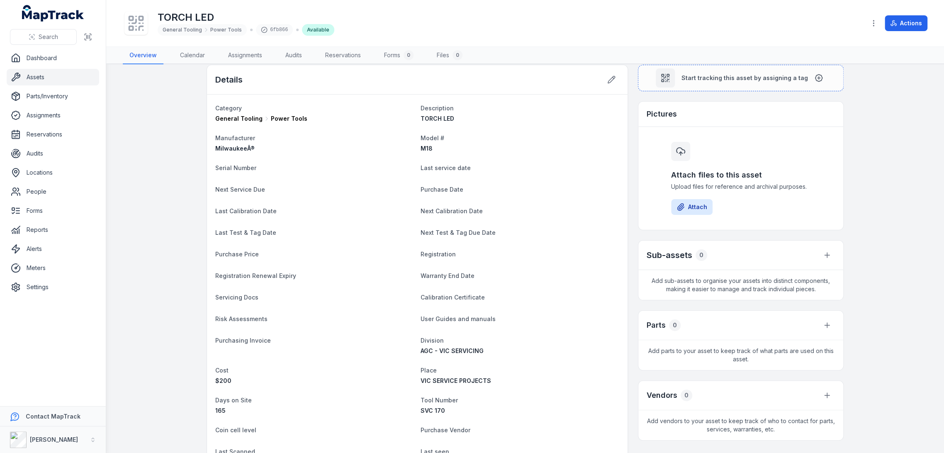
scroll to position [0, 0]
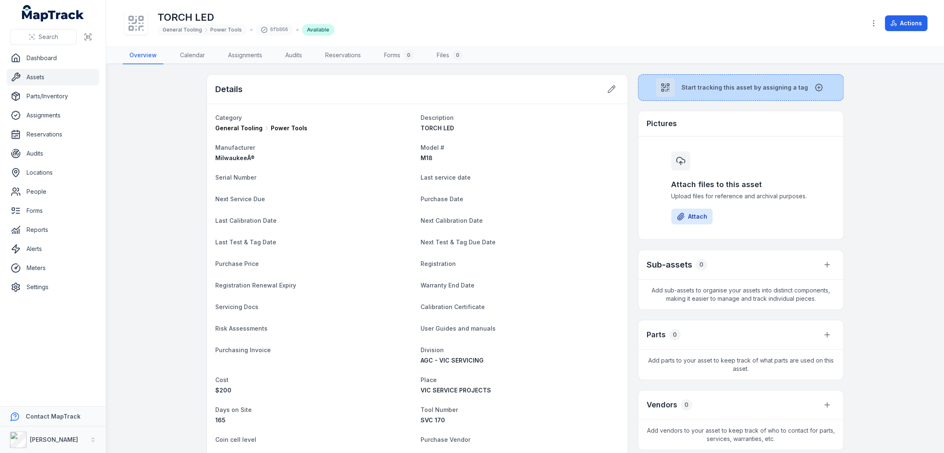
click at [680, 86] on button "Start tracking this asset by assigning a tag" at bounding box center [741, 87] width 206 height 27
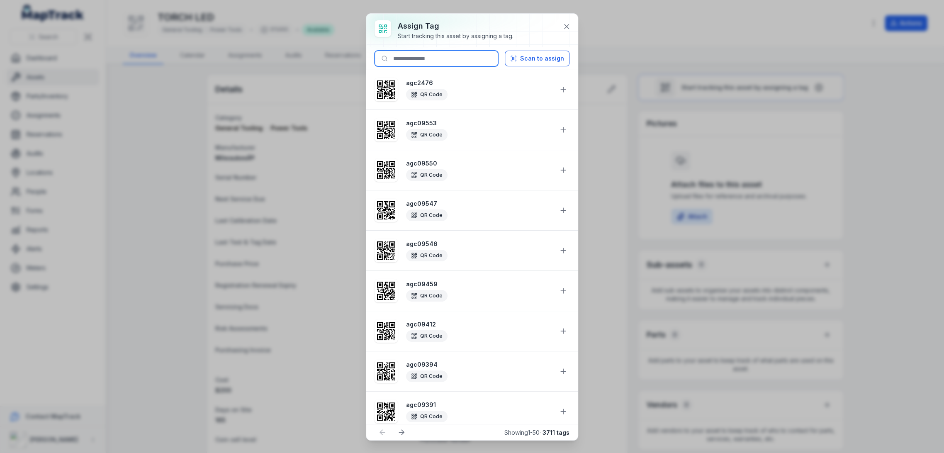
click at [439, 63] on input at bounding box center [437, 59] width 124 height 16
paste input "********"
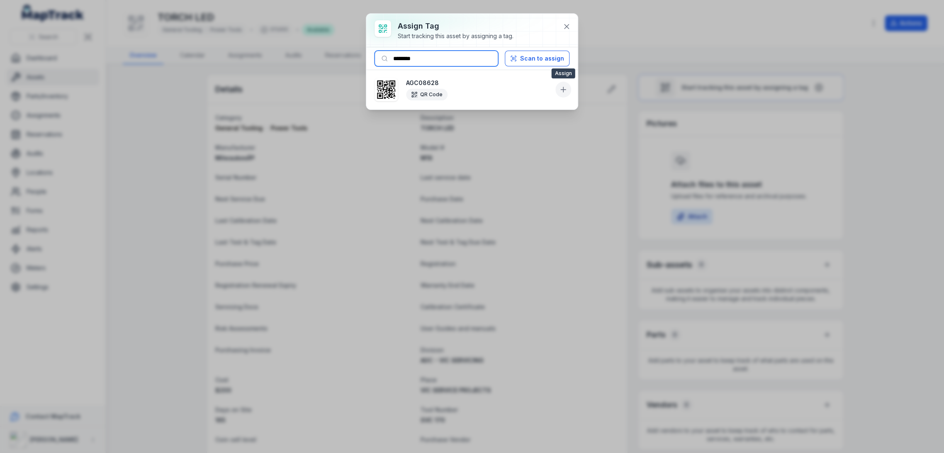
type input "********"
click at [567, 90] on icon at bounding box center [563, 89] width 8 height 8
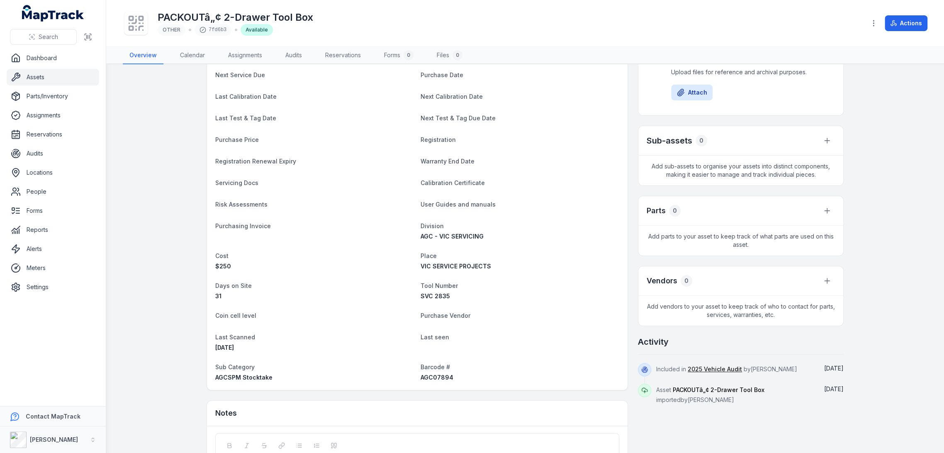
scroll to position [202, 0]
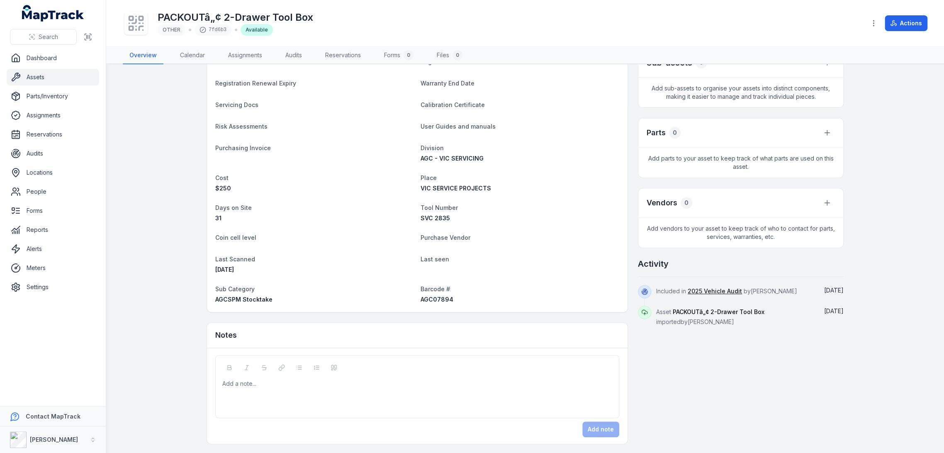
click at [444, 298] on span "AGC07894" at bounding box center [437, 299] width 33 height 7
copy span "AGC07894"
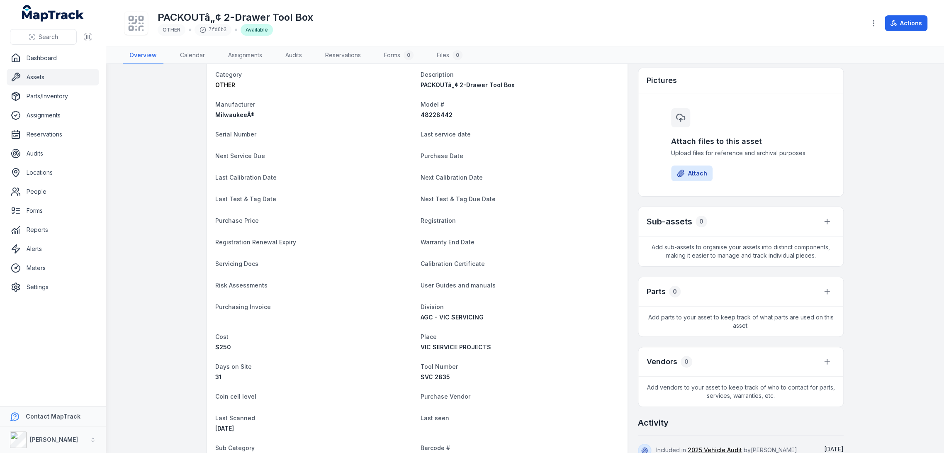
scroll to position [0, 0]
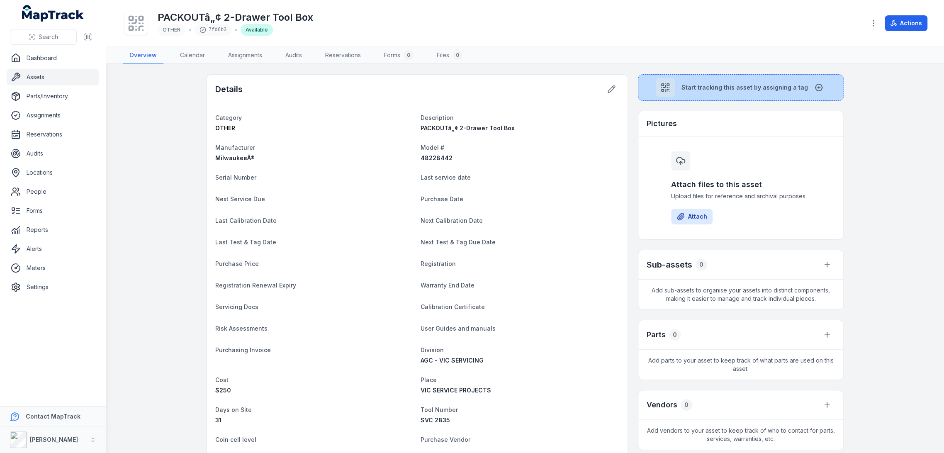
click at [677, 85] on button "Start tracking this asset by assigning a tag" at bounding box center [741, 87] width 206 height 27
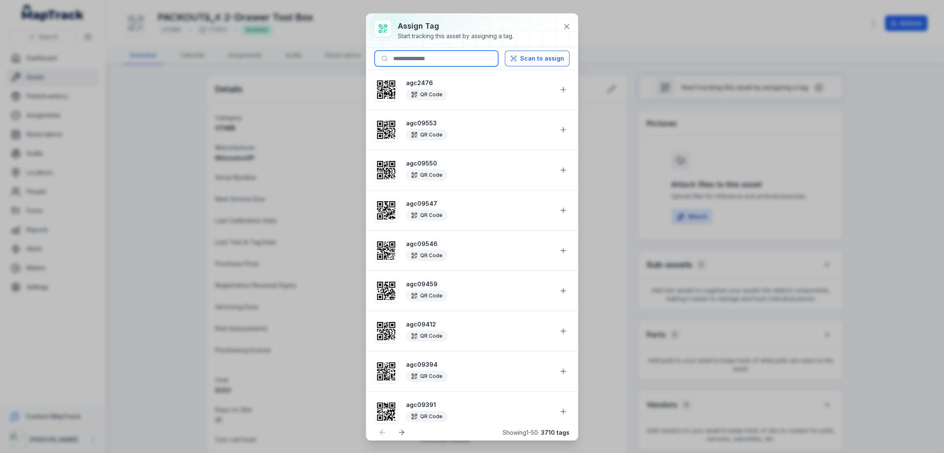
click at [428, 61] on input at bounding box center [437, 59] width 124 height 16
paste input "********"
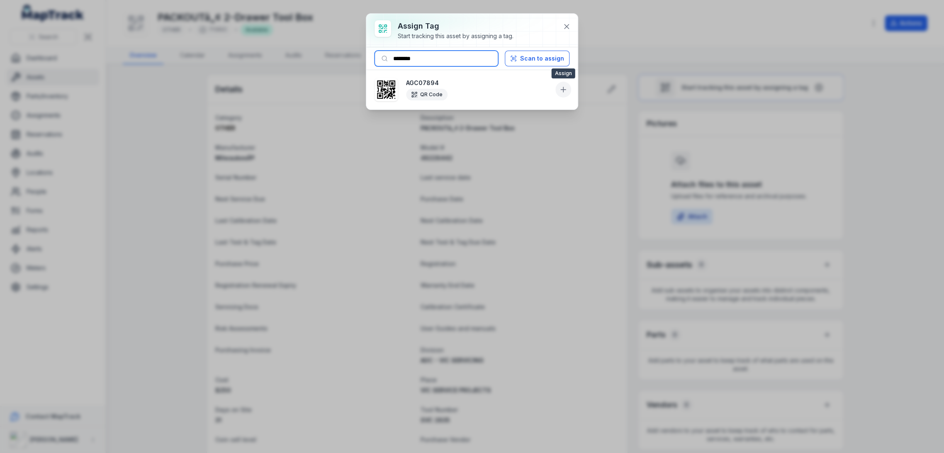
type input "********"
click at [561, 90] on icon at bounding box center [563, 89] width 8 height 8
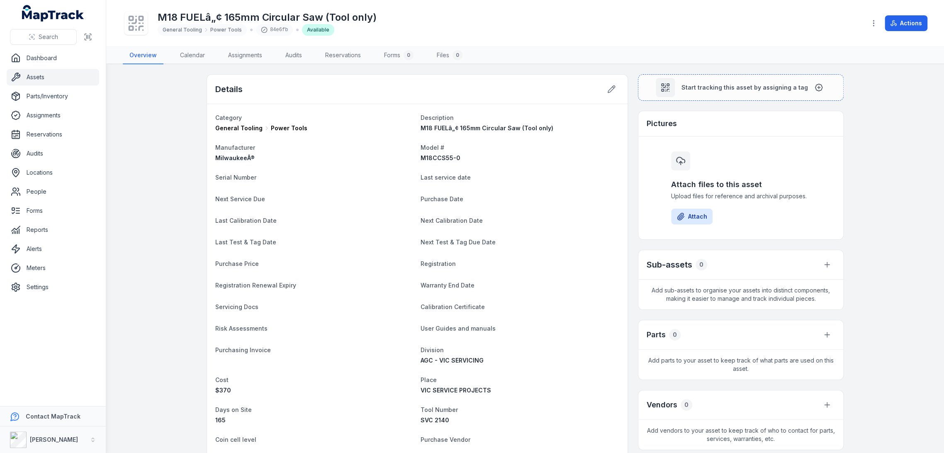
scroll to position [184, 0]
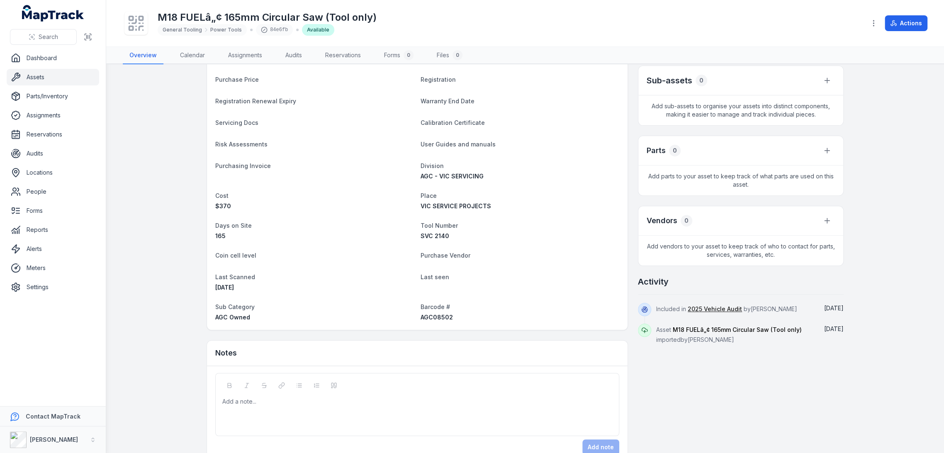
click at [431, 315] on span "AGC08502" at bounding box center [437, 317] width 32 height 7
copy span "AGC08502"
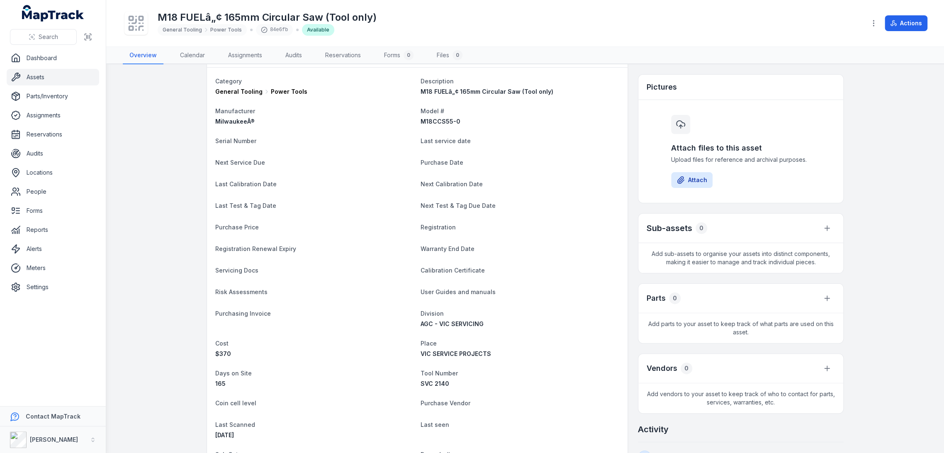
scroll to position [0, 0]
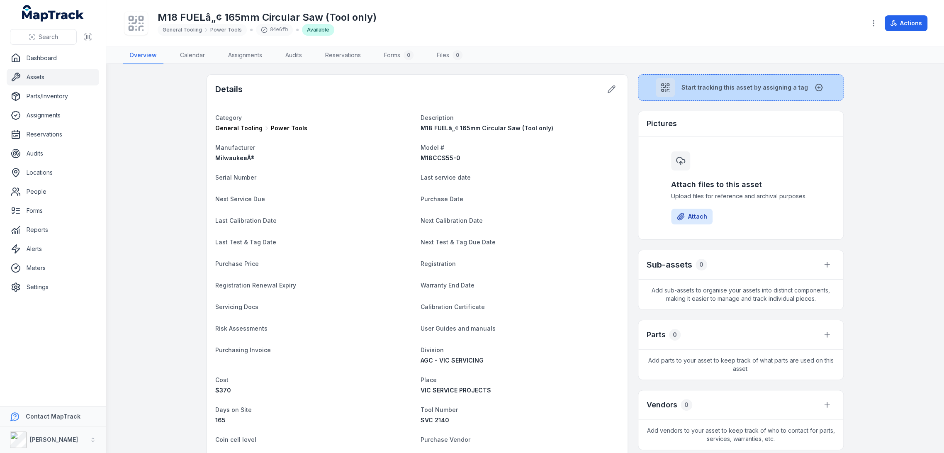
click at [715, 84] on span "Start tracking this asset by assigning a tag" at bounding box center [745, 87] width 127 height 8
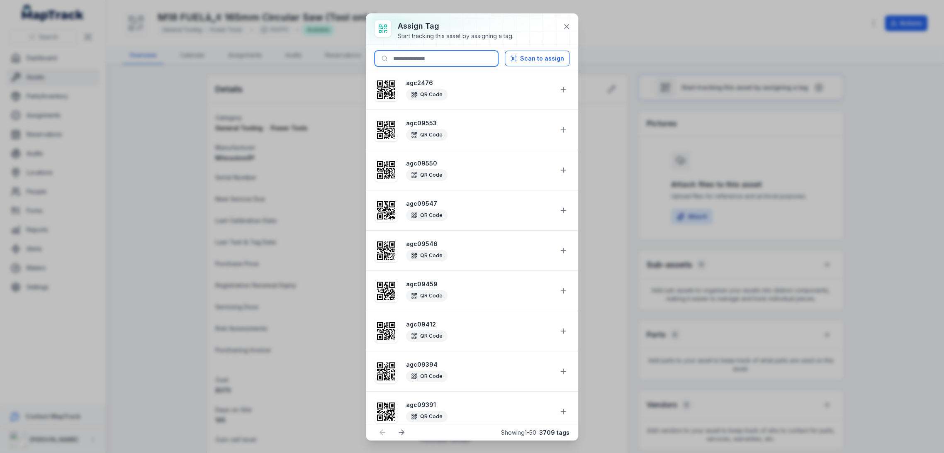
click at [423, 60] on input at bounding box center [437, 59] width 124 height 16
paste input "********"
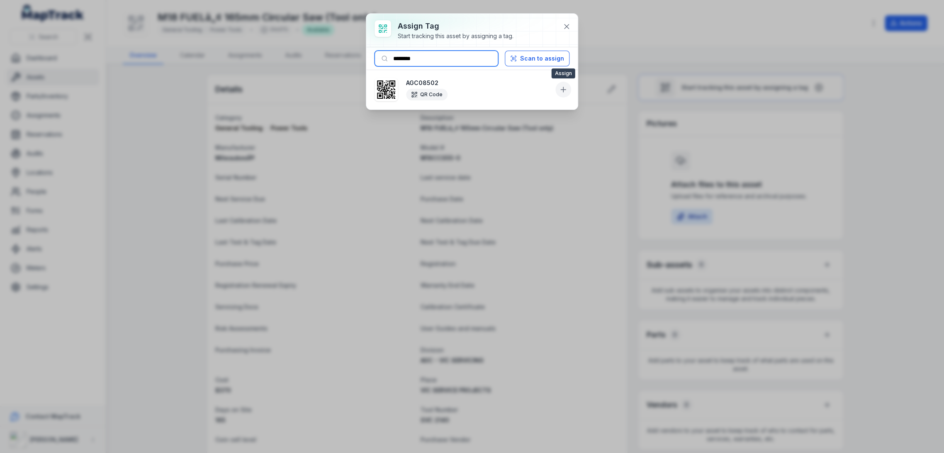
type input "********"
click at [562, 90] on icon at bounding box center [563, 90] width 5 height 0
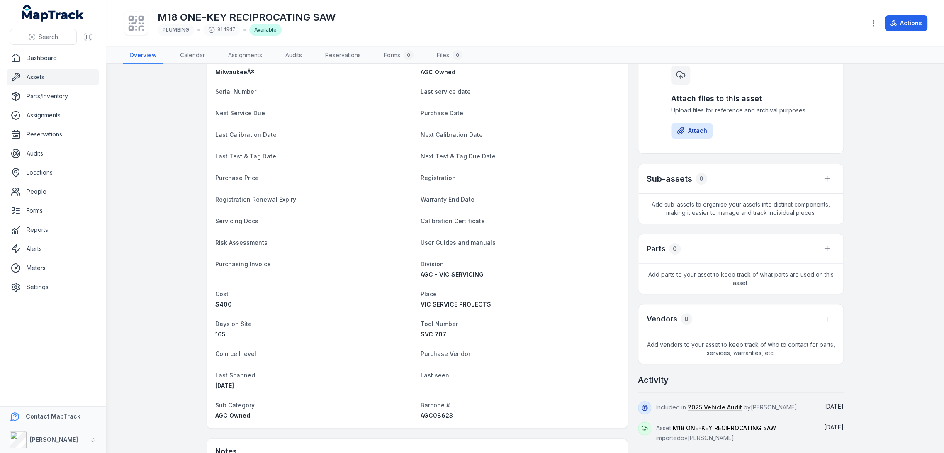
scroll to position [184, 0]
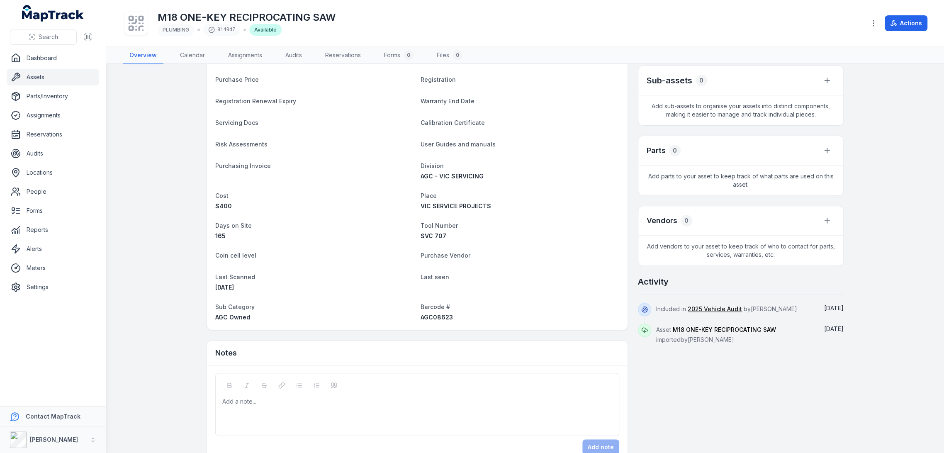
click at [437, 314] on span "AGC08623" at bounding box center [437, 317] width 32 height 7
copy span "AGC08623"
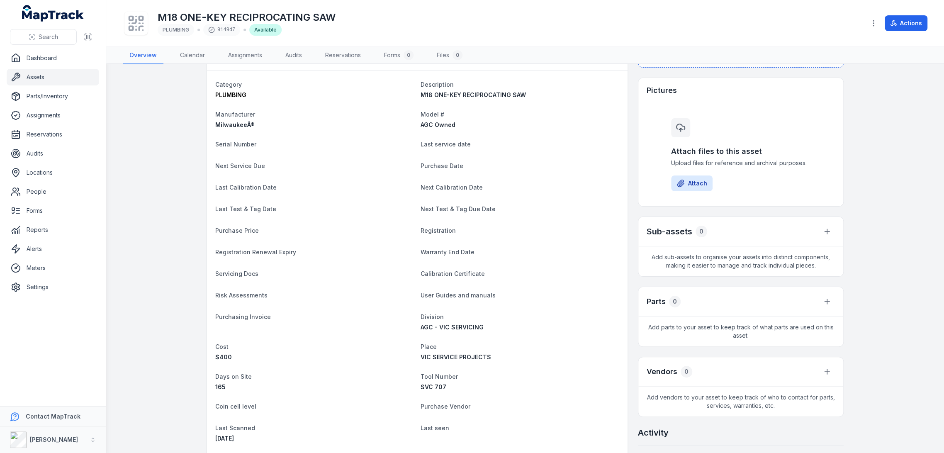
scroll to position [0, 0]
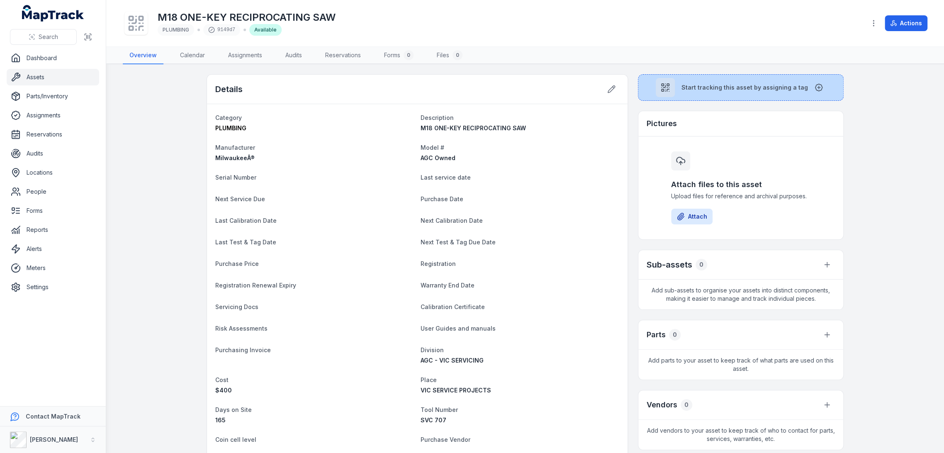
click at [681, 95] on button "Start tracking this asset by assigning a tag" at bounding box center [741, 87] width 206 height 27
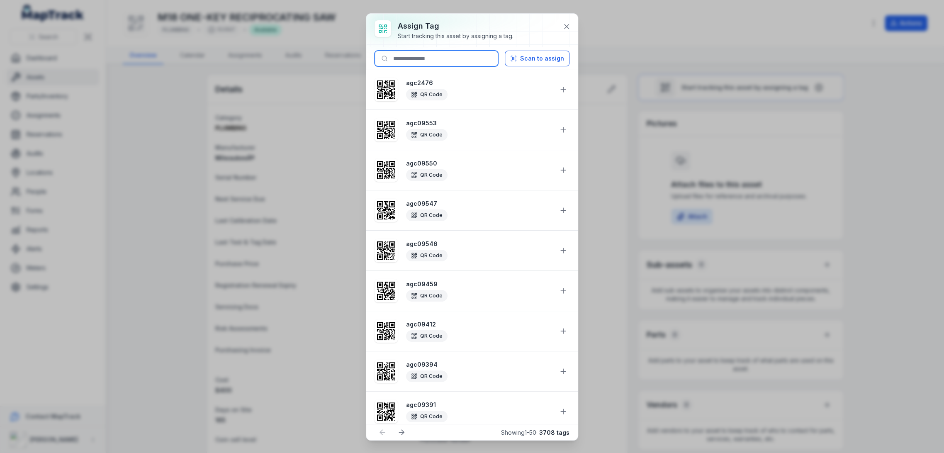
click at [434, 60] on input at bounding box center [437, 59] width 124 height 16
paste input "********"
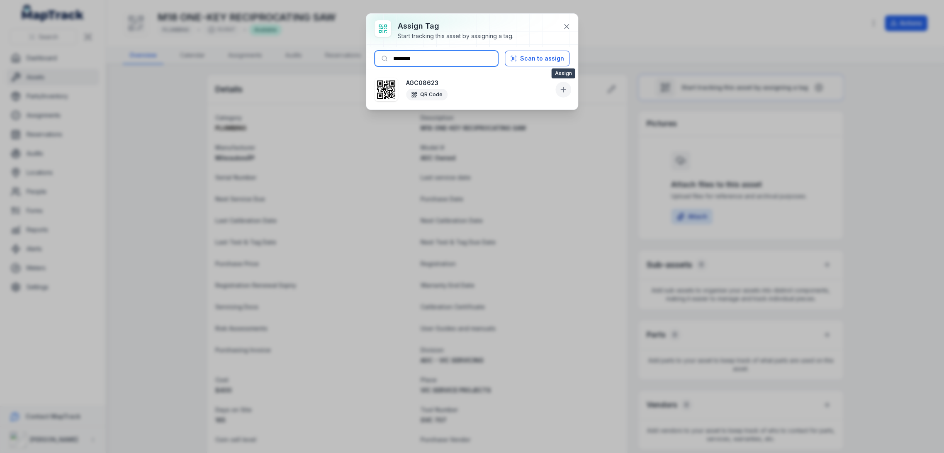
type input "********"
click at [566, 85] on button at bounding box center [564, 90] width 16 height 16
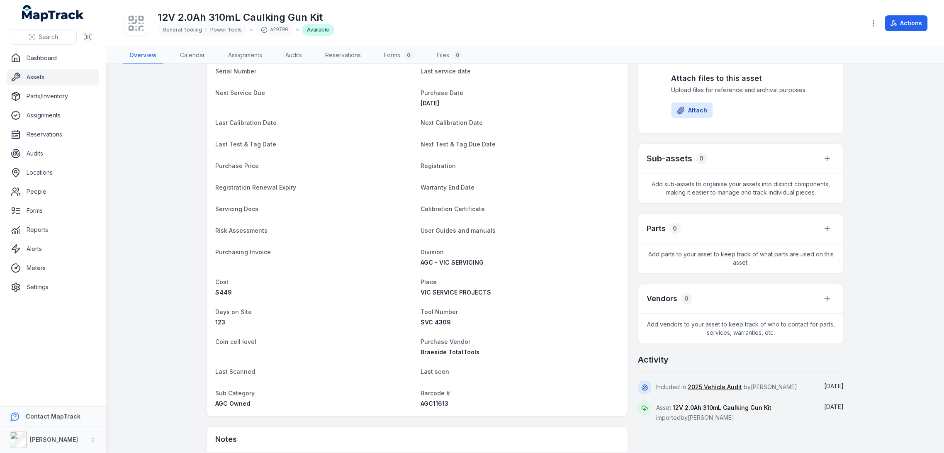
scroll to position [184, 0]
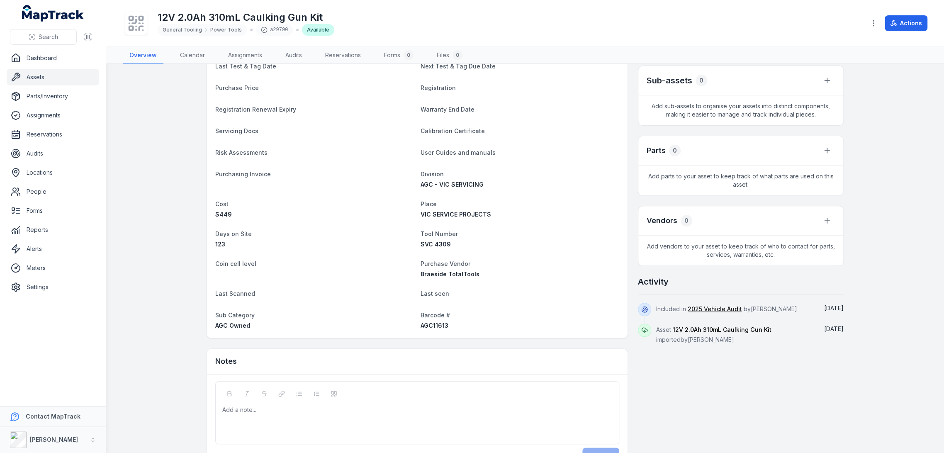
click at [432, 328] on div "AGC11613" at bounding box center [520, 326] width 199 height 8
click at [432, 328] on span "AGC11613" at bounding box center [435, 325] width 28 height 7
click at [432, 325] on span "AGC11613" at bounding box center [435, 325] width 28 height 7
click at [438, 324] on span "AGC11613" at bounding box center [435, 325] width 28 height 7
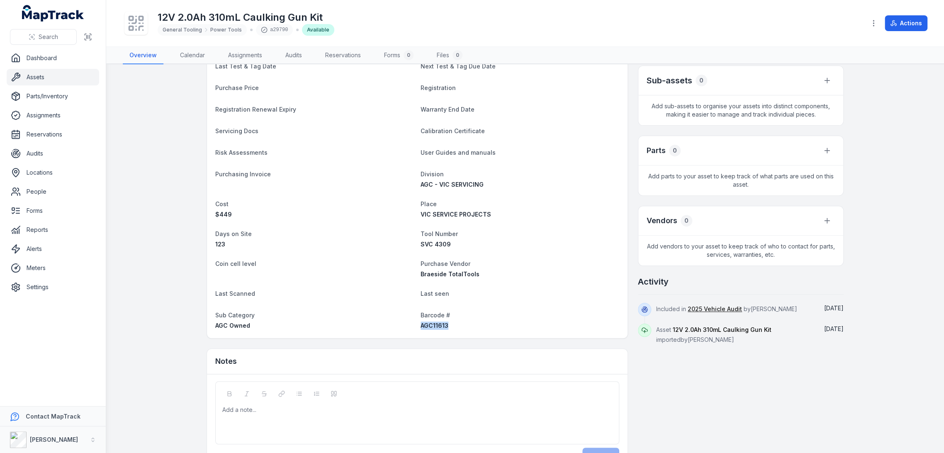
copy span "AGC11613"
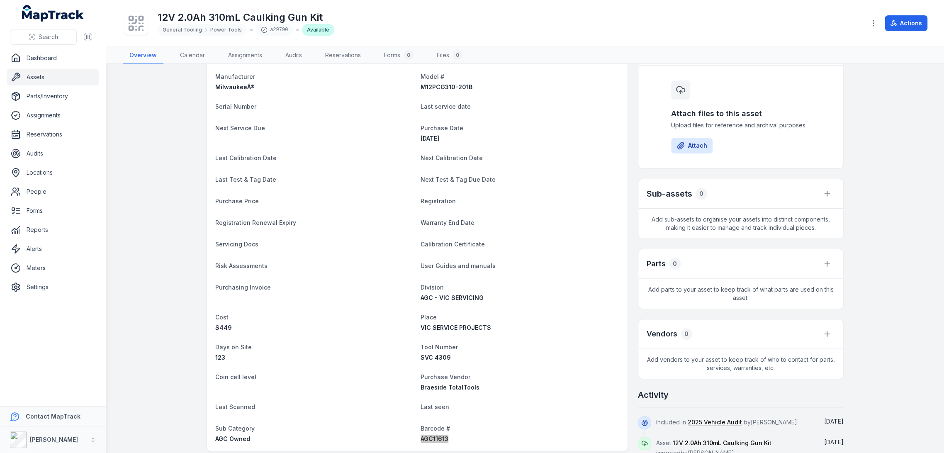
scroll to position [0, 0]
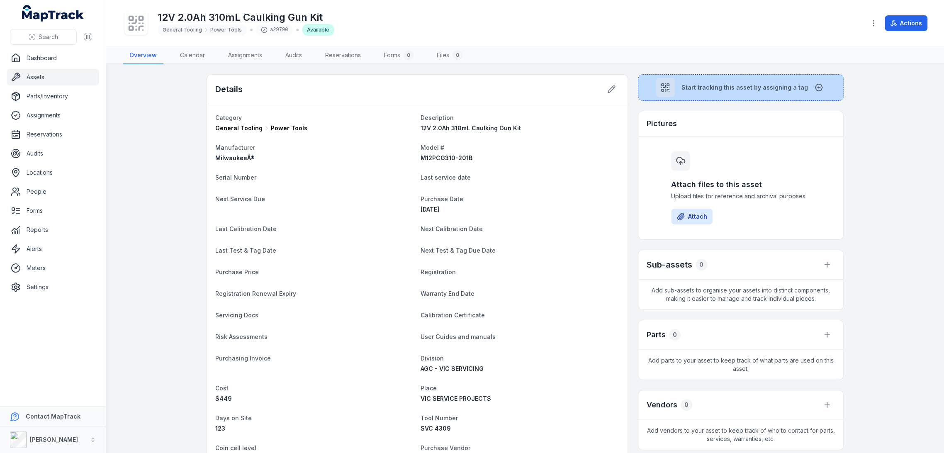
click at [660, 90] on div at bounding box center [665, 87] width 19 height 19
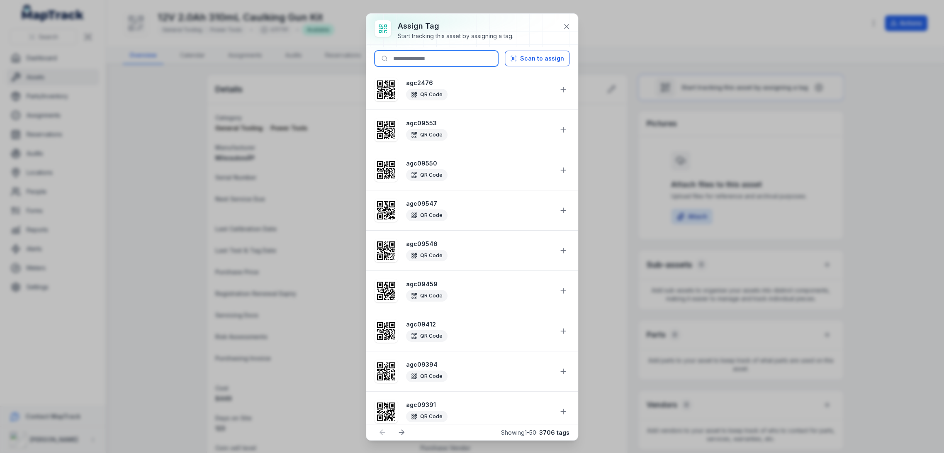
click at [436, 61] on input at bounding box center [437, 59] width 124 height 16
paste input "********"
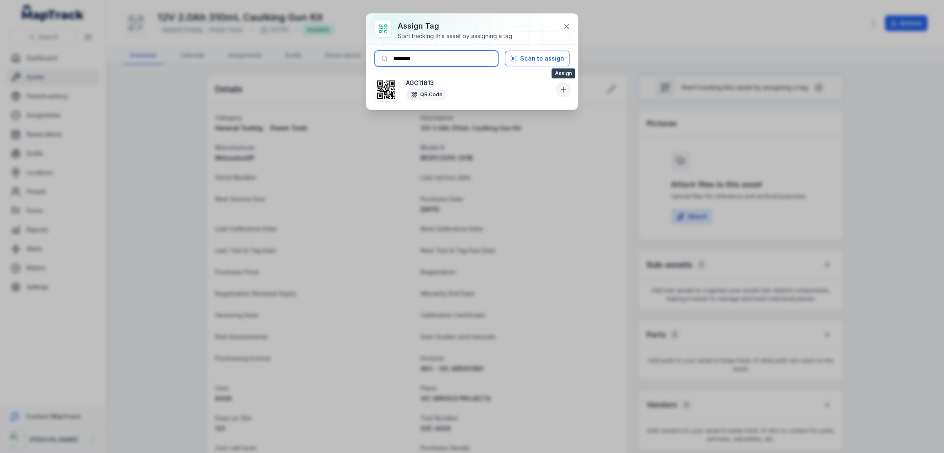
type input "********"
click at [562, 85] on icon at bounding box center [563, 89] width 8 height 8
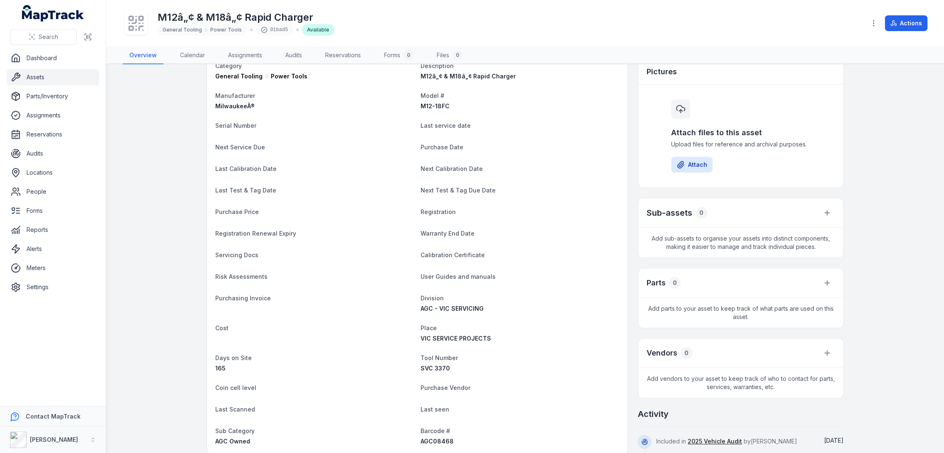
scroll to position [184, 0]
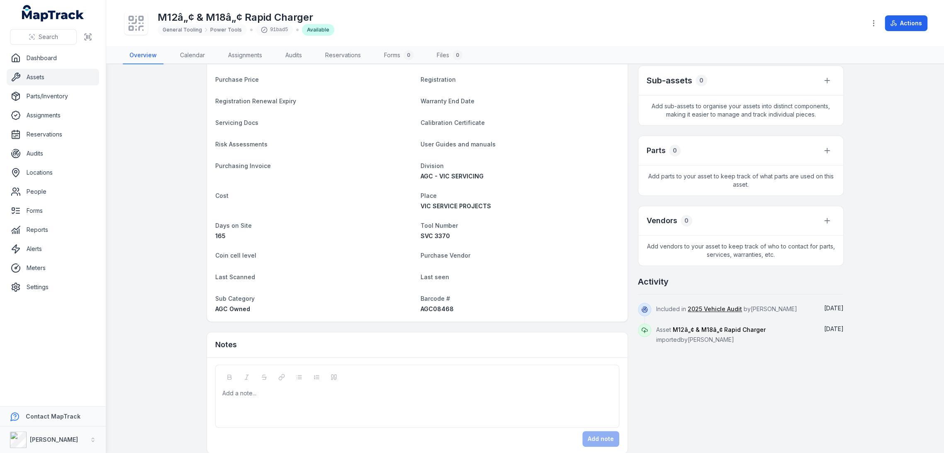
click at [440, 310] on span "AGC08468" at bounding box center [437, 308] width 33 height 7
copy span "AGC08468"
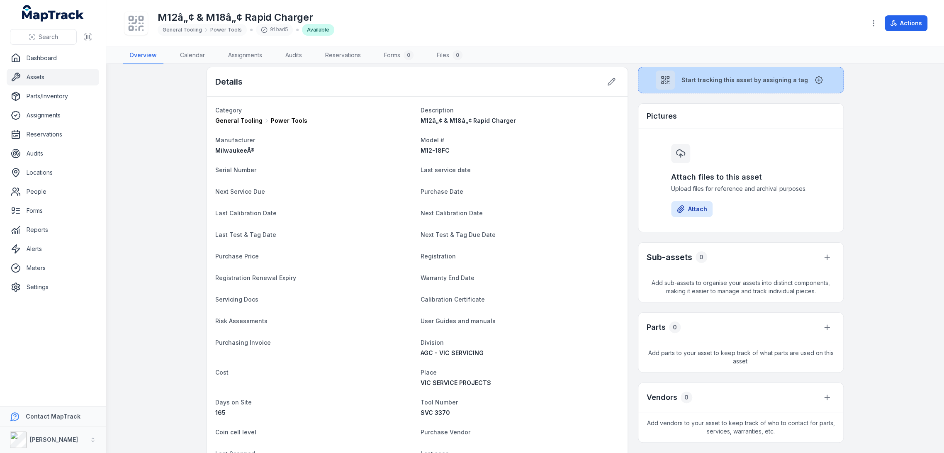
scroll to position [0, 0]
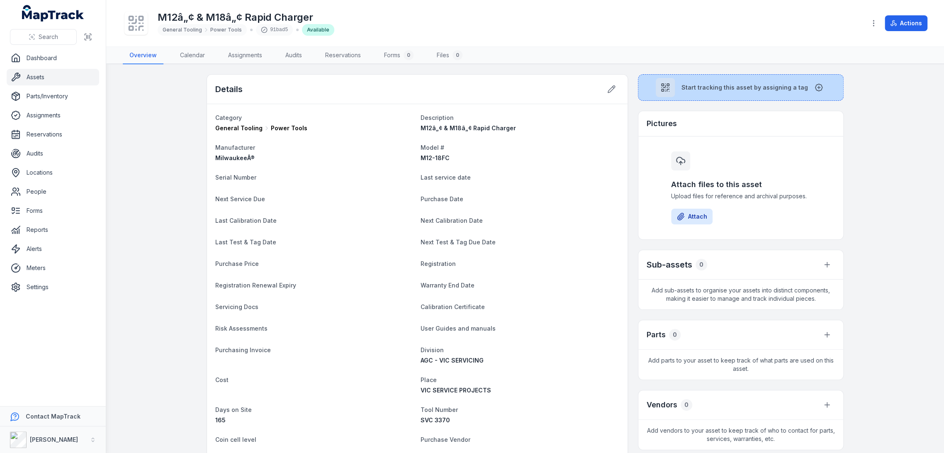
click at [673, 79] on div at bounding box center [665, 87] width 19 height 19
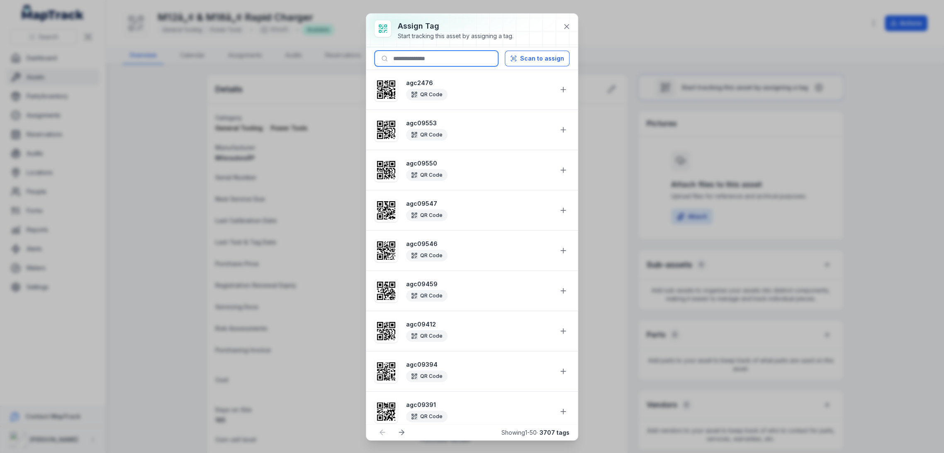
click at [461, 55] on input at bounding box center [437, 59] width 124 height 16
paste input "********"
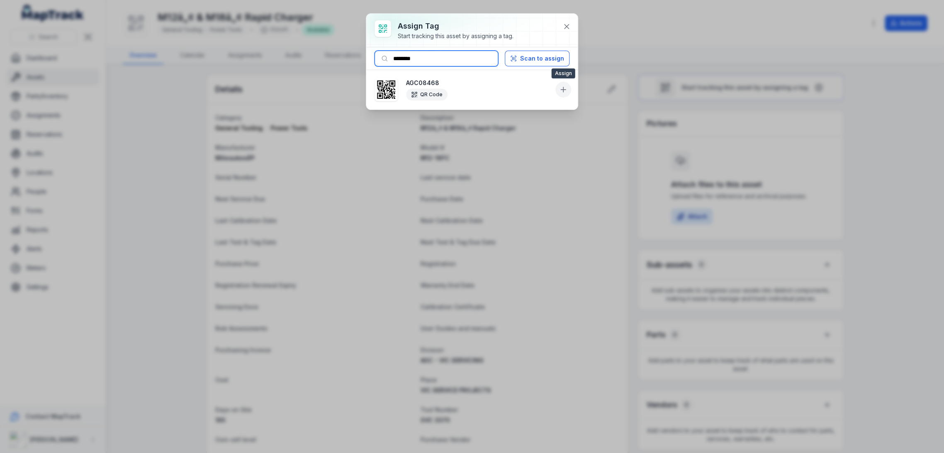
type input "********"
click at [559, 85] on button at bounding box center [564, 90] width 16 height 16
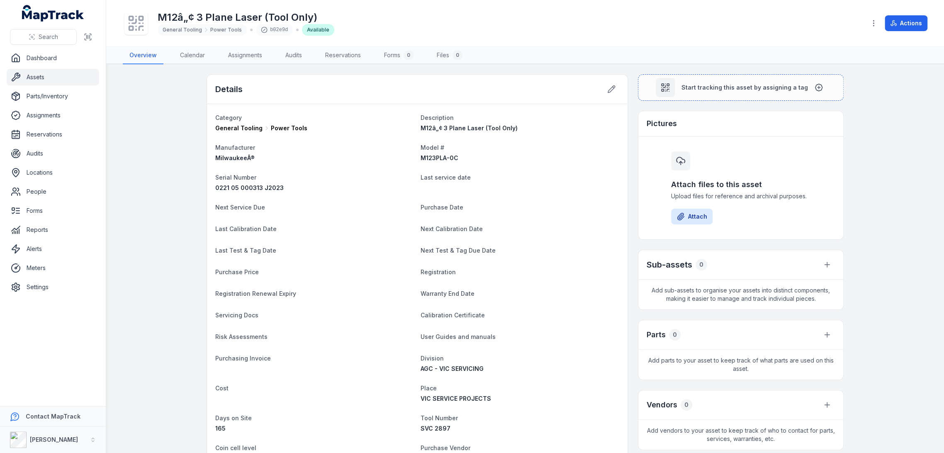
scroll to position [202, 0]
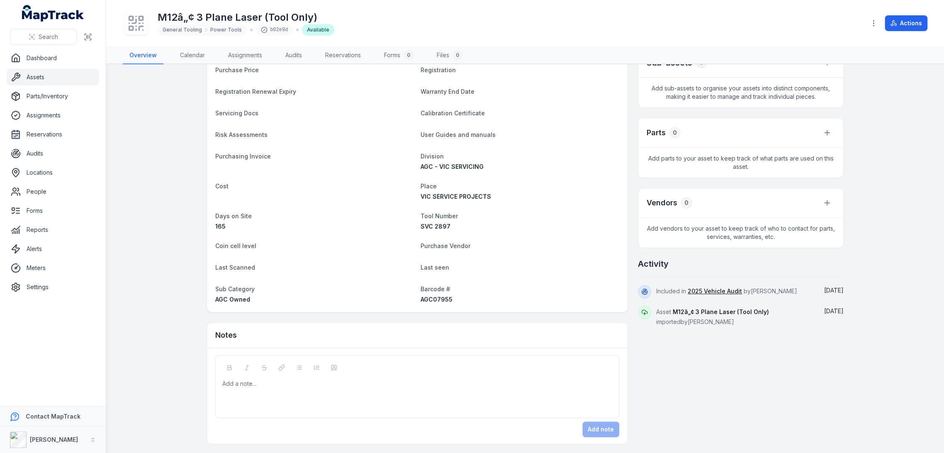
click at [435, 297] on span "AGC07955" at bounding box center [437, 299] width 32 height 7
copy span "AGC07955"
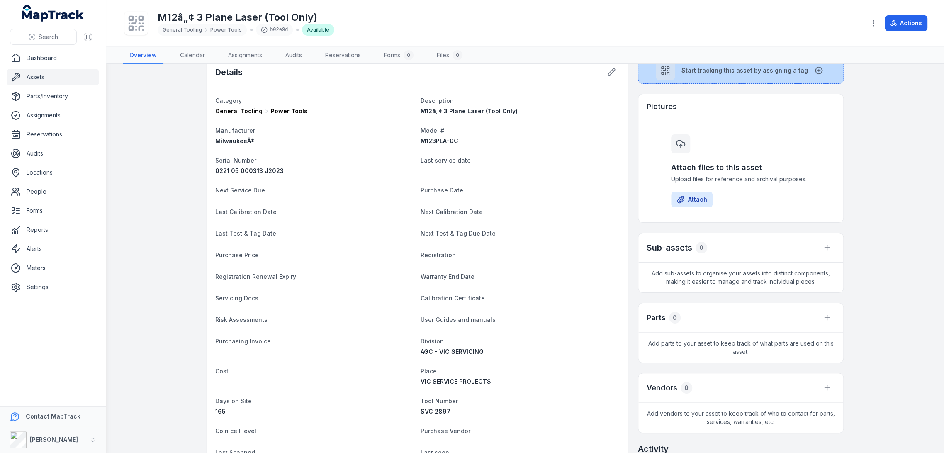
scroll to position [0, 0]
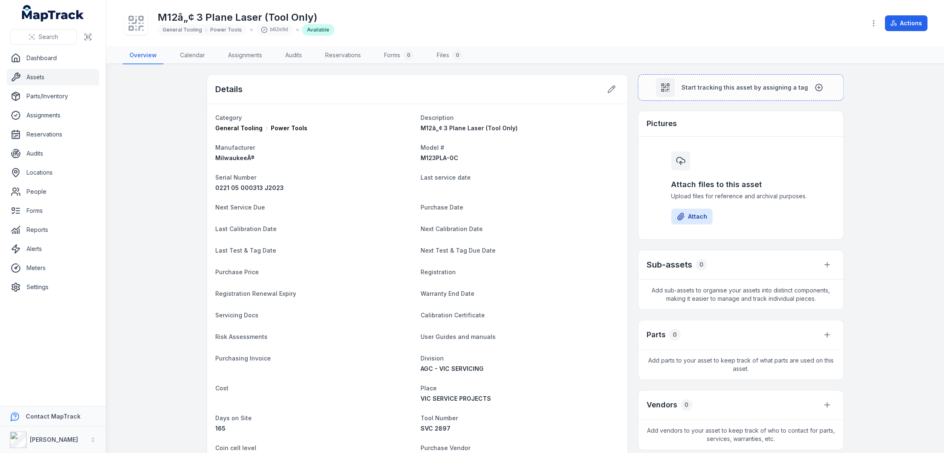
click at [707, 70] on main "Details Category General Tooling Power Tools Description M12â„¢ 3 Plane Laser (…" at bounding box center [525, 258] width 838 height 389
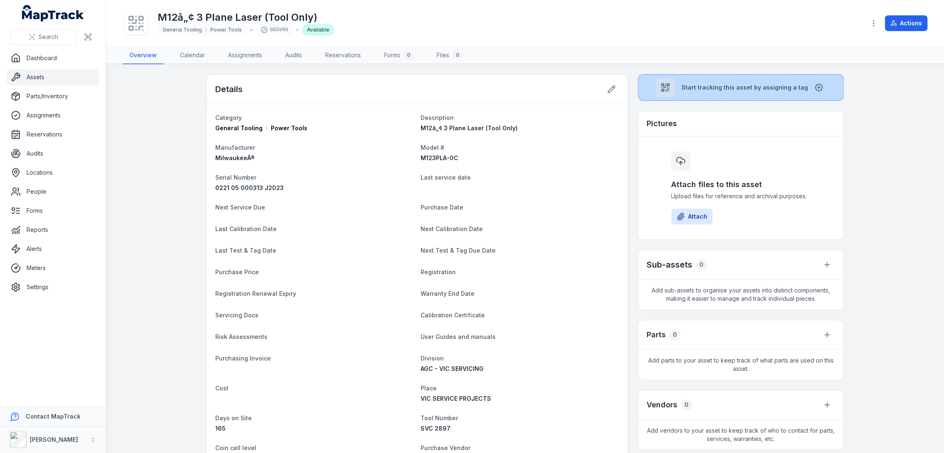
click at [702, 79] on button "Start tracking this asset by assigning a tag" at bounding box center [741, 87] width 206 height 27
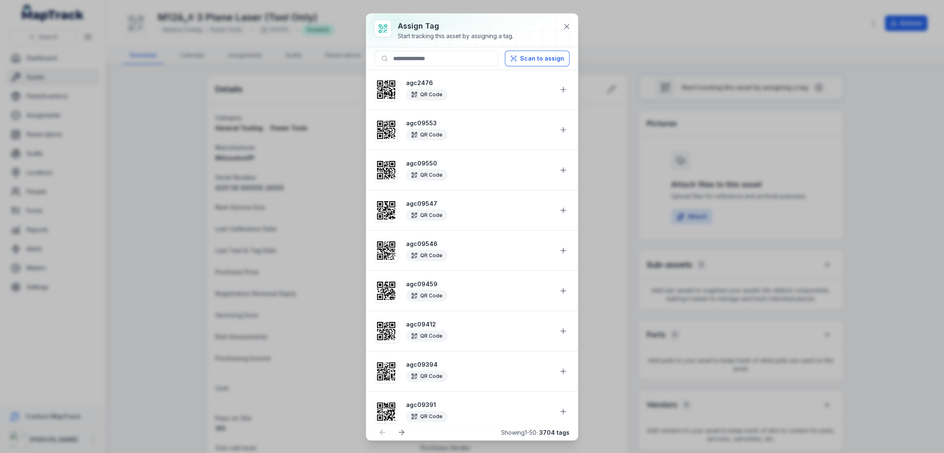
click at [414, 46] on div at bounding box center [472, 30] width 212 height 33
click at [414, 54] on input at bounding box center [437, 59] width 124 height 16
paste input "********"
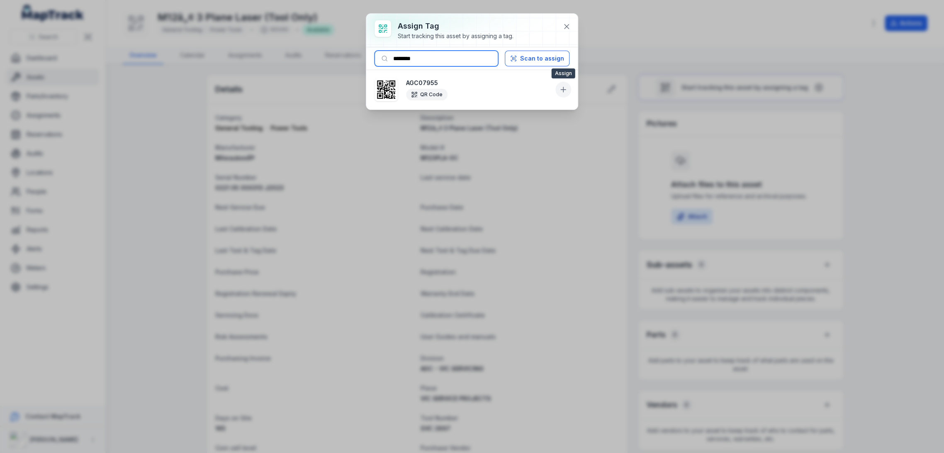
type input "********"
click at [565, 88] on icon at bounding box center [563, 89] width 8 height 8
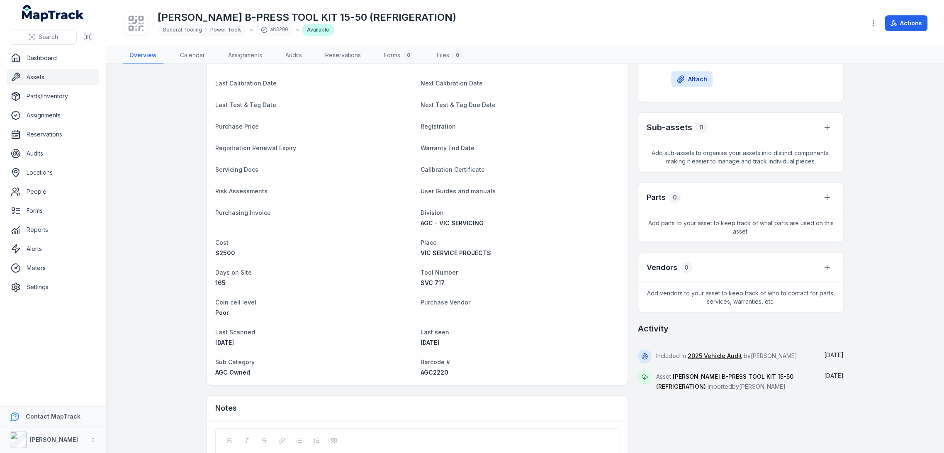
scroll to position [210, 0]
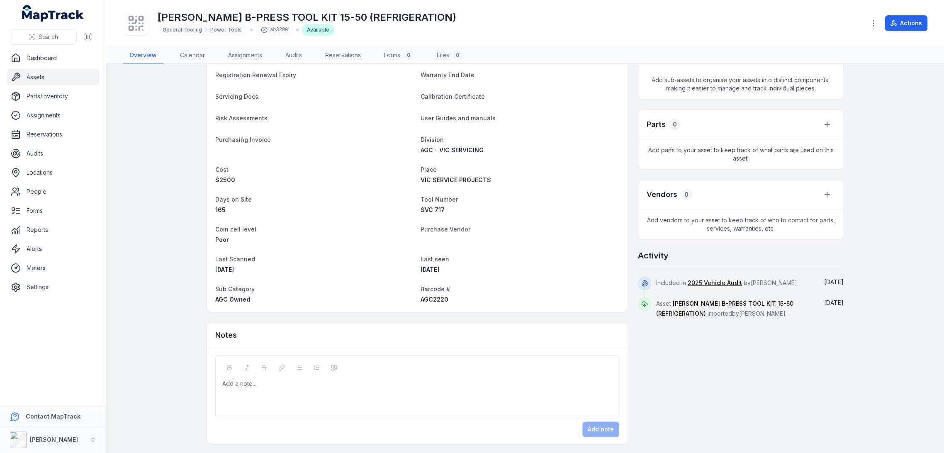
click at [433, 297] on span "AGC2220" at bounding box center [435, 299] width 28 height 7
copy span "AGC2220"
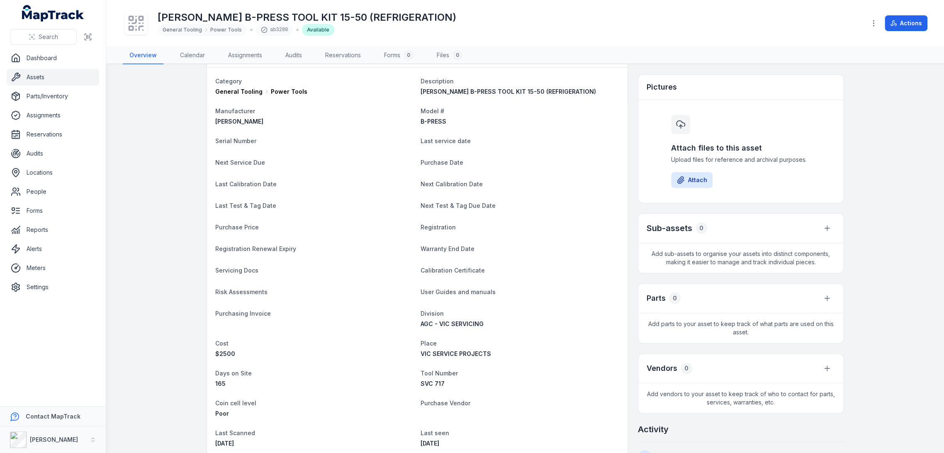
scroll to position [0, 0]
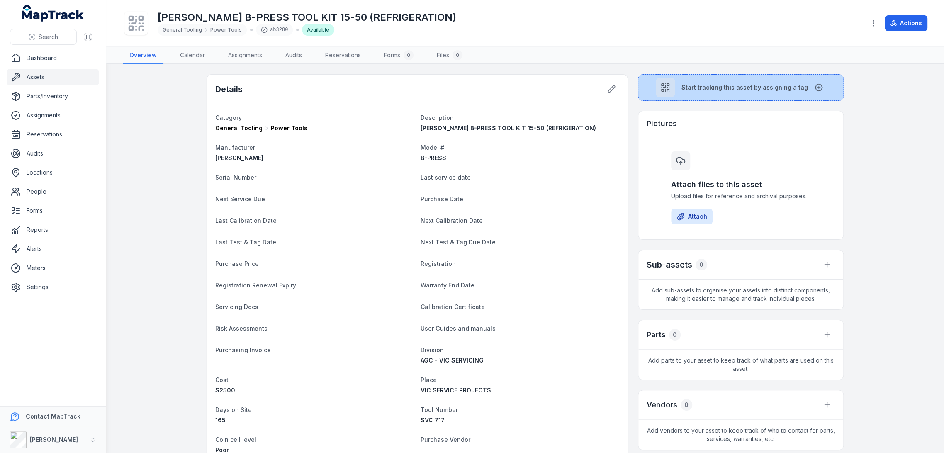
click at [701, 93] on button "Start tracking this asset by assigning a tag" at bounding box center [741, 87] width 206 height 27
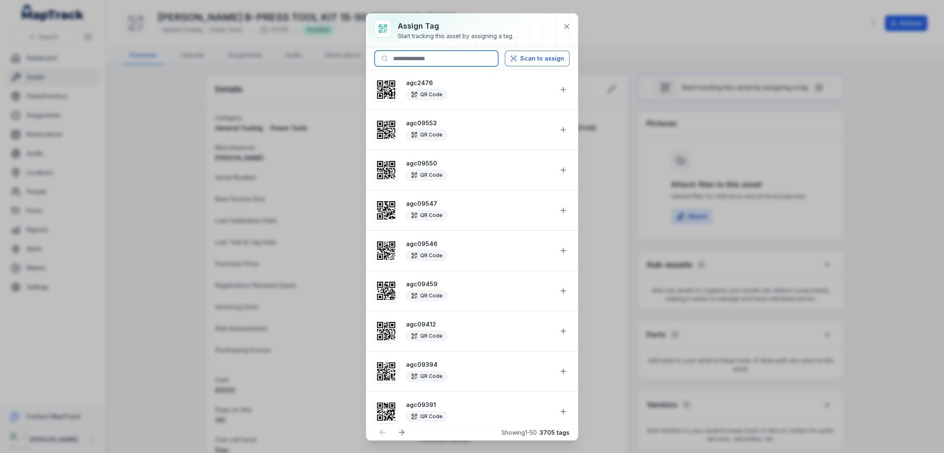
click at [415, 59] on input at bounding box center [437, 59] width 124 height 16
paste input "*******"
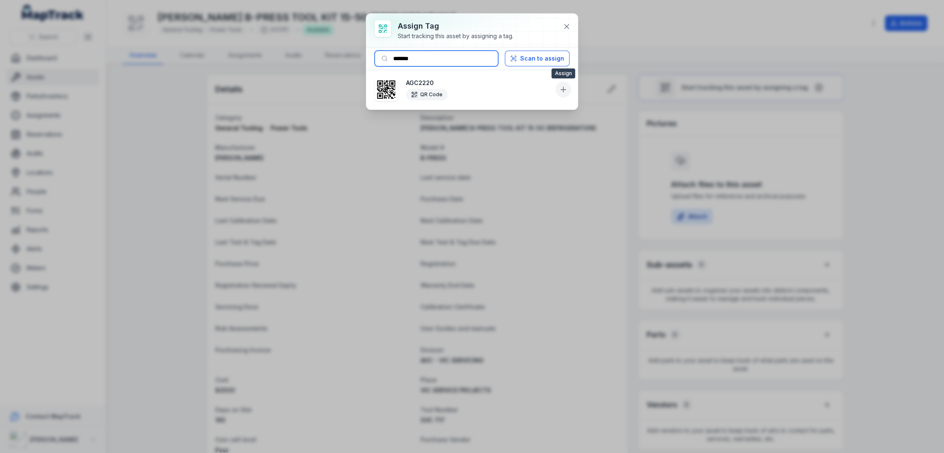
type input "*******"
click at [562, 92] on icon at bounding box center [563, 89] width 8 height 8
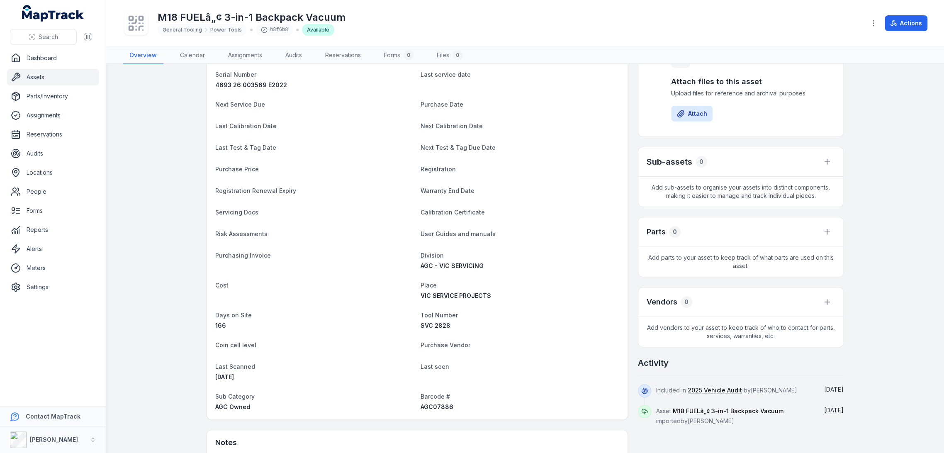
scroll to position [210, 0]
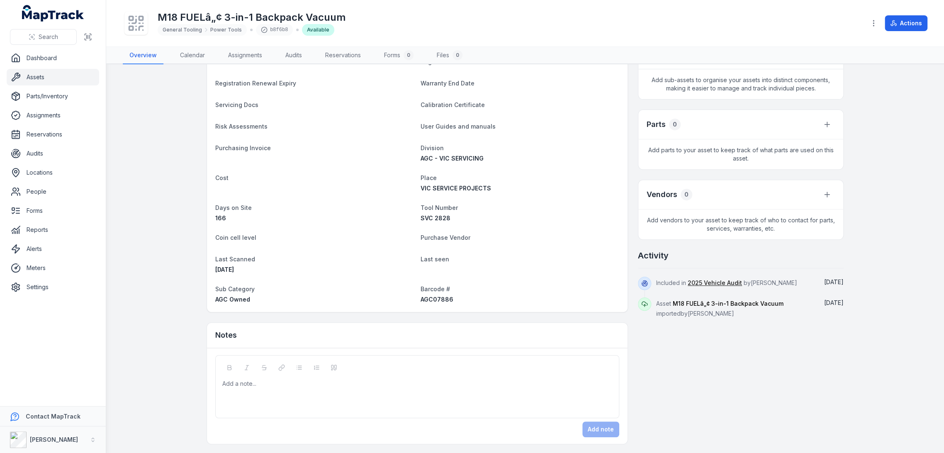
click at [434, 299] on span "AGC07886" at bounding box center [437, 299] width 33 height 7
copy span "AGC07886"
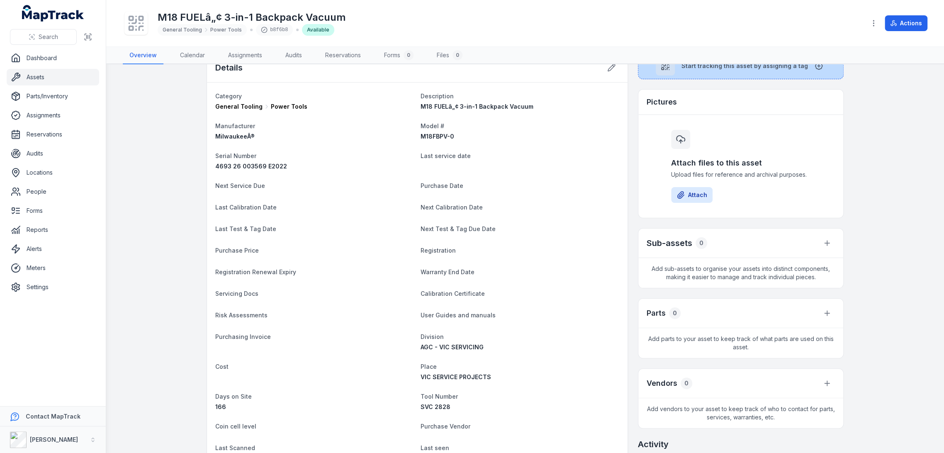
scroll to position [0, 0]
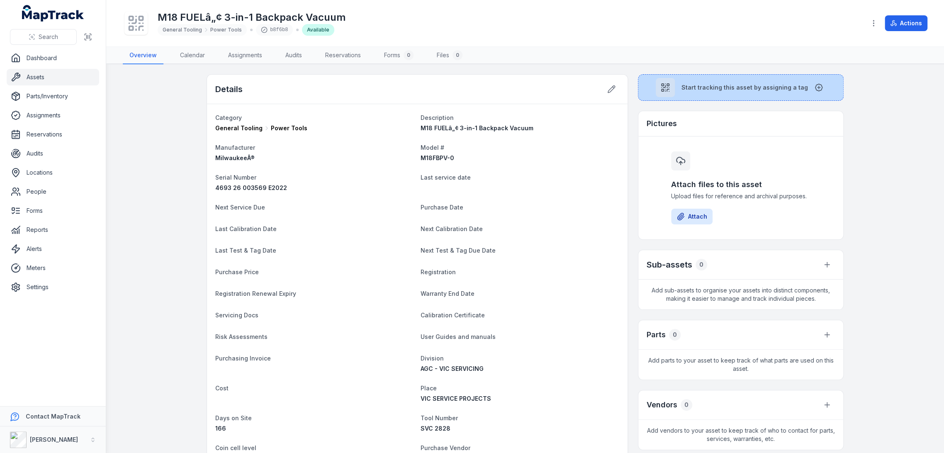
click at [677, 76] on button "Start tracking this asset by assigning a tag" at bounding box center [741, 87] width 206 height 27
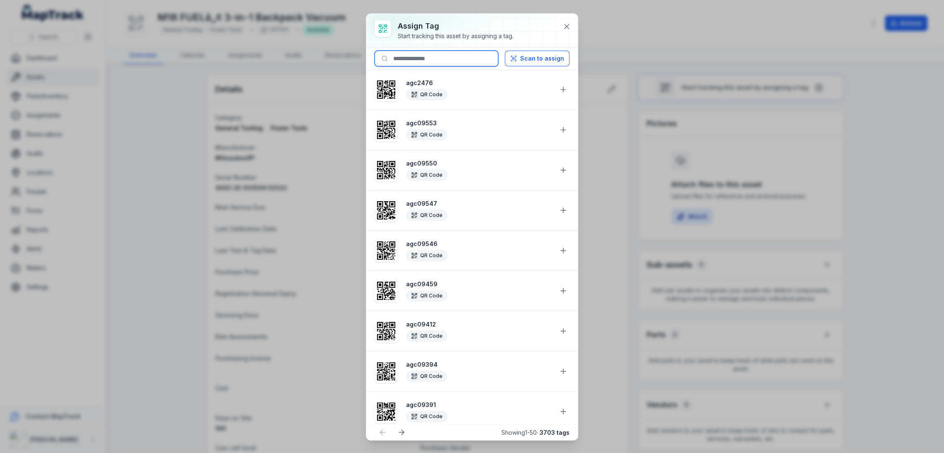
click at [439, 63] on input at bounding box center [437, 59] width 124 height 16
paste input "********"
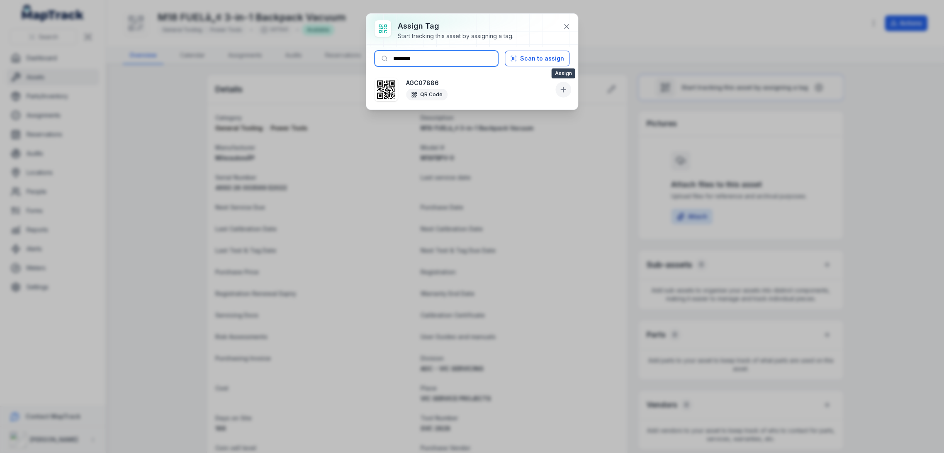
type input "********"
click at [559, 90] on button at bounding box center [564, 90] width 16 height 16
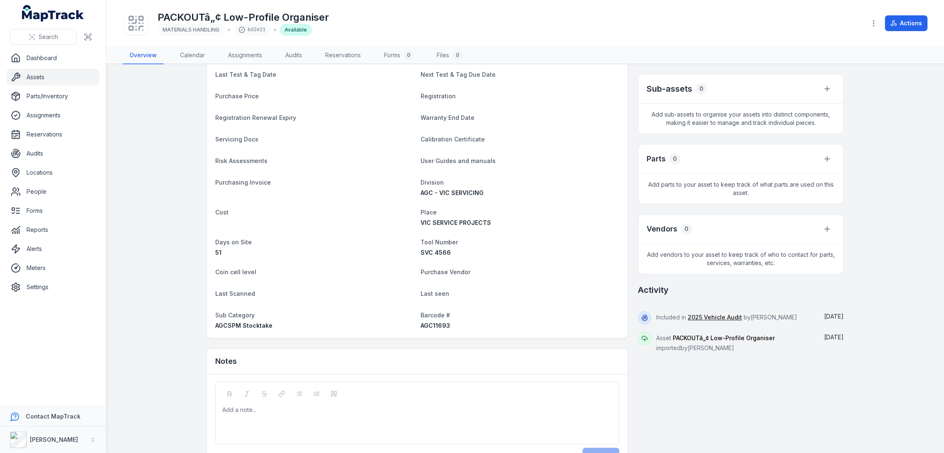
scroll to position [184, 0]
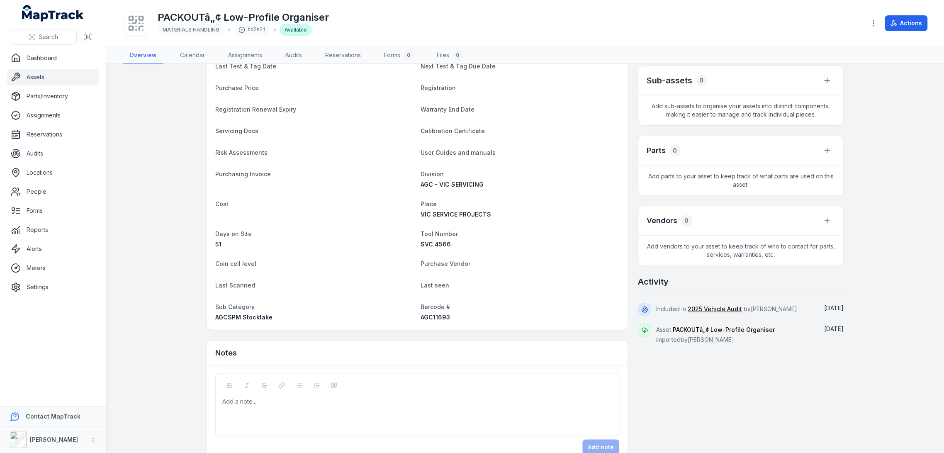
click at [439, 321] on div "AGC11693" at bounding box center [520, 317] width 199 height 8
copy span "AGC11693"
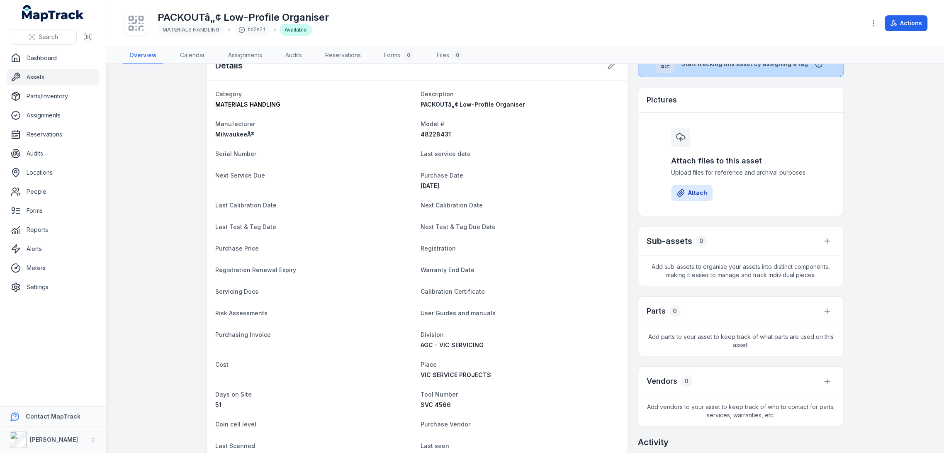
scroll to position [0, 0]
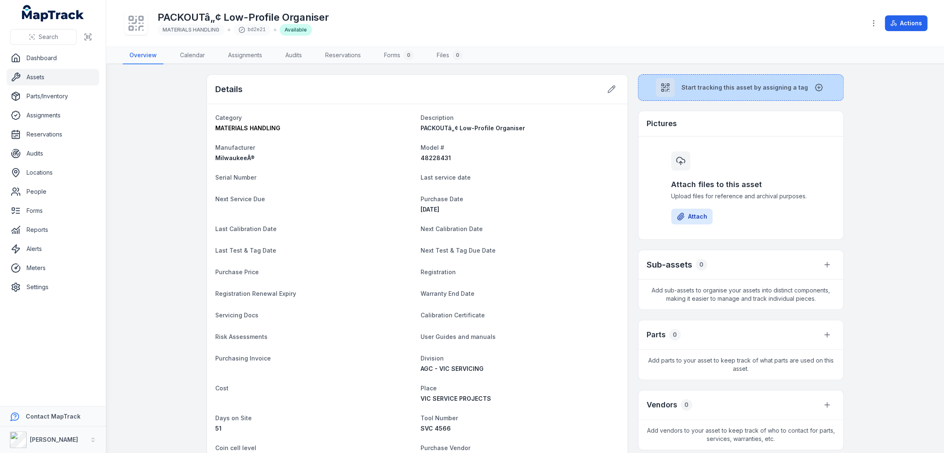
click at [669, 89] on icon at bounding box center [666, 88] width 10 height 10
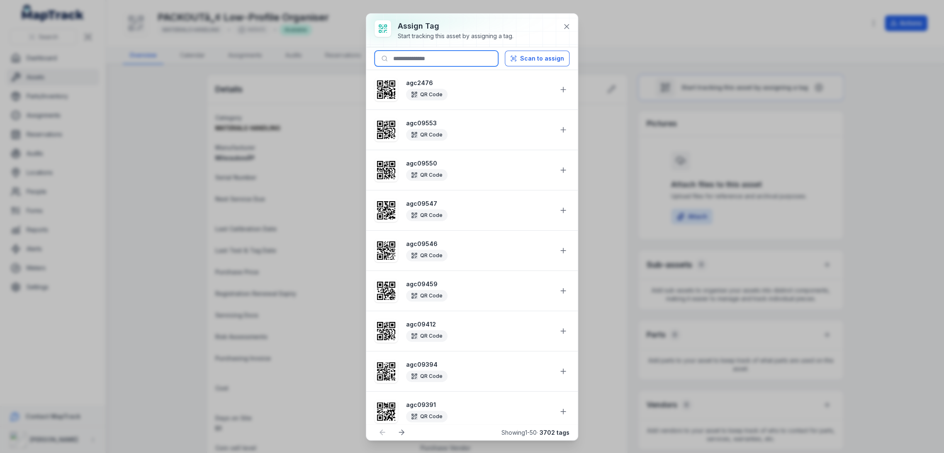
click at [440, 57] on input at bounding box center [437, 59] width 124 height 16
paste input "********"
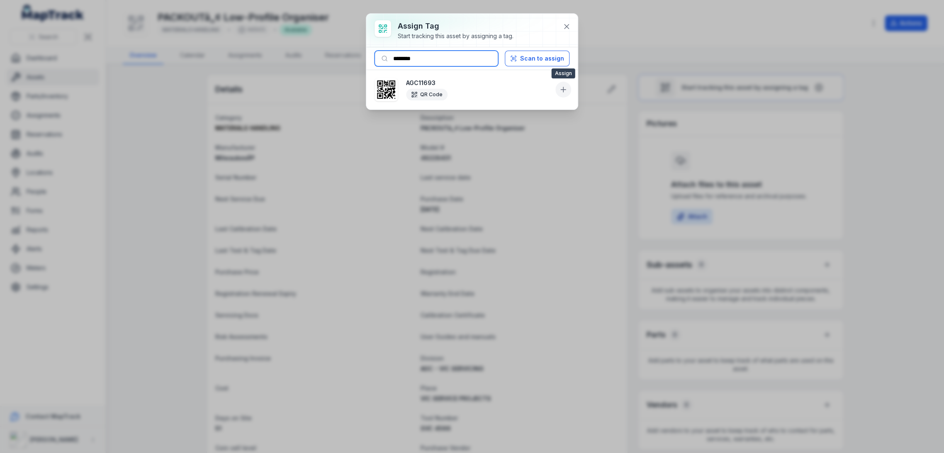
type input "********"
click at [560, 89] on icon at bounding box center [563, 89] width 8 height 8
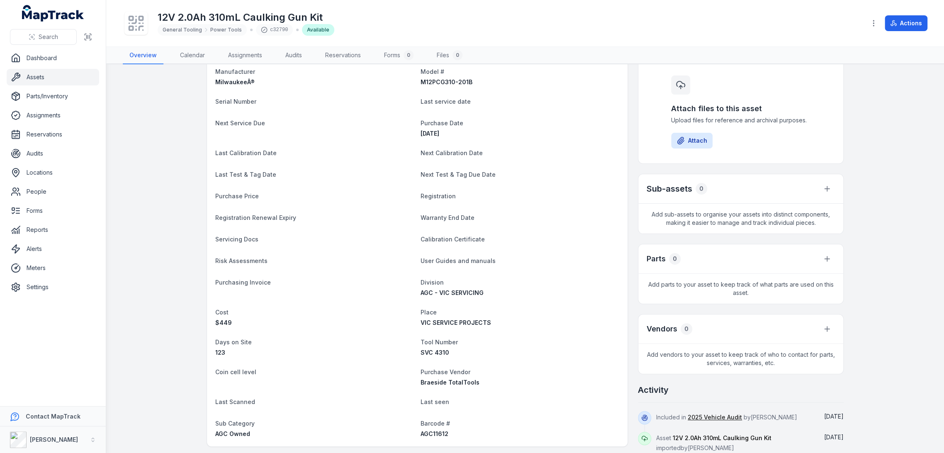
scroll to position [210, 0]
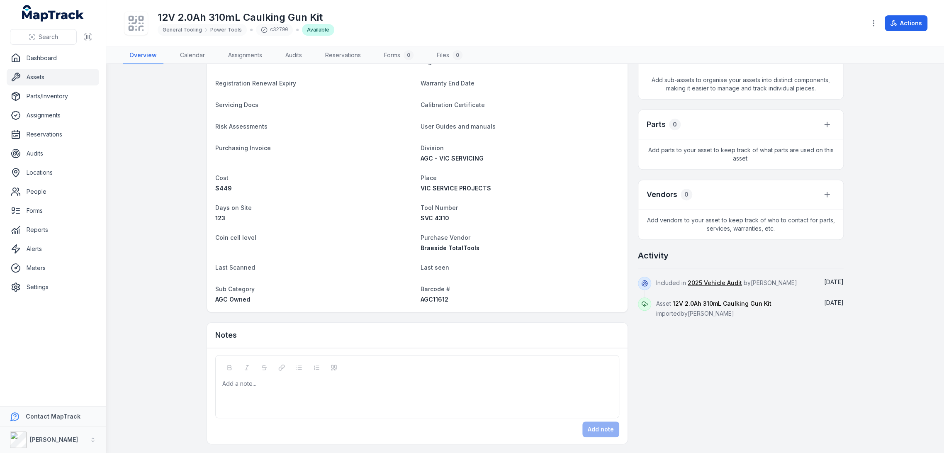
click at [421, 298] on span "AGC11612" at bounding box center [435, 299] width 28 height 7
copy span "AGC11612"
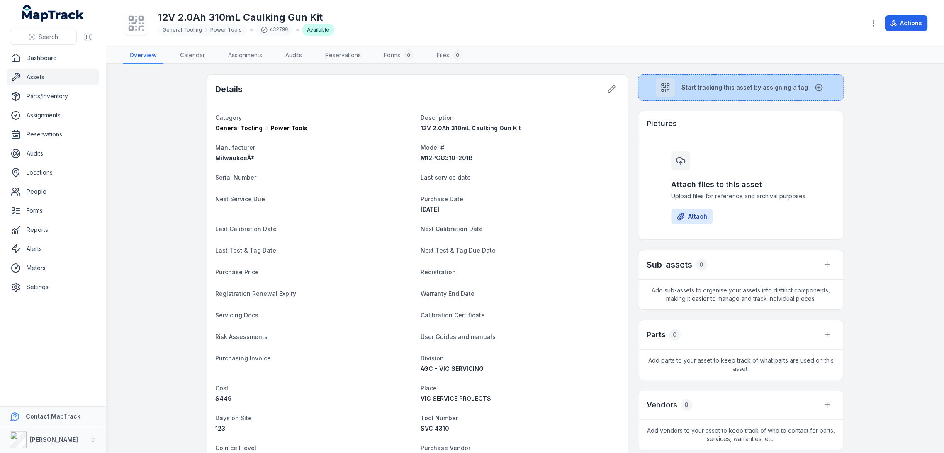
click at [682, 93] on button "Start tracking this asset by assigning a tag" at bounding box center [741, 87] width 206 height 27
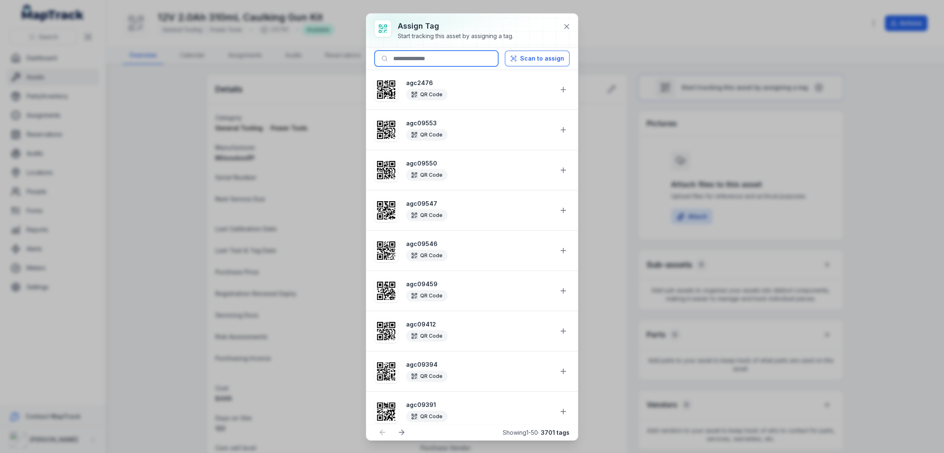
click at [459, 52] on input at bounding box center [437, 59] width 124 height 16
paste input "********"
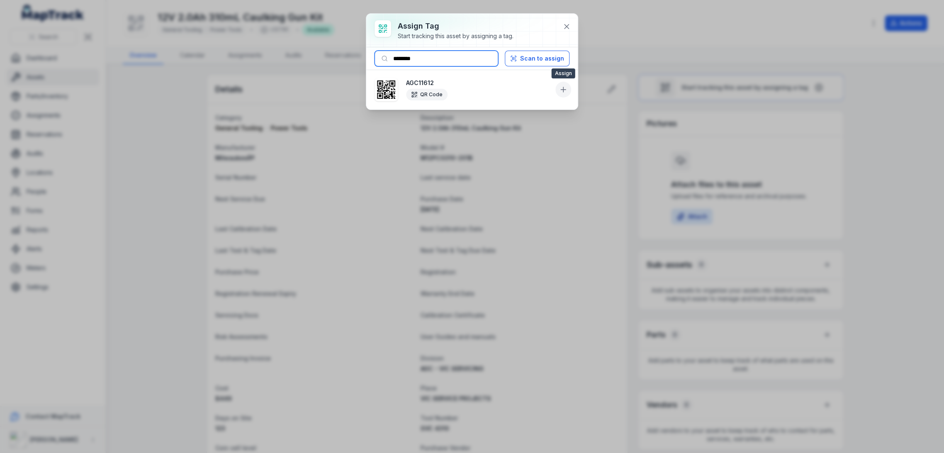
type input "********"
click at [564, 89] on icon at bounding box center [564, 89] width 0 height 5
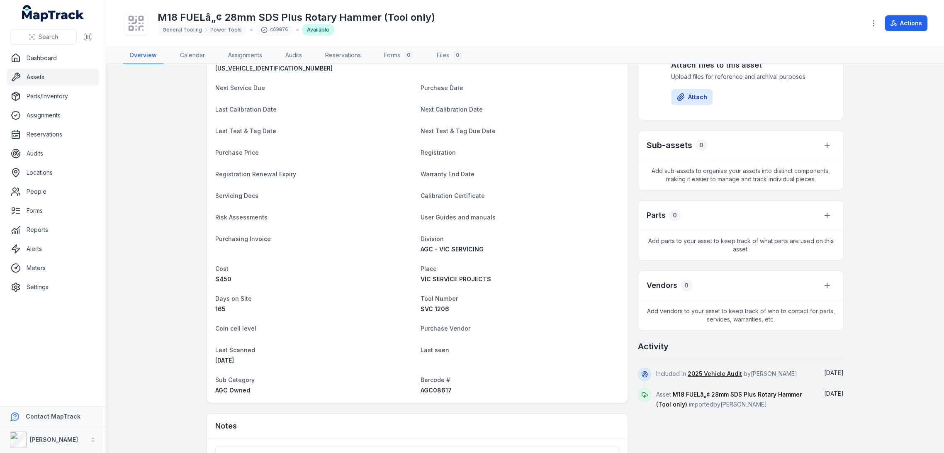
scroll to position [210, 0]
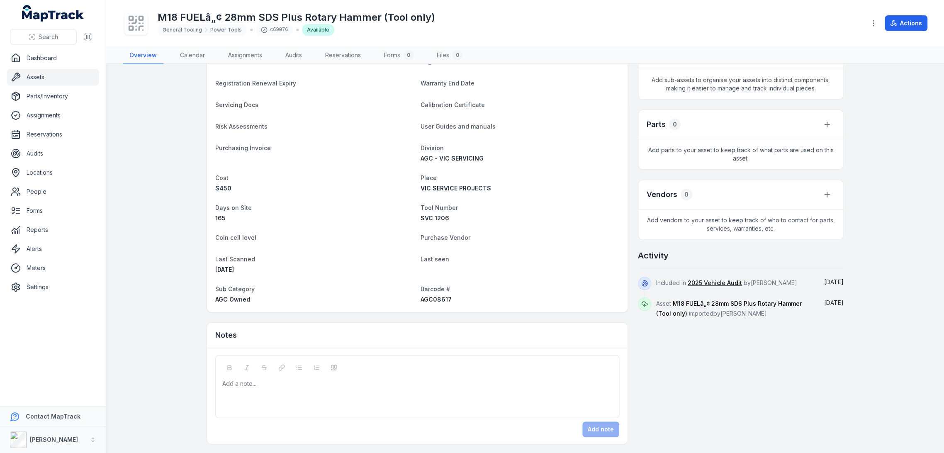
click at [433, 296] on span "AGC08617" at bounding box center [436, 299] width 31 height 7
click at [432, 295] on div "AGC08617" at bounding box center [520, 299] width 199 height 8
copy span "AGC08617"
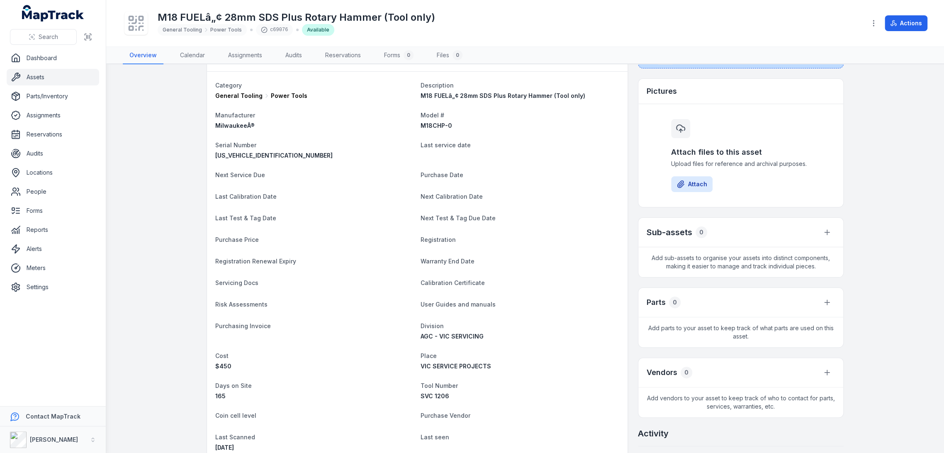
scroll to position [0, 0]
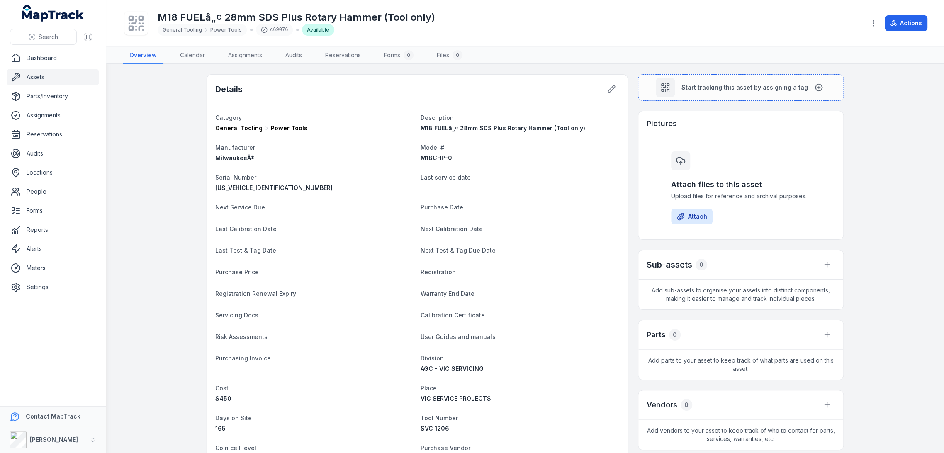
click at [715, 72] on main "Details Category General Tooling Power Tools Description M18 FUELâ„¢ 28mm SDS P…" at bounding box center [525, 258] width 838 height 389
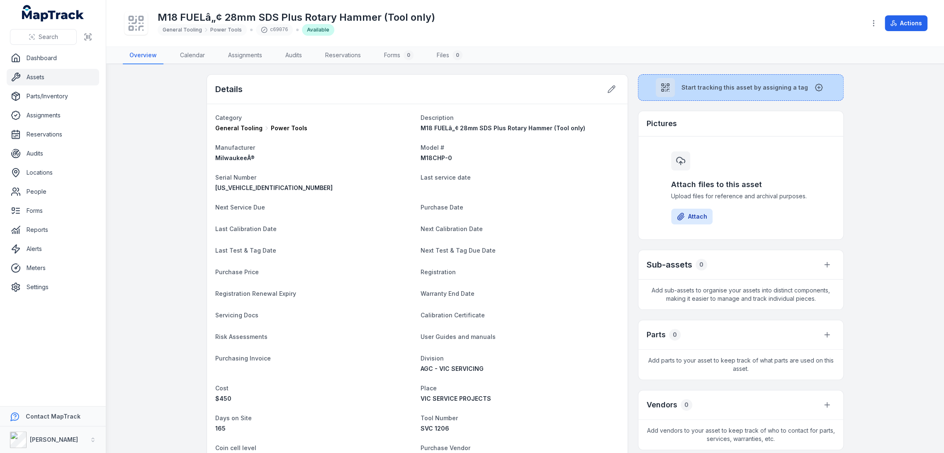
click at [703, 84] on span "Start tracking this asset by assigning a tag" at bounding box center [745, 87] width 127 height 8
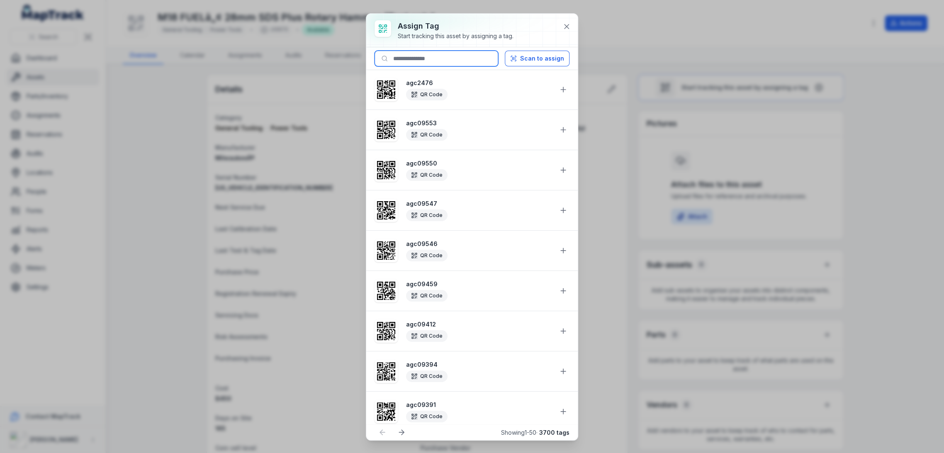
click at [416, 58] on input at bounding box center [437, 59] width 124 height 16
paste input "********"
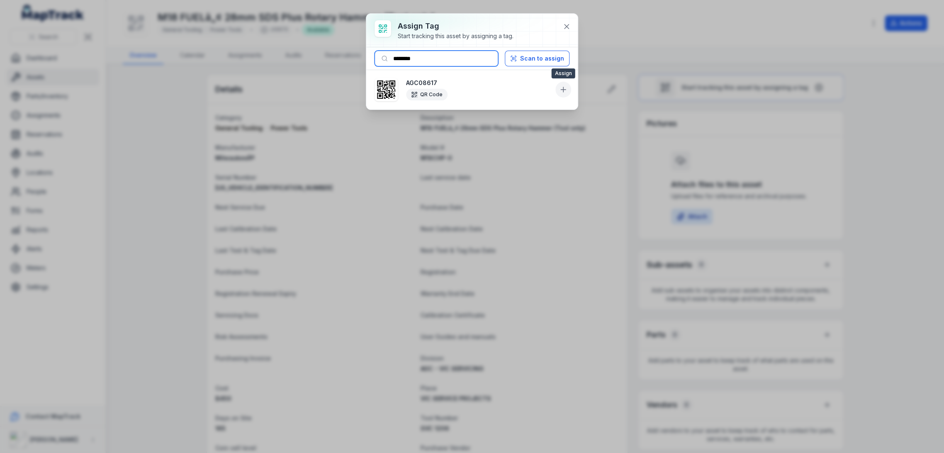
type input "********"
click at [559, 88] on icon at bounding box center [563, 89] width 8 height 8
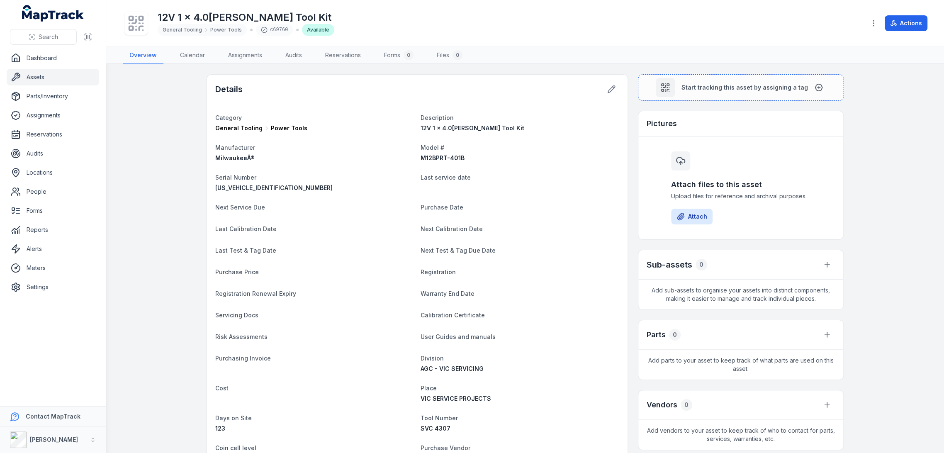
scroll to position [202, 0]
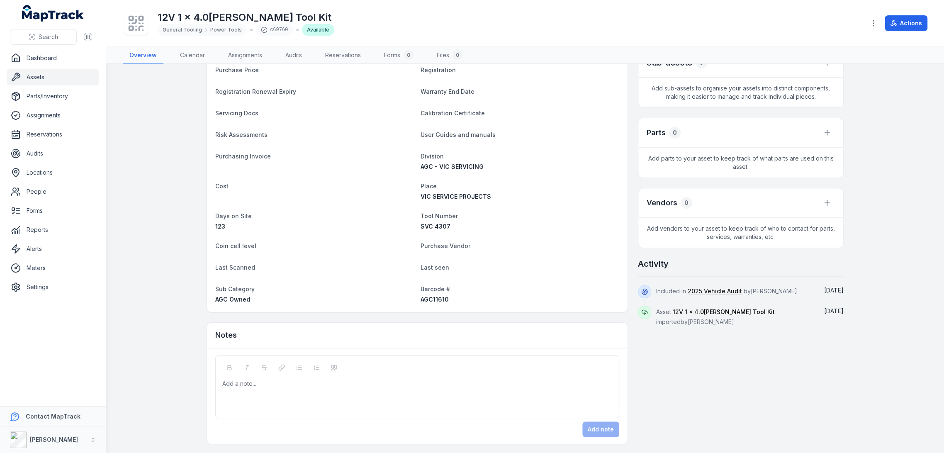
click at [429, 303] on div "AGC11610" at bounding box center [520, 299] width 199 height 8
click at [436, 296] on span "AGC11610" at bounding box center [435, 299] width 28 height 7
click at [436, 298] on span "AGC11610" at bounding box center [435, 299] width 28 height 7
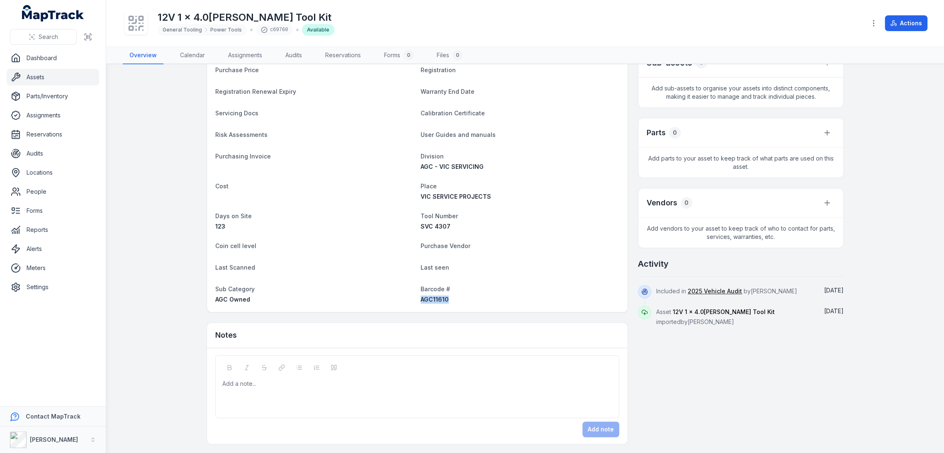
copy span "AGC11610"
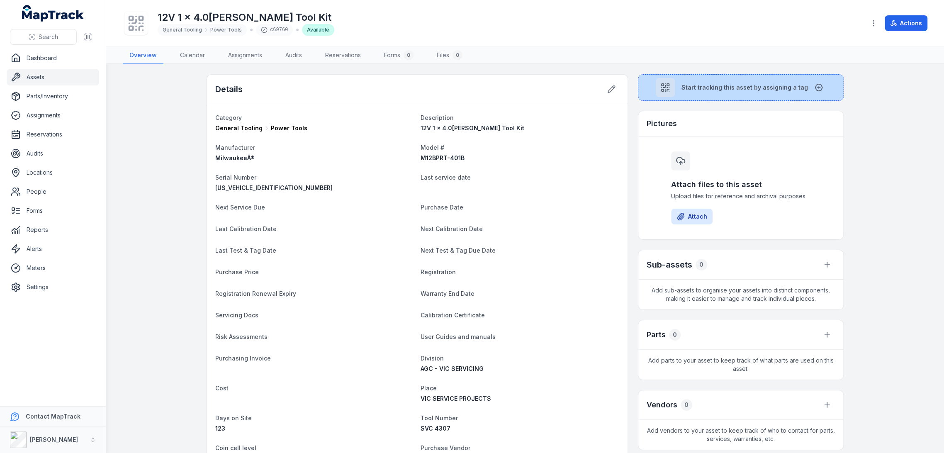
click at [676, 92] on button "Start tracking this asset by assigning a tag" at bounding box center [741, 87] width 206 height 27
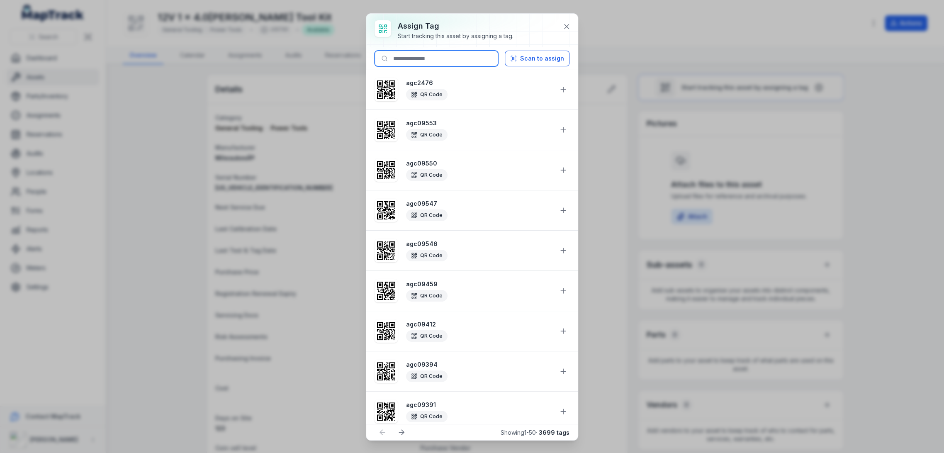
click at [480, 57] on input at bounding box center [437, 59] width 124 height 16
paste input "********"
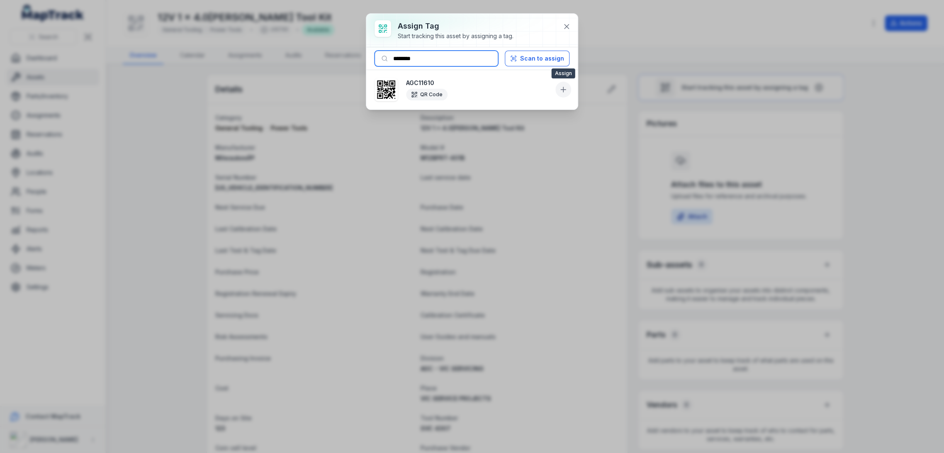
type input "********"
click at [560, 94] on button at bounding box center [564, 90] width 16 height 16
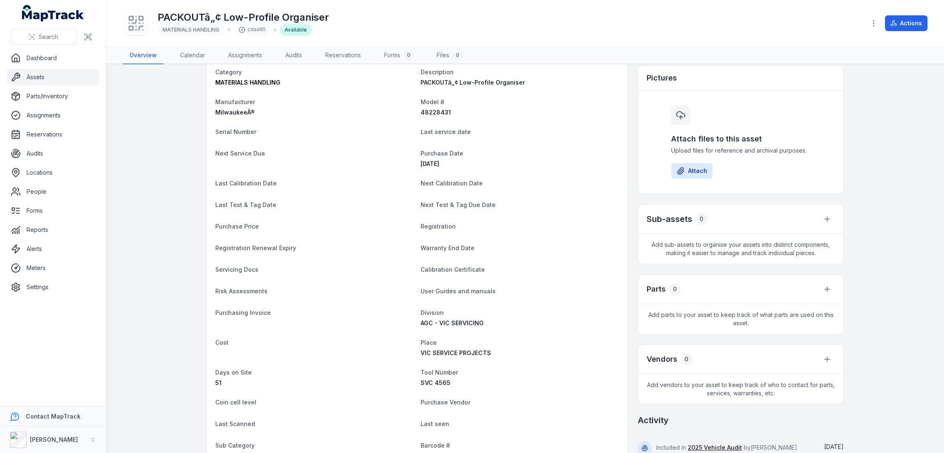
scroll to position [184, 0]
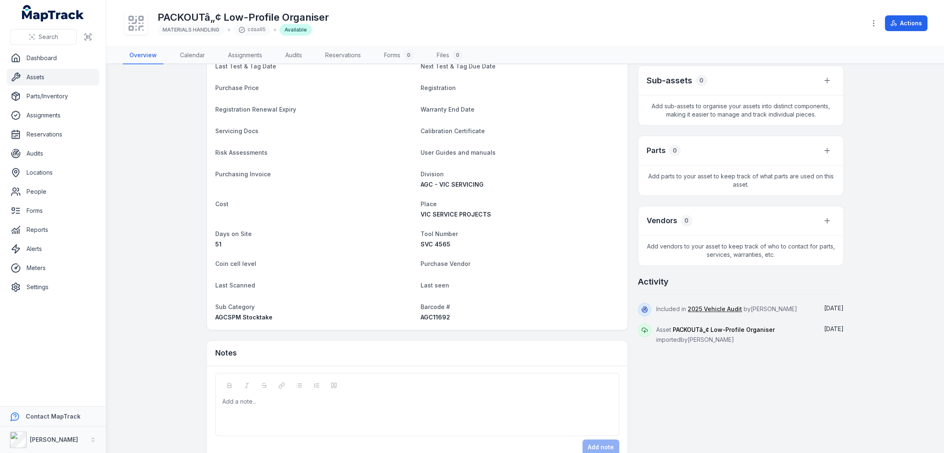
click at [434, 314] on span "AGC11692" at bounding box center [435, 317] width 29 height 7
copy span "AGC11692"
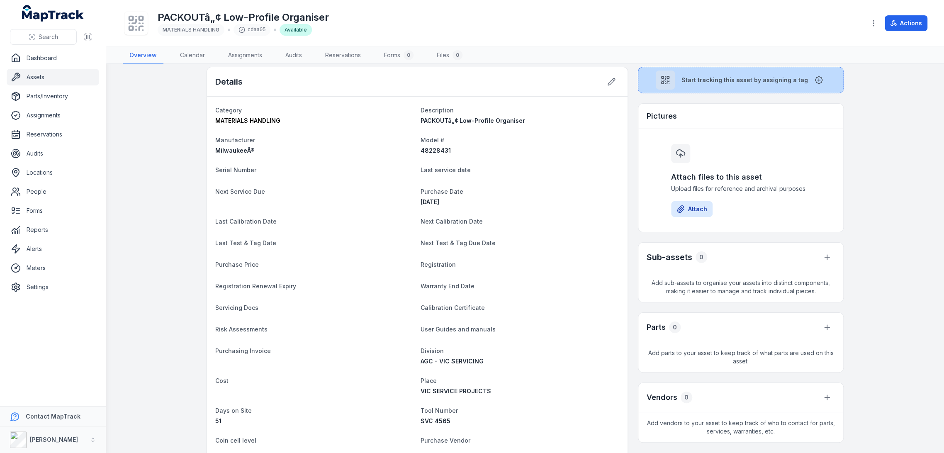
scroll to position [0, 0]
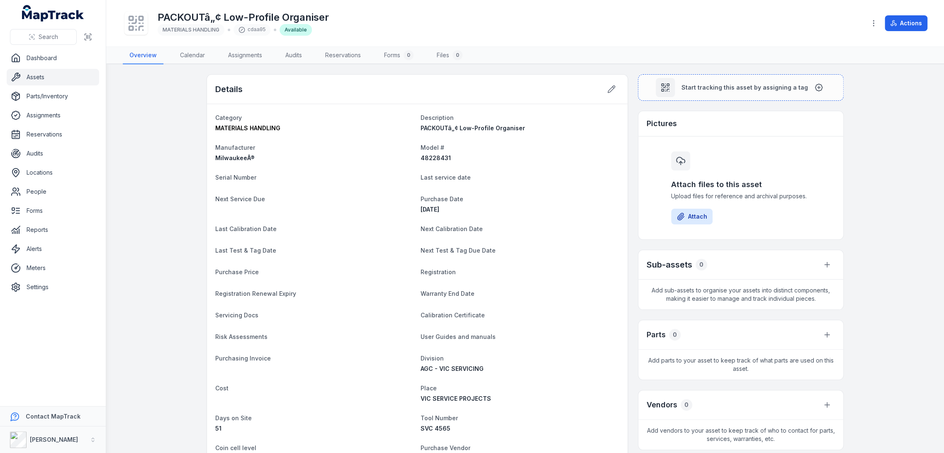
click at [727, 72] on main "Details Category MATERIALS HANDLING Description PACKOUTâ„¢ Low-Profile Organise…" at bounding box center [525, 258] width 838 height 389
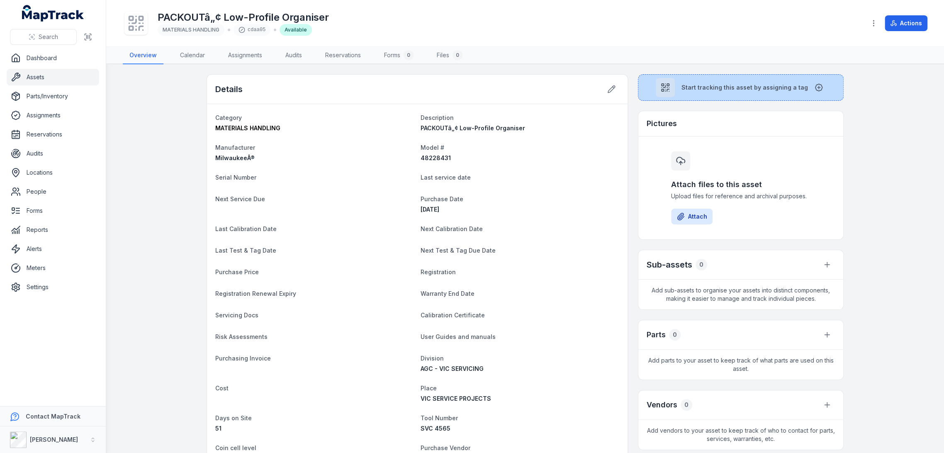
click at [712, 93] on button "Start tracking this asset by assigning a tag" at bounding box center [741, 87] width 206 height 27
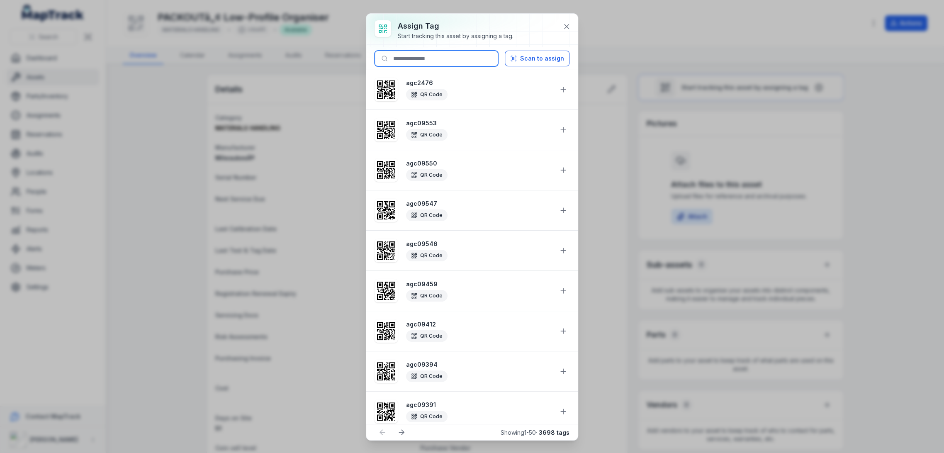
click at [445, 61] on input at bounding box center [437, 59] width 124 height 16
paste input "********"
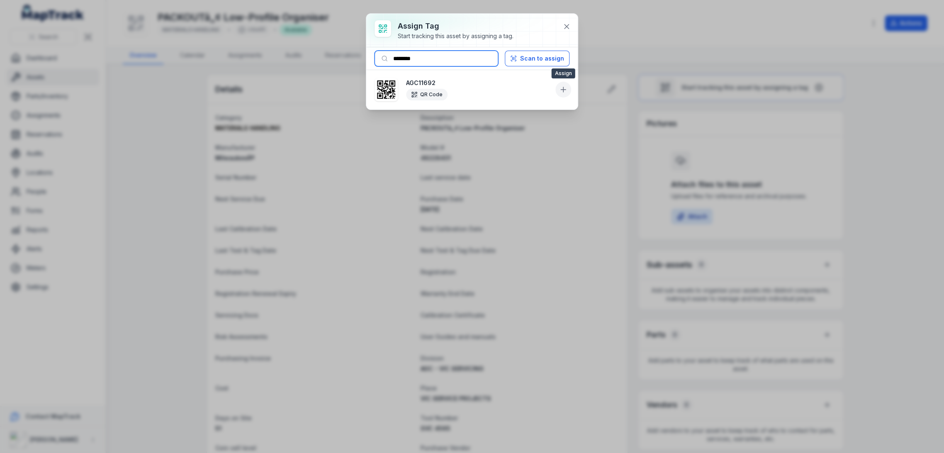
type input "********"
click at [564, 88] on icon at bounding box center [564, 89] width 0 height 5
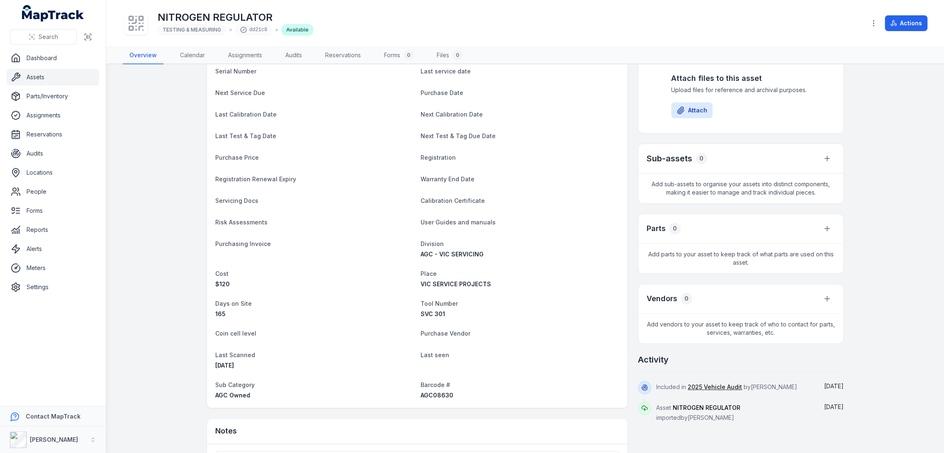
scroll to position [184, 0]
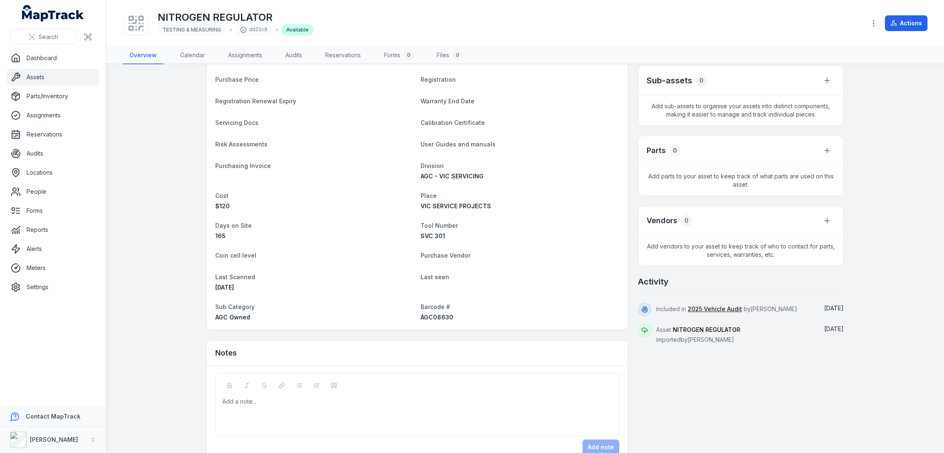
click at [426, 315] on span "AGC08630" at bounding box center [437, 317] width 33 height 7
copy span "AGC08630"
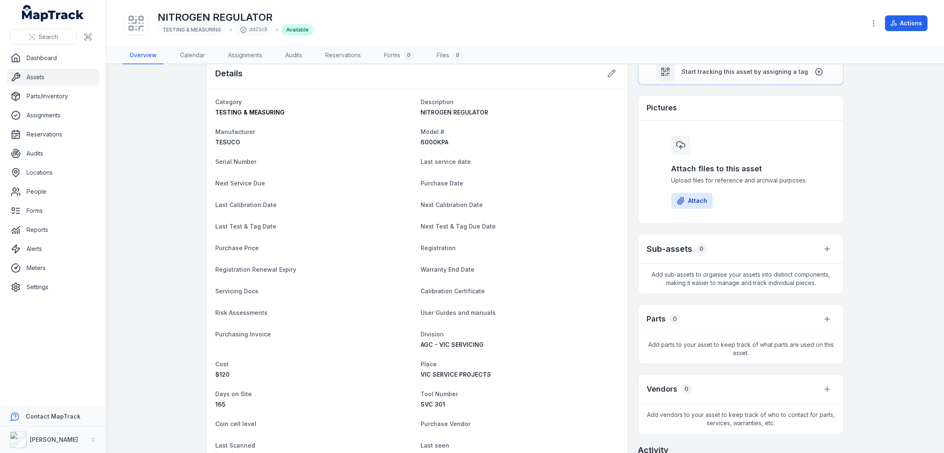
scroll to position [0, 0]
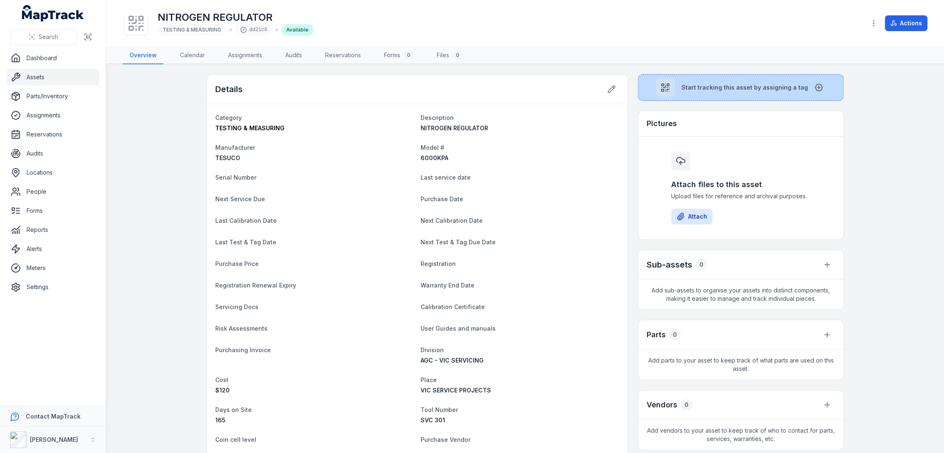
click at [683, 91] on span "Start tracking this asset by assigning a tag" at bounding box center [745, 87] width 127 height 8
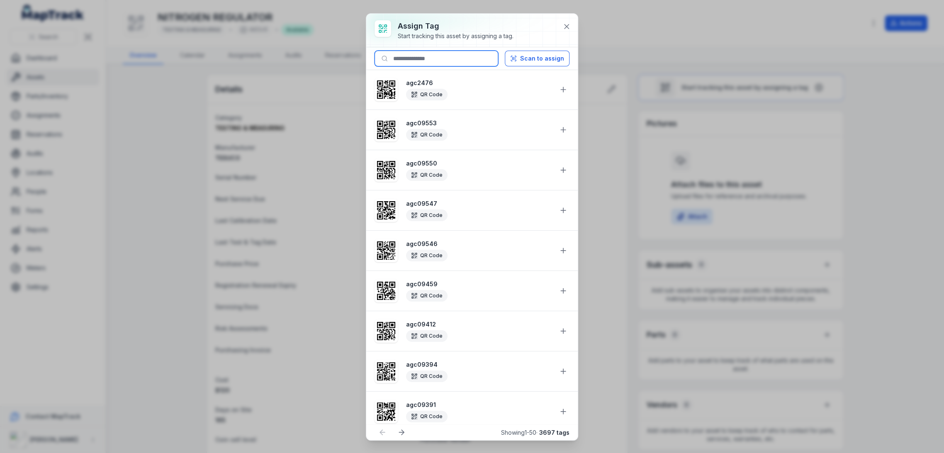
click at [445, 56] on input at bounding box center [437, 59] width 124 height 16
paste input "********"
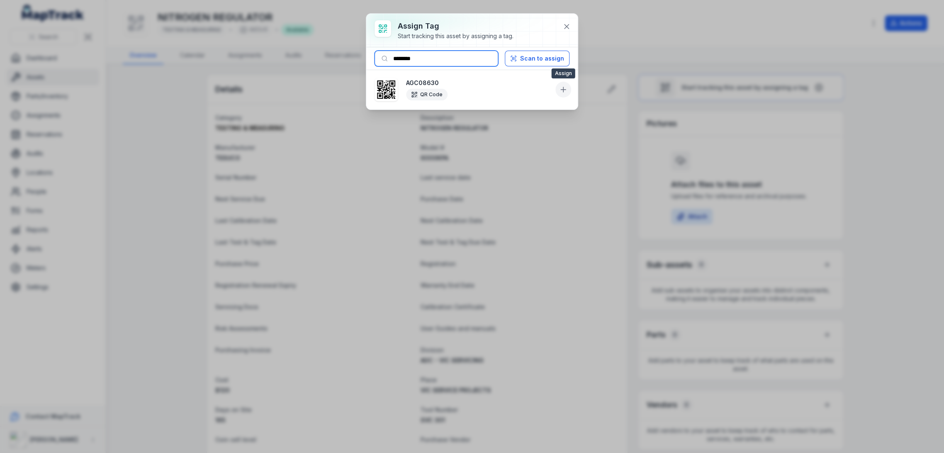
type input "********"
click at [565, 90] on icon at bounding box center [563, 90] width 5 height 0
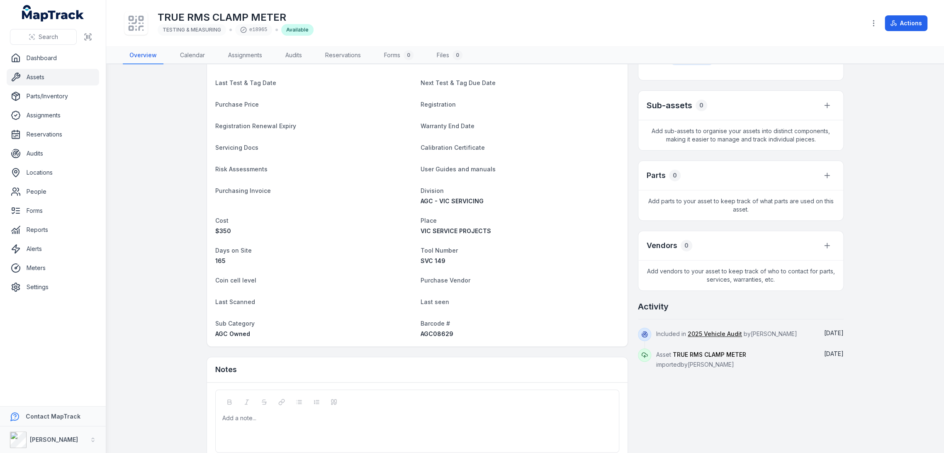
scroll to position [194, 0]
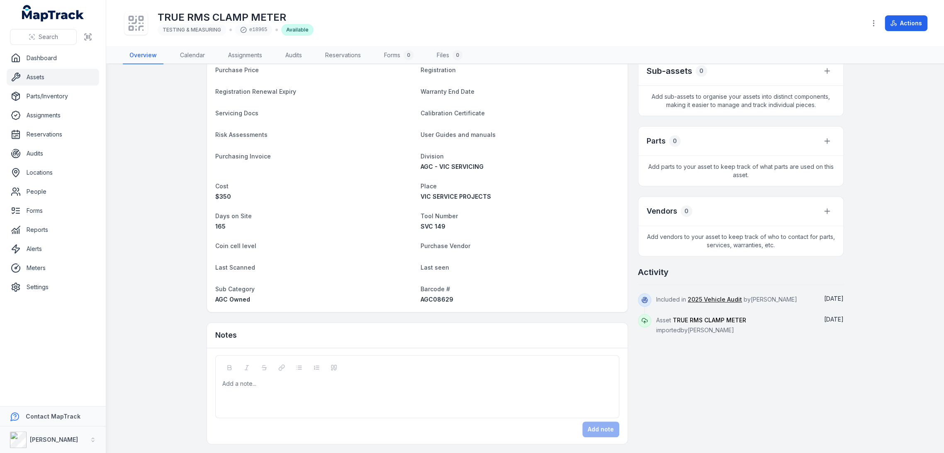
click at [434, 298] on span "AGC08629" at bounding box center [437, 299] width 33 height 7
copy span "AGC08629"
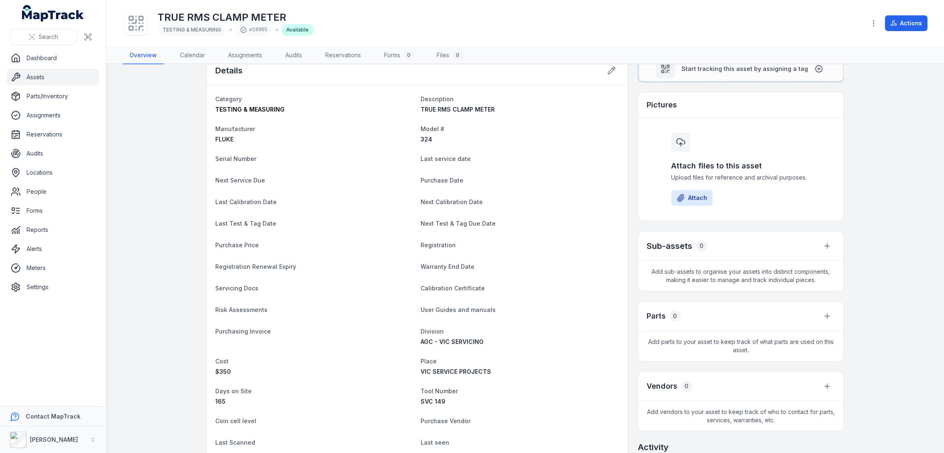
scroll to position [0, 0]
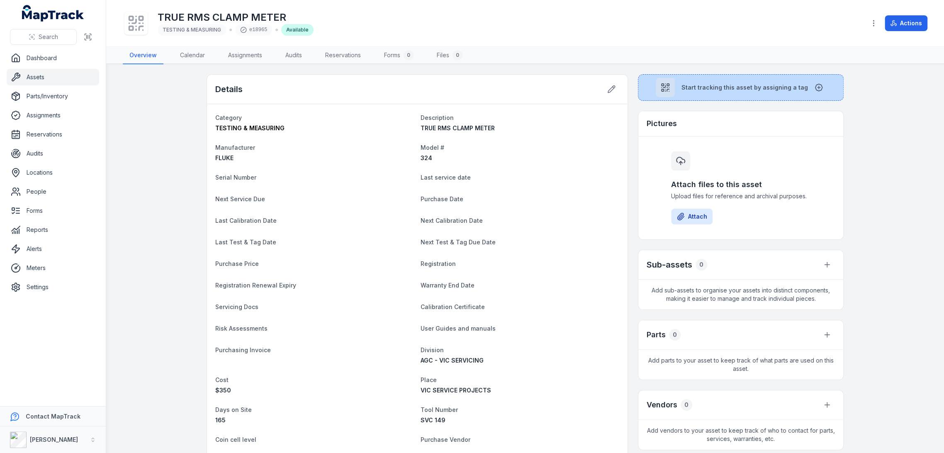
click at [729, 92] on button "Start tracking this asset by assigning a tag" at bounding box center [741, 87] width 206 height 27
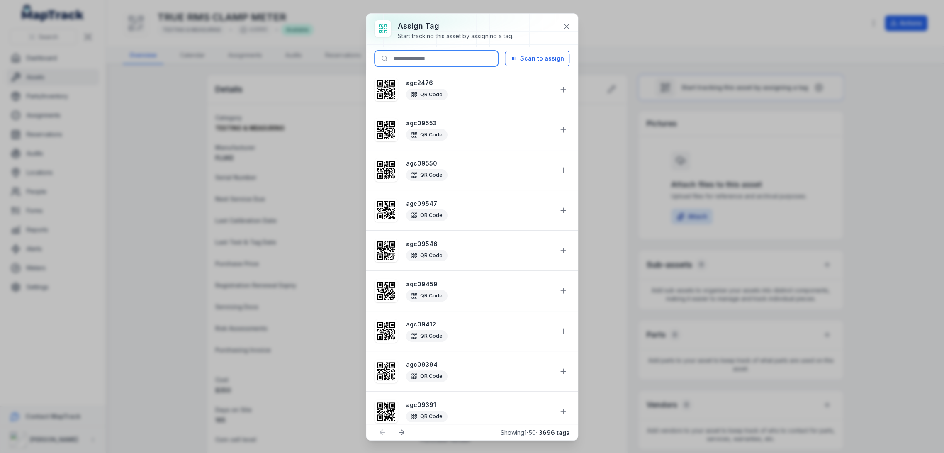
click at [442, 56] on input at bounding box center [437, 59] width 124 height 16
paste input "********"
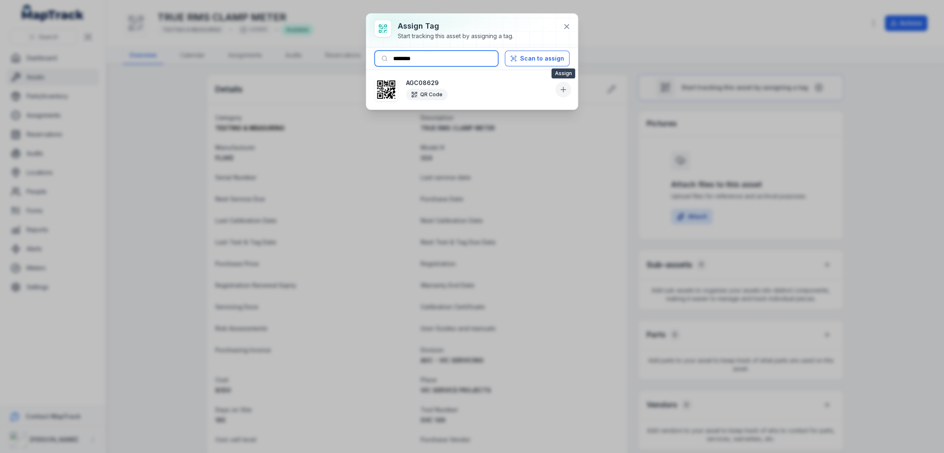
type input "********"
click at [568, 87] on button at bounding box center [564, 90] width 16 height 16
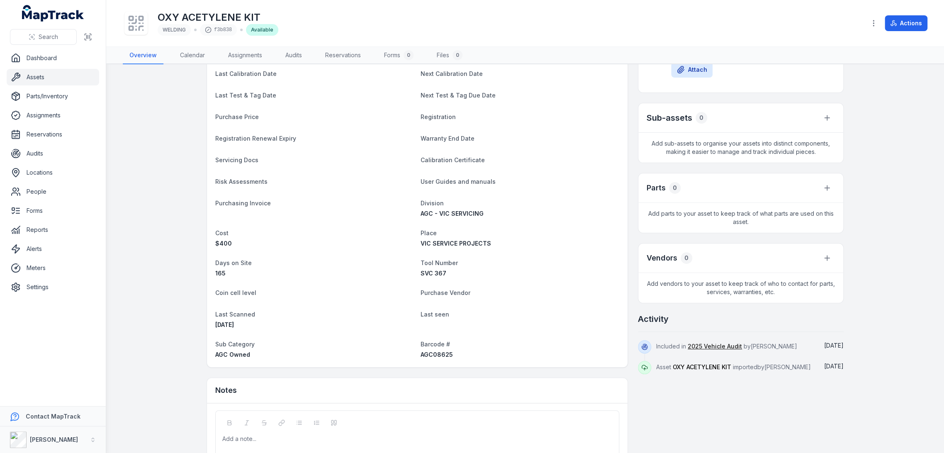
scroll to position [184, 0]
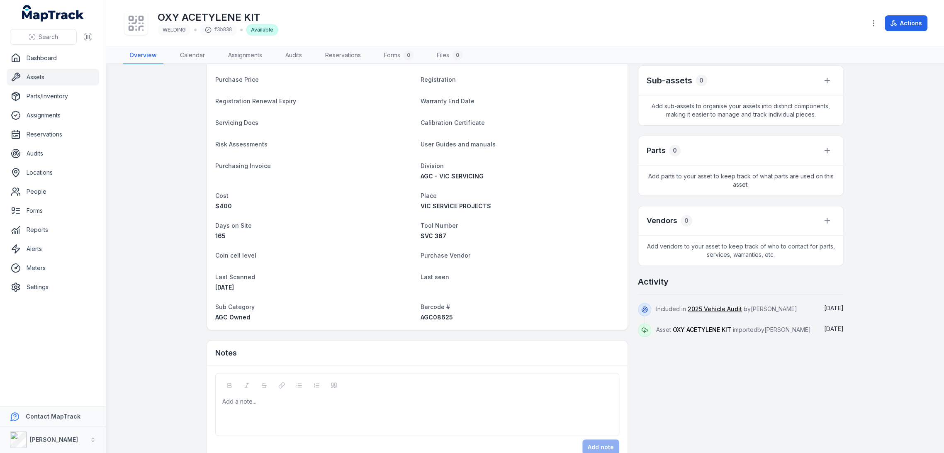
click at [426, 314] on span "AGC08625" at bounding box center [437, 317] width 32 height 7
copy span "AGC08625"
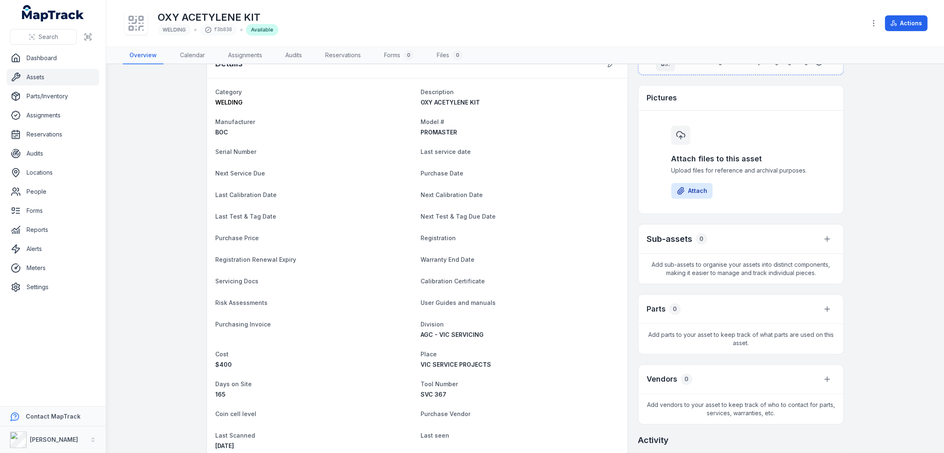
scroll to position [0, 0]
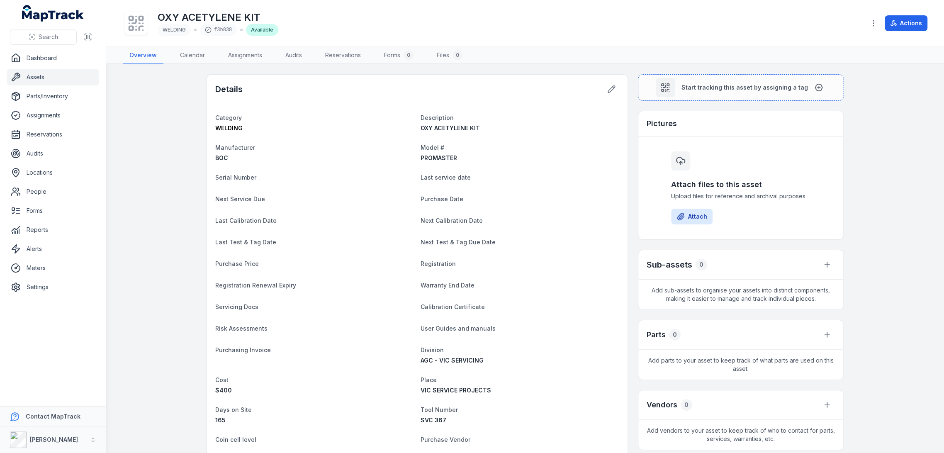
click at [667, 102] on div "Start tracking this asset by assigning a tag Pictures Attach files to this asse…" at bounding box center [741, 297] width 206 height 447
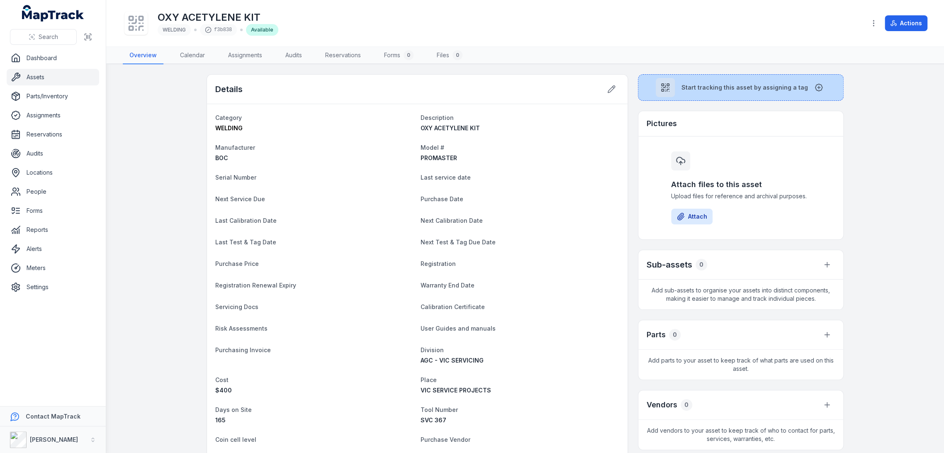
click at [671, 92] on div at bounding box center [665, 87] width 19 height 19
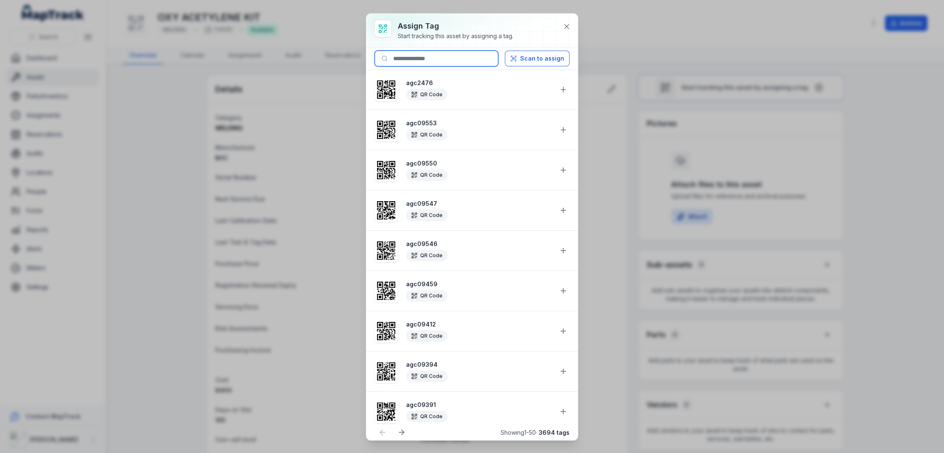
click at [428, 56] on input at bounding box center [437, 59] width 124 height 16
paste input "********"
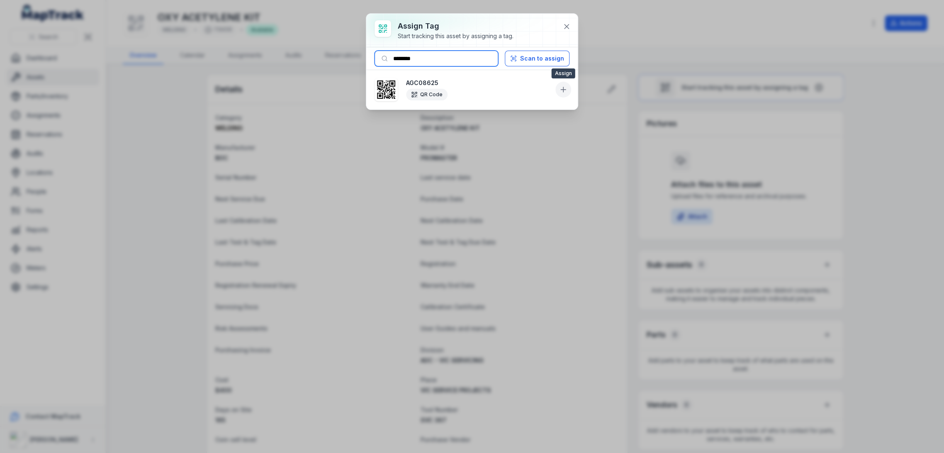
type input "********"
click at [568, 88] on button at bounding box center [564, 90] width 16 height 16
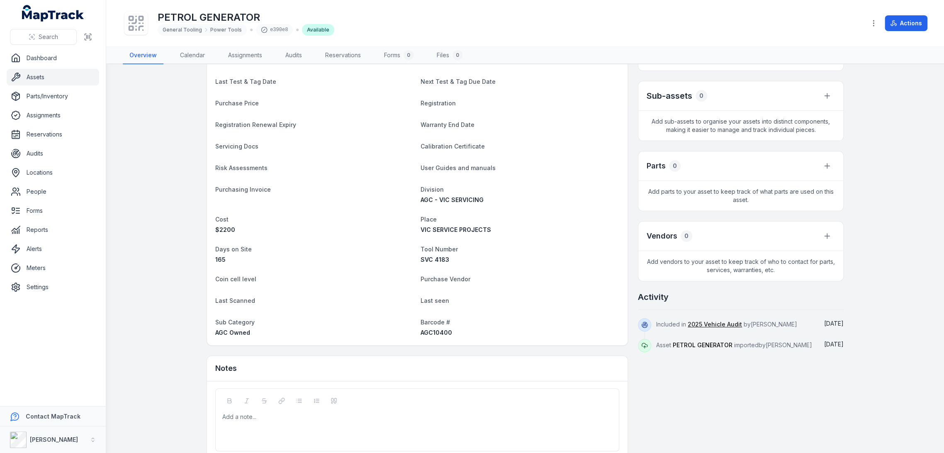
scroll to position [202, 0]
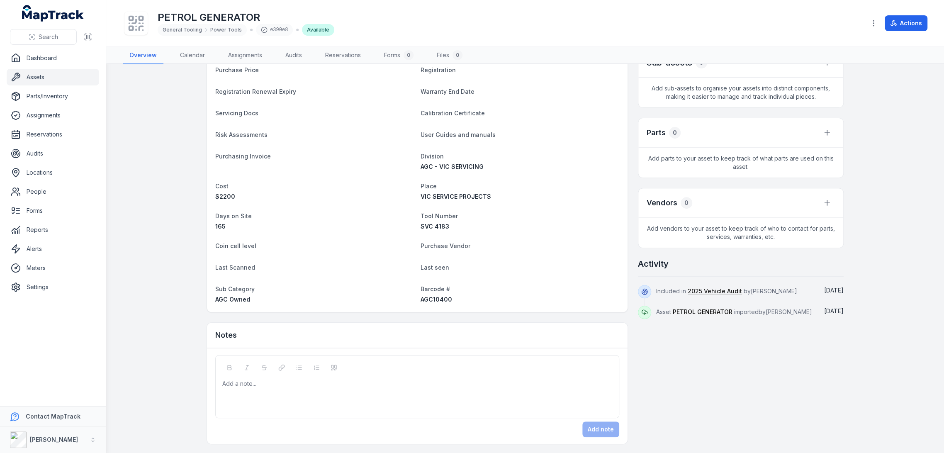
click at [436, 297] on span "AGC10400" at bounding box center [437, 299] width 32 height 7
copy span "AGC10400"
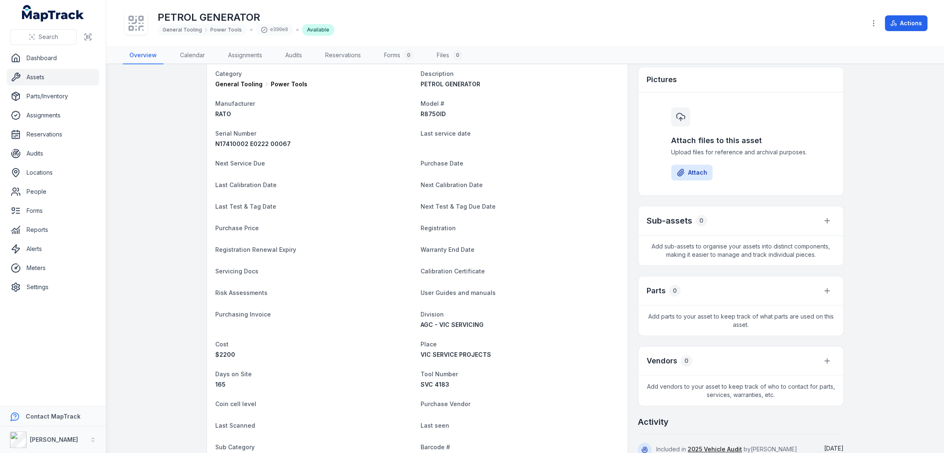
scroll to position [0, 0]
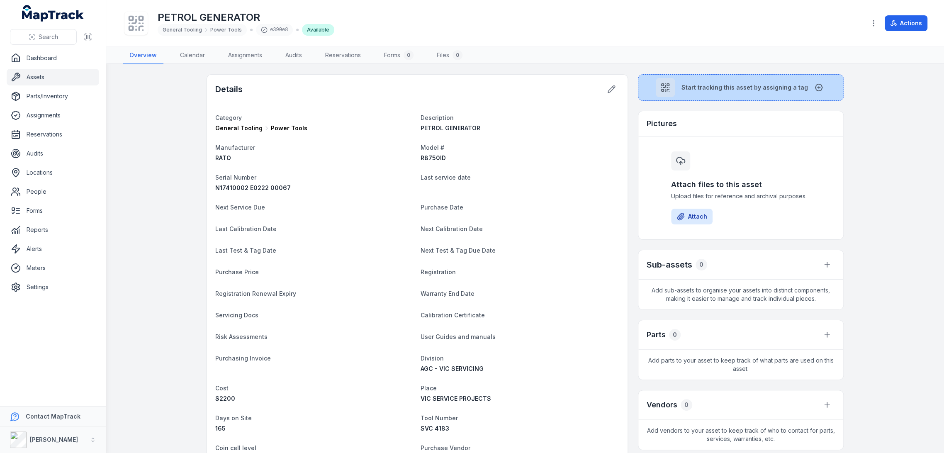
click at [693, 95] on button "Start tracking this asset by assigning a tag" at bounding box center [741, 87] width 206 height 27
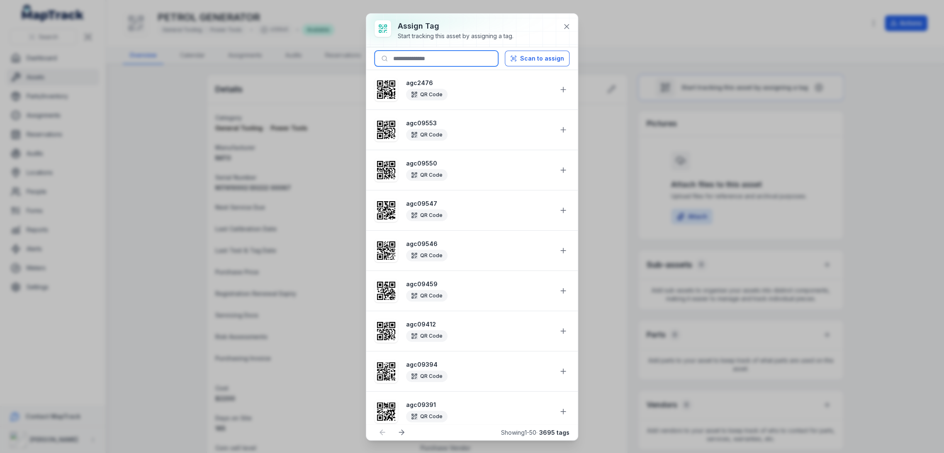
click at [416, 63] on input at bounding box center [437, 59] width 124 height 16
paste input "********"
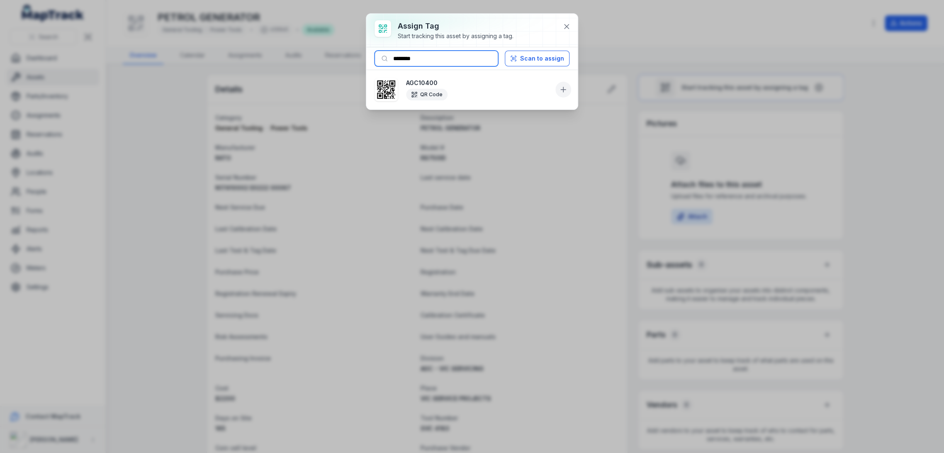
type input "********"
click at [562, 84] on button at bounding box center [564, 90] width 16 height 16
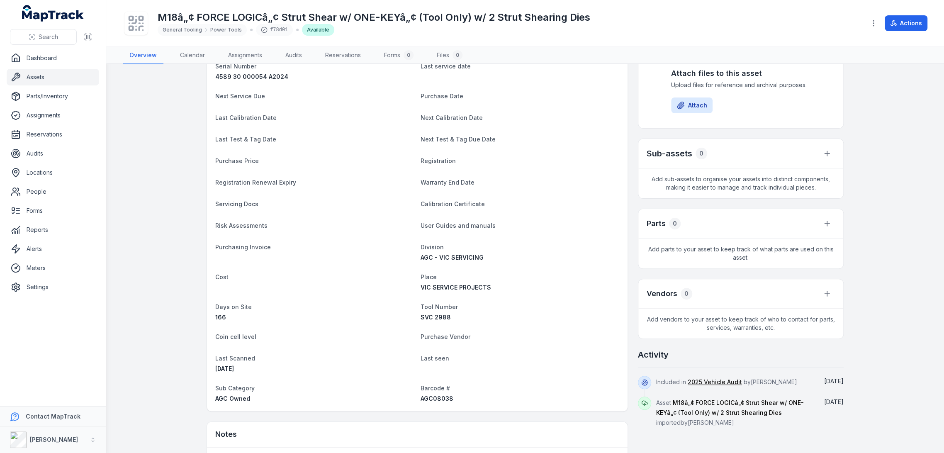
scroll to position [210, 0]
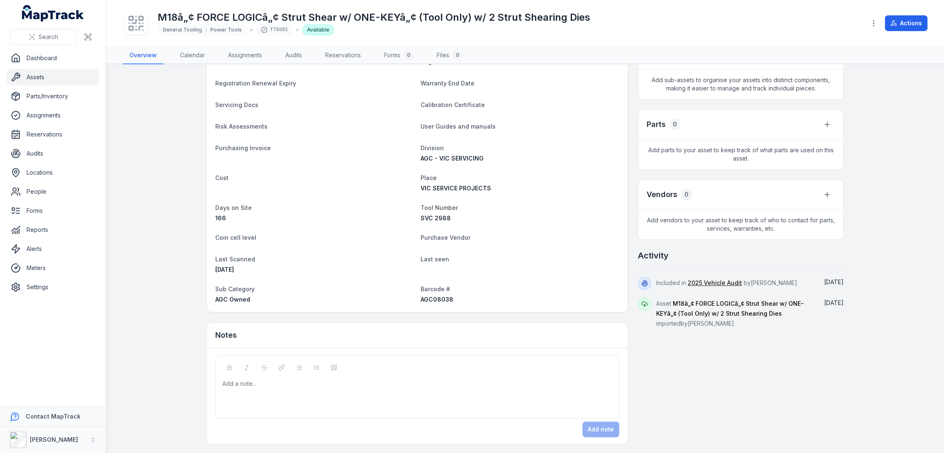
click at [436, 295] on div "AGC08038" at bounding box center [520, 299] width 199 height 8
copy span "AGC08038"
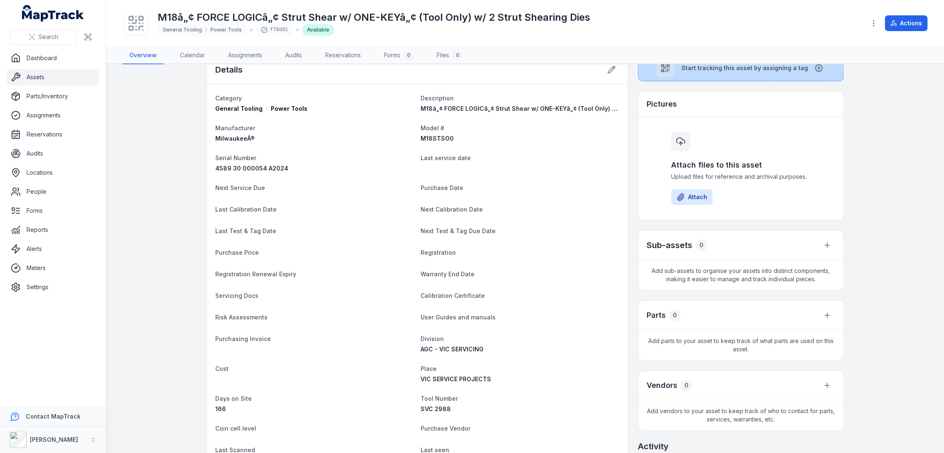
scroll to position [0, 0]
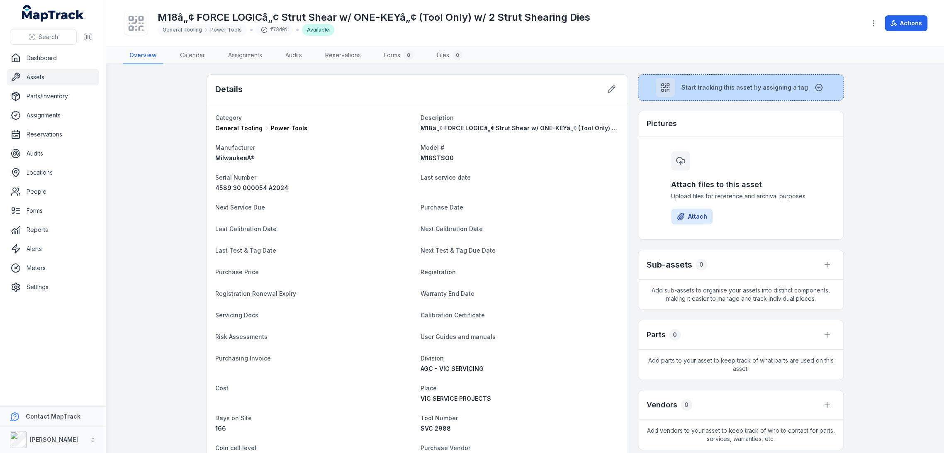
click at [694, 91] on span "Start tracking this asset by assigning a tag" at bounding box center [745, 87] width 127 height 8
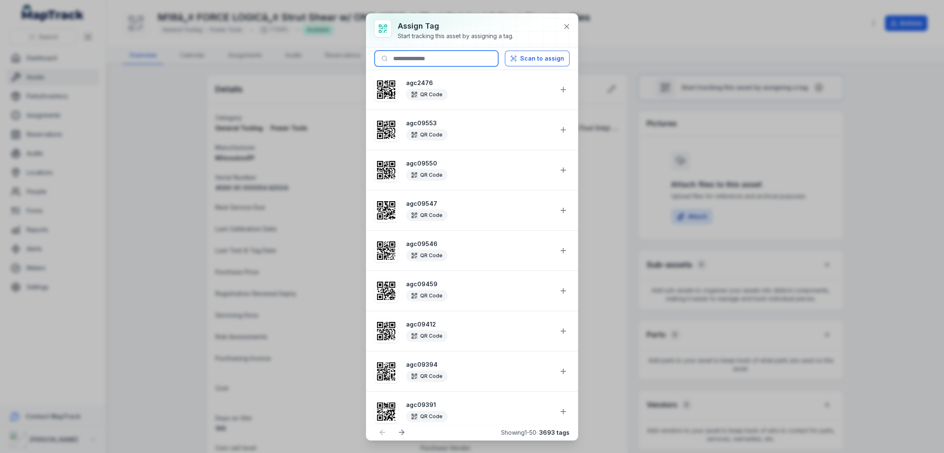
click at [433, 55] on input at bounding box center [437, 59] width 124 height 16
paste input "********"
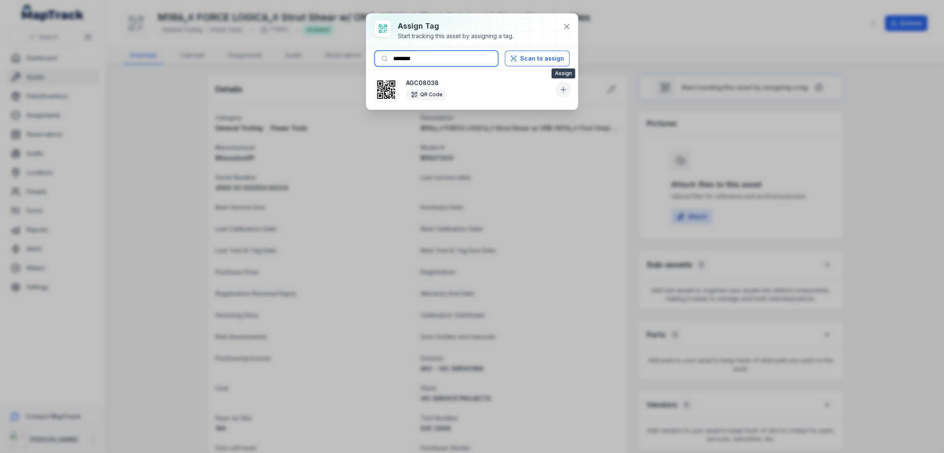
type input "********"
click at [565, 87] on icon at bounding box center [563, 89] width 8 height 8
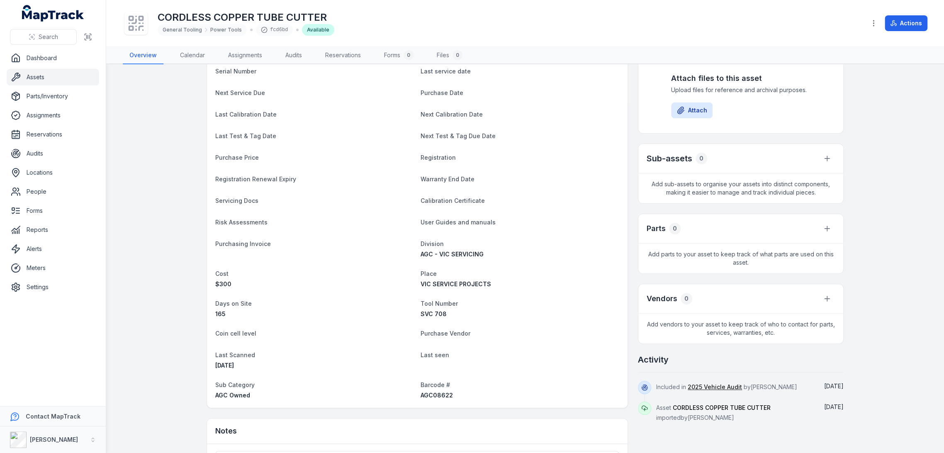
scroll to position [184, 0]
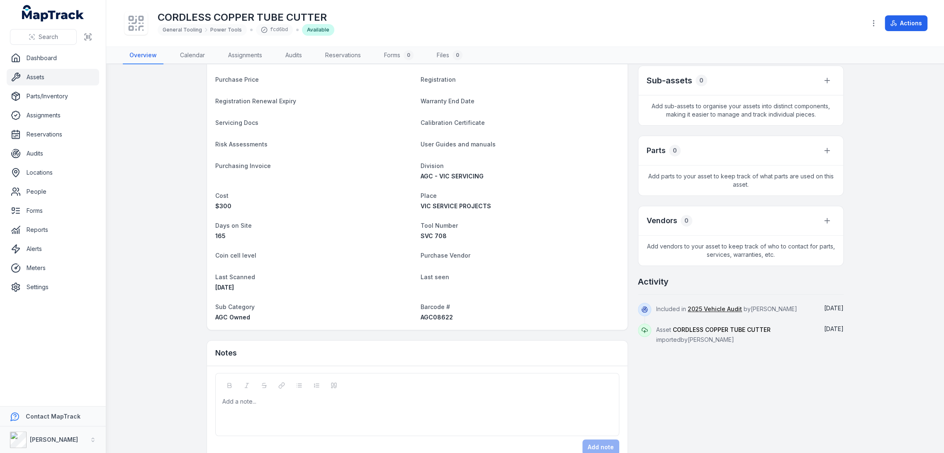
click at [423, 311] on div "Barcode # AGC08622" at bounding box center [520, 312] width 199 height 20
copy span "AGC08622"
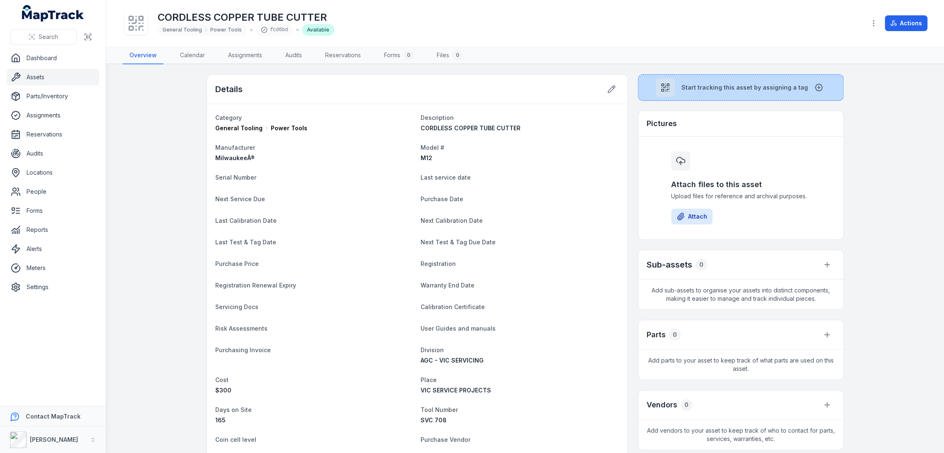
click at [710, 91] on span "Start tracking this asset by assigning a tag" at bounding box center [745, 87] width 127 height 8
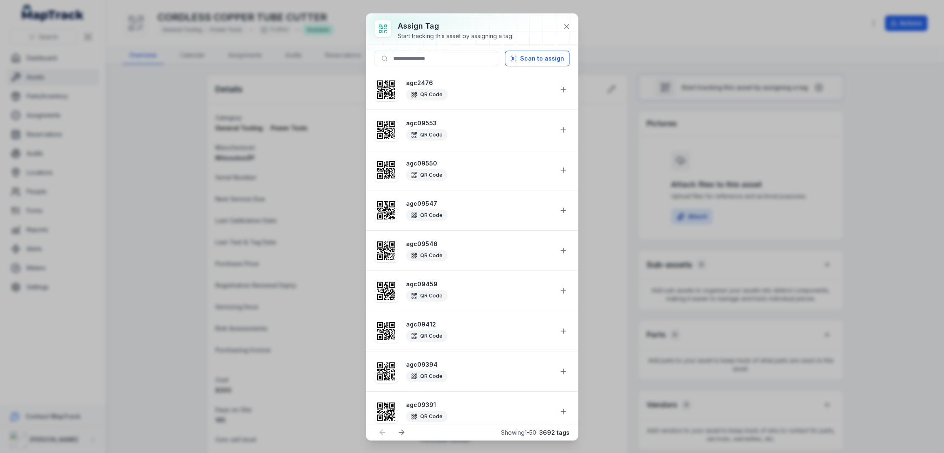
click at [479, 47] on div "Assign tag Start tracking this asset by assigning a tag." at bounding box center [472, 31] width 212 height 34
click at [476, 53] on input at bounding box center [437, 59] width 124 height 16
paste input "********"
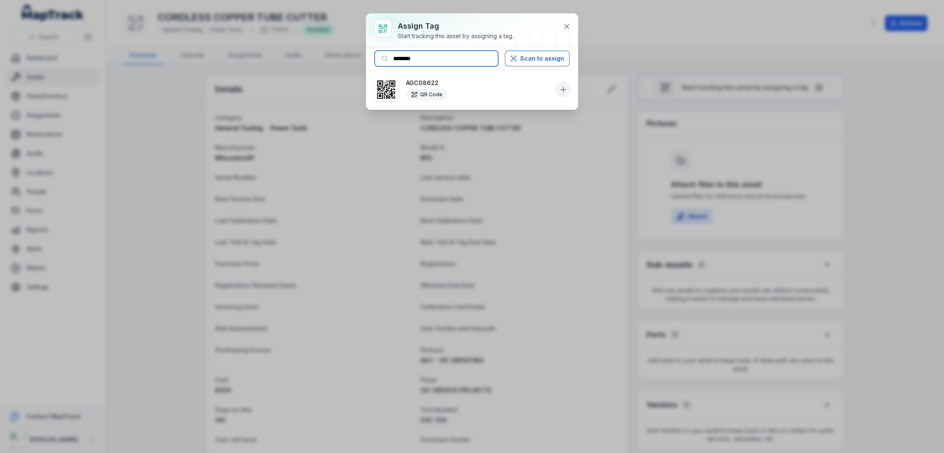
type input "********"
click at [564, 92] on icon at bounding box center [563, 89] width 8 height 8
